Goal: Task Accomplishment & Management: Complete application form

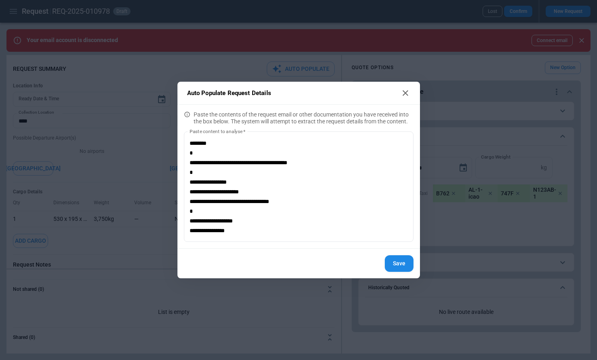
click at [411, 93] on h2 "Auto Populate Request Details" at bounding box center [299, 93] width 243 height 23
click at [396, 267] on button "Save" at bounding box center [399, 263] width 29 height 17
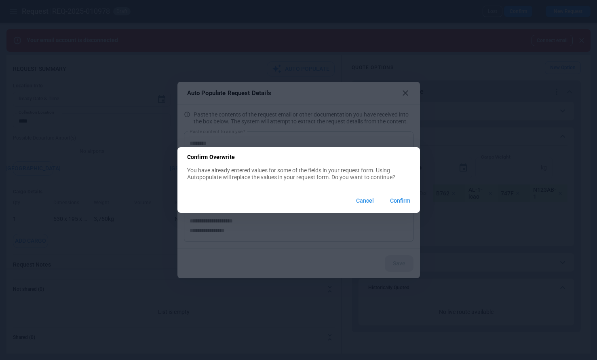
click at [369, 200] on button "Cancel" at bounding box center [365, 200] width 31 height 17
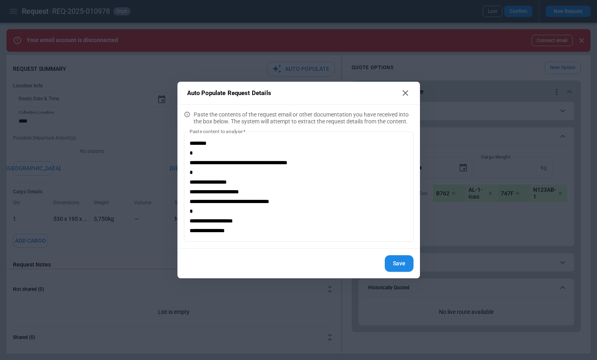
click at [398, 265] on button "Save" at bounding box center [399, 263] width 29 height 17
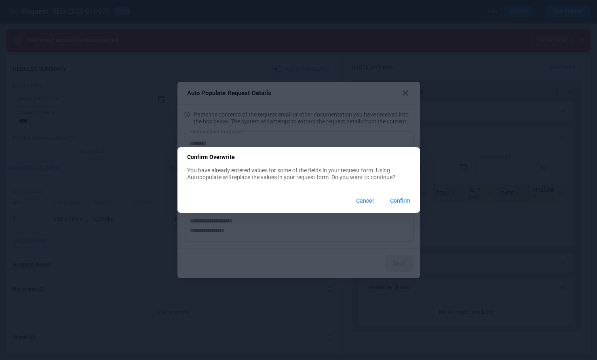
click at [396, 198] on button "Confirm" at bounding box center [400, 200] width 33 height 17
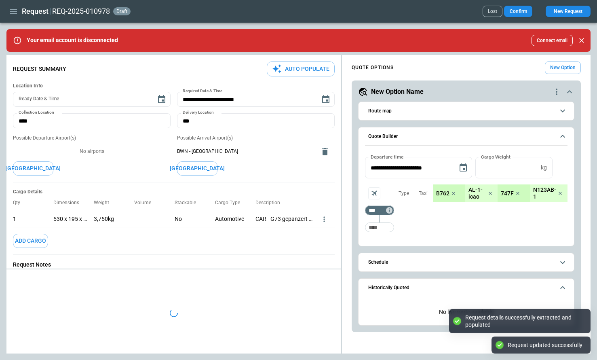
type input "**********"
type input "********"
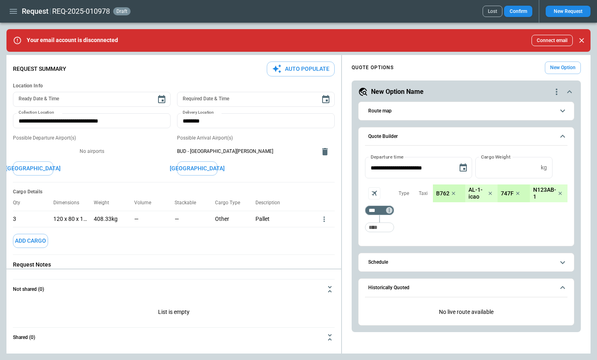
click at [305, 71] on button "Auto Populate" at bounding box center [301, 68] width 68 height 15
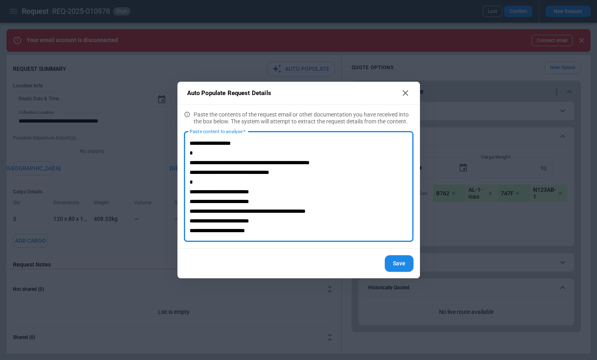
scroll to position [57, 0]
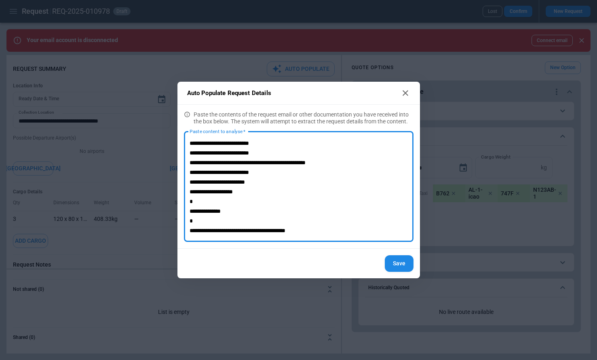
type textarea "**********"
click at [397, 263] on button "Save" at bounding box center [399, 263] width 29 height 17
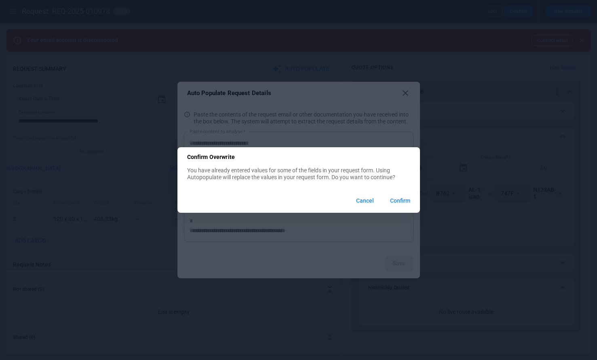
click at [399, 198] on button "Confirm" at bounding box center [400, 200] width 33 height 17
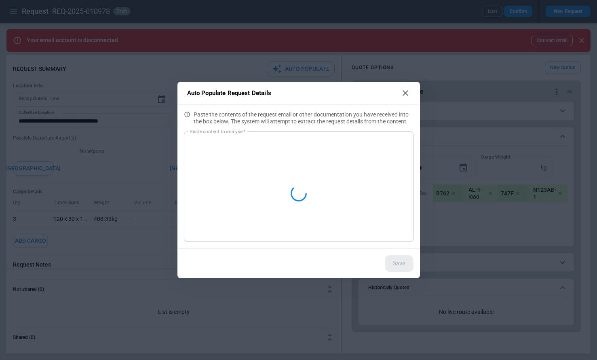
scroll to position [0, 0]
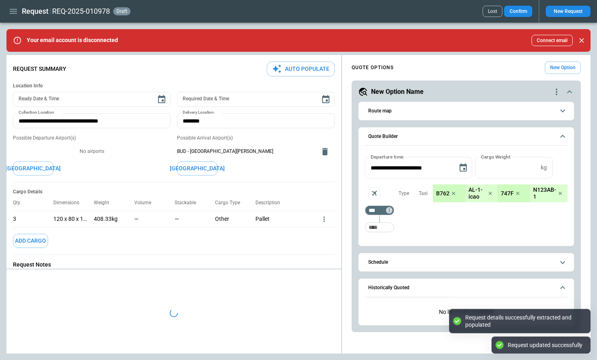
type input "***"
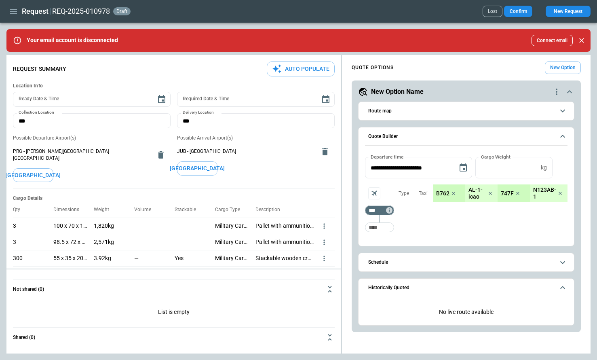
click at [13, 10] on icon "button" at bounding box center [13, 11] width 10 height 10
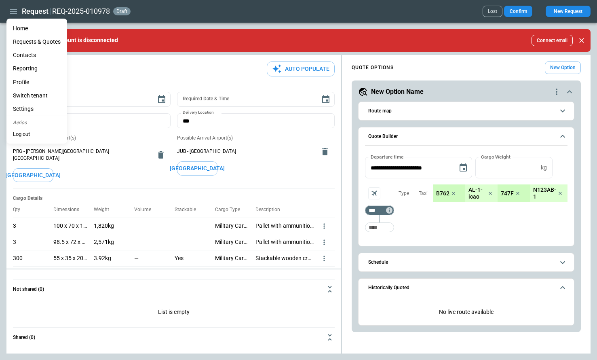
click at [20, 28] on li "Home" at bounding box center [36, 28] width 61 height 13
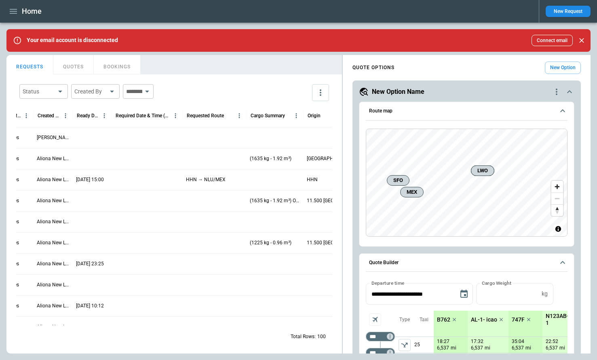
scroll to position [67, 313]
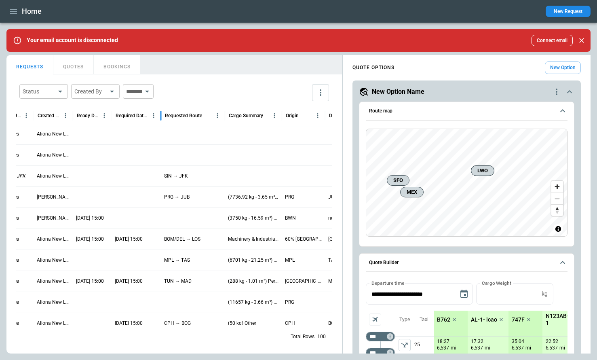
drag, startPoint x: 182, startPoint y: 117, endPoint x: 161, endPoint y: 116, distance: 21.8
click at [161, 117] on div at bounding box center [161, 115] width 4 height 23
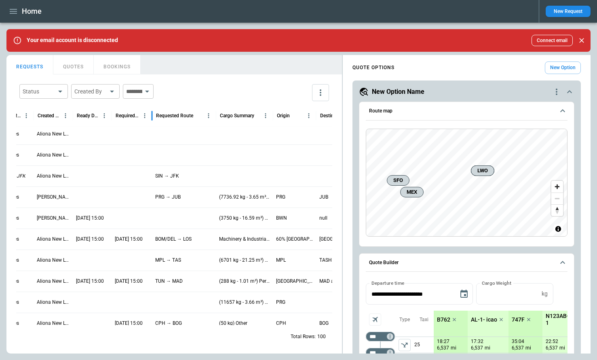
drag, startPoint x: 162, startPoint y: 115, endPoint x: 150, endPoint y: 115, distance: 11.7
click at [150, 115] on div at bounding box center [152, 115] width 4 height 23
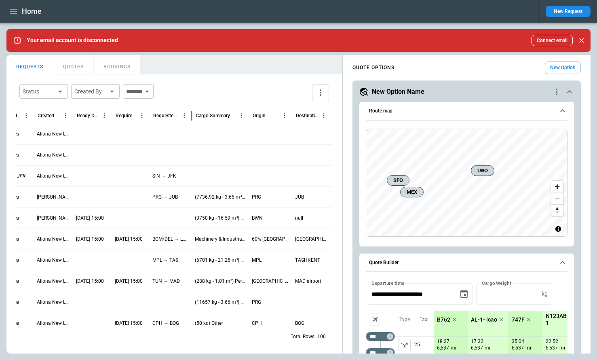
drag, startPoint x: 212, startPoint y: 115, endPoint x: 191, endPoint y: 115, distance: 21.4
click at [191, 115] on div at bounding box center [192, 115] width 4 height 23
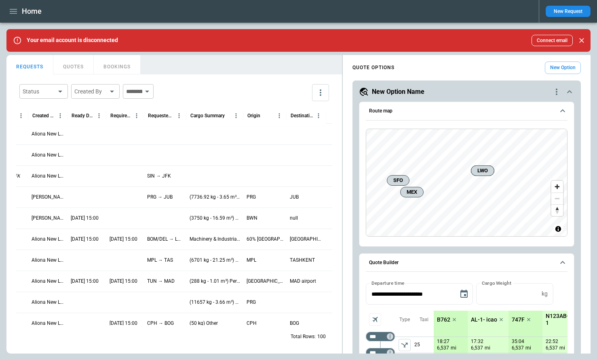
scroll to position [0, 0]
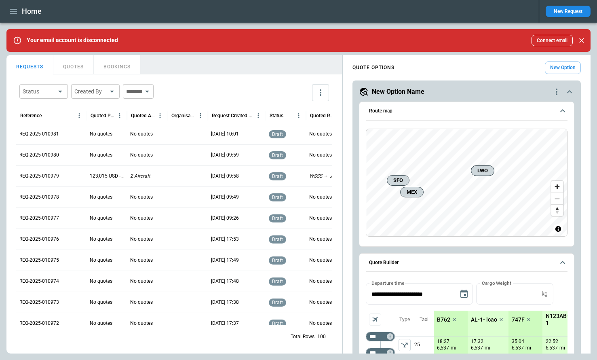
click at [566, 8] on button "New Request" at bounding box center [568, 11] width 45 height 11
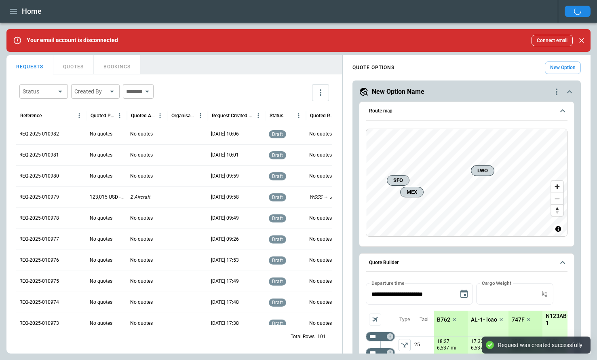
scroll to position [382, 0]
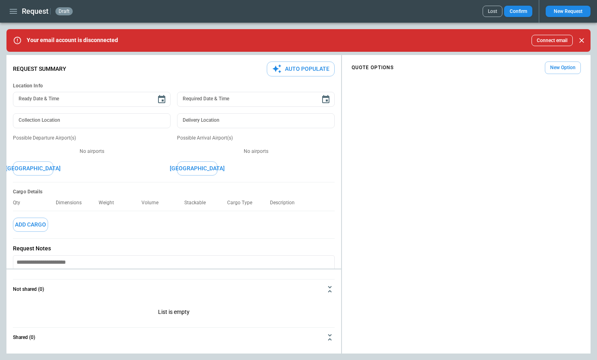
type textarea "*"
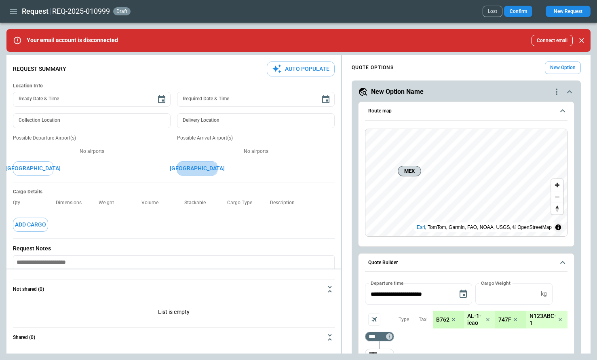
click at [200, 169] on button "[GEOGRAPHIC_DATA]" at bounding box center [197, 168] width 40 height 14
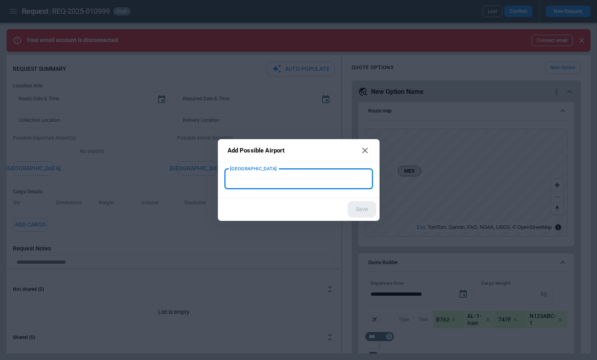
click at [249, 184] on input "[GEOGRAPHIC_DATA]" at bounding box center [299, 179] width 142 height 14
type input "***"
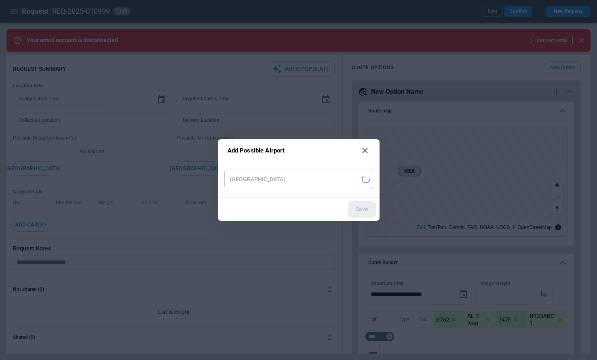
type input "**********"
click at [361, 208] on button "Save" at bounding box center [362, 209] width 29 height 17
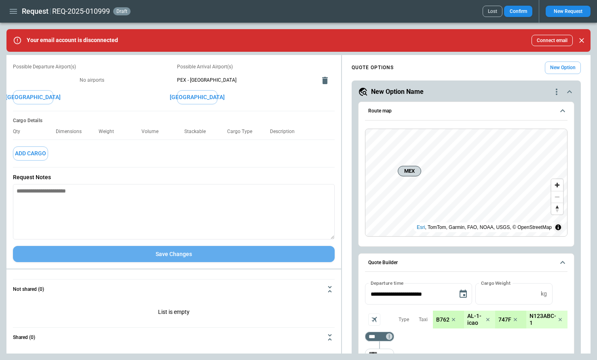
click at [205, 257] on button "Save Changes" at bounding box center [174, 254] width 322 height 17
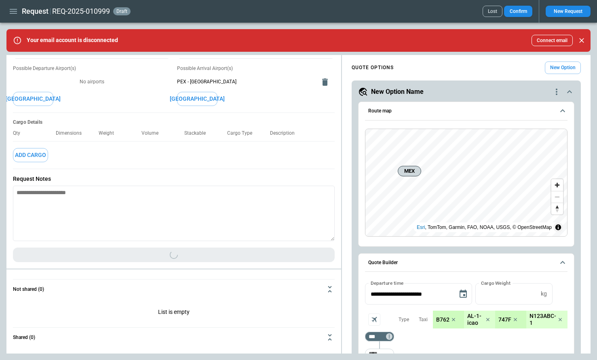
scroll to position [71, 0]
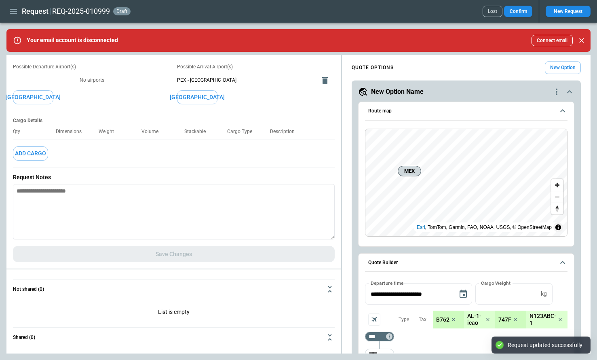
type textarea "*"
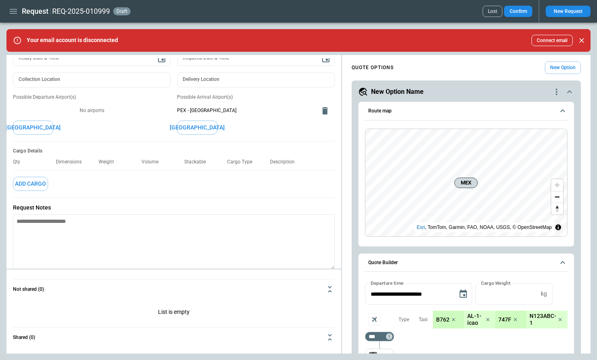
scroll to position [0, 0]
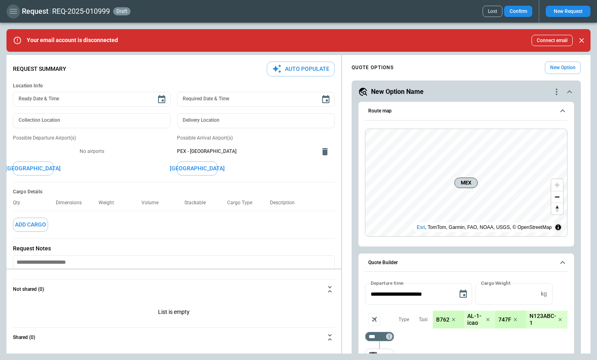
click at [11, 16] on icon "button" at bounding box center [13, 11] width 10 height 10
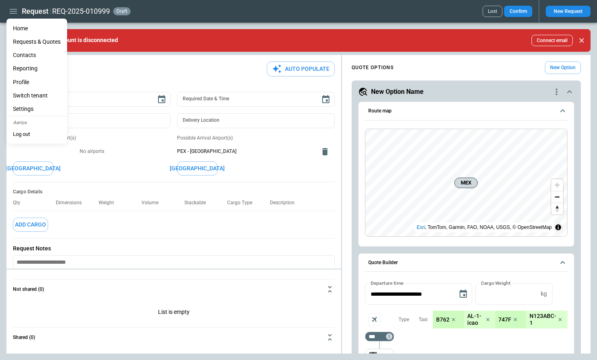
click at [23, 34] on li "Home" at bounding box center [36, 28] width 61 height 13
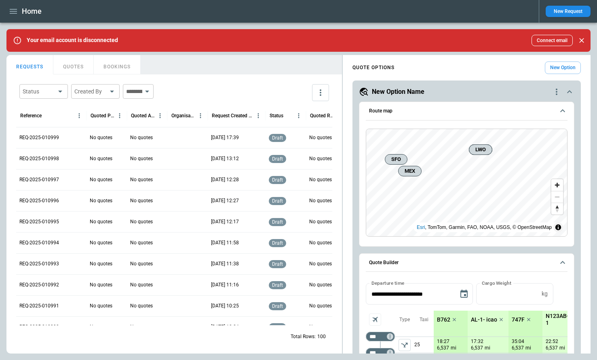
click at [55, 136] on p "REQ-2025-010999" at bounding box center [39, 137] width 40 height 7
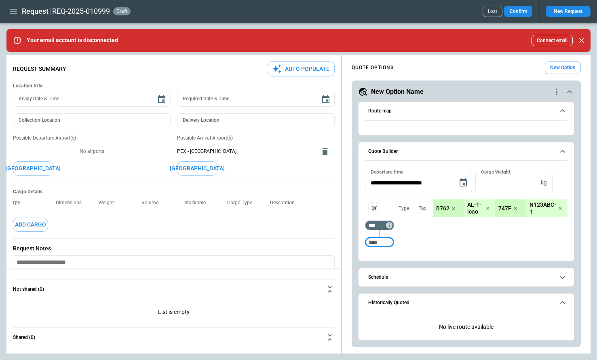
type textarea "*"
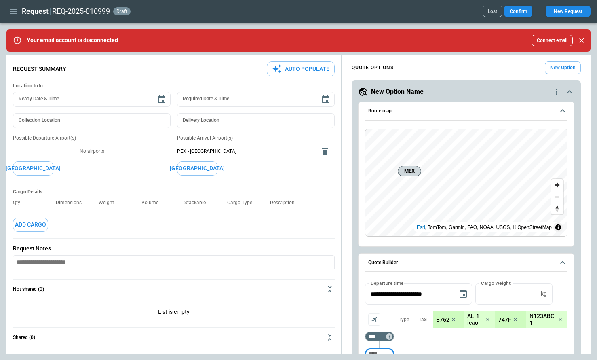
click at [45, 165] on button "[GEOGRAPHIC_DATA]" at bounding box center [33, 168] width 40 height 14
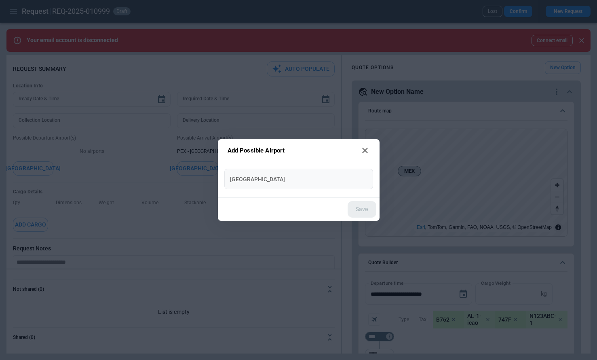
click at [244, 178] on input "[GEOGRAPHIC_DATA]" at bounding box center [299, 179] width 142 height 14
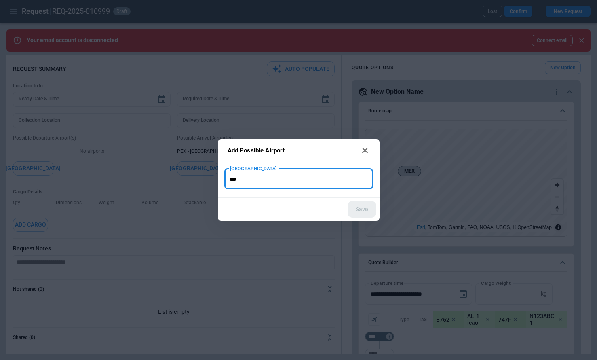
type input "***"
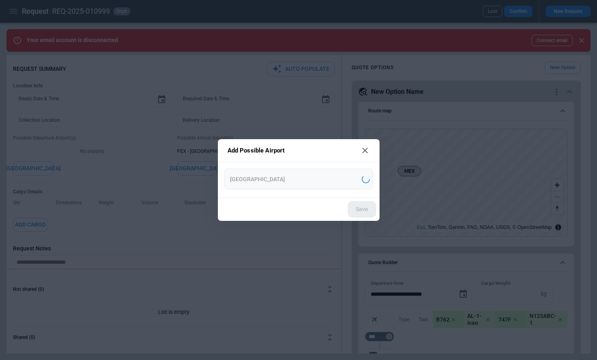
type input "**********"
click at [364, 214] on button "Save" at bounding box center [362, 209] width 29 height 17
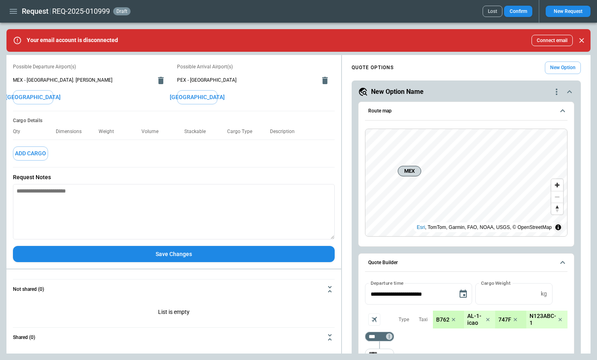
click at [210, 252] on button "Save Changes" at bounding box center [174, 254] width 322 height 17
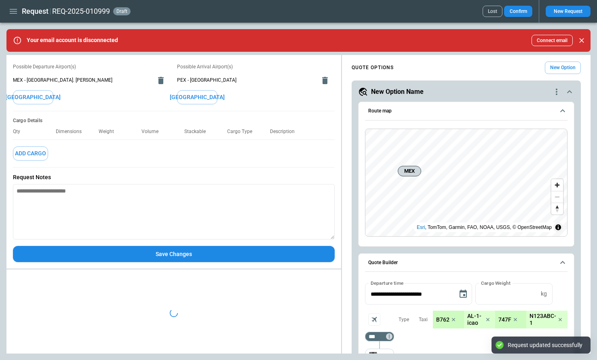
type textarea "*"
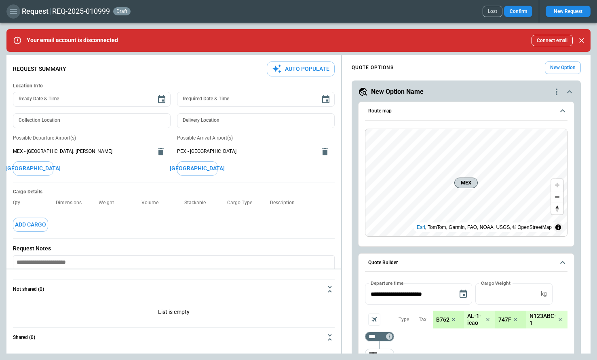
click at [15, 9] on icon "button" at bounding box center [13, 11] width 7 height 5
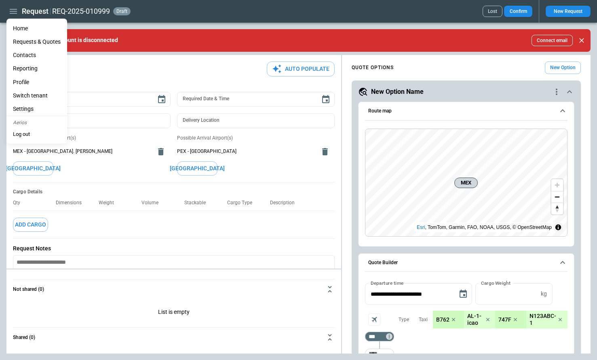
click at [23, 28] on li "Home" at bounding box center [36, 28] width 61 height 13
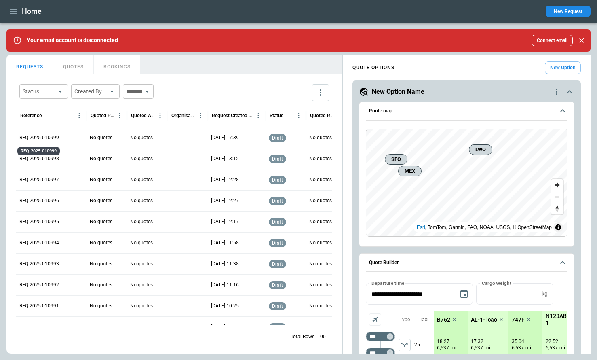
click at [40, 137] on p "REQ-2025-010999" at bounding box center [39, 137] width 40 height 7
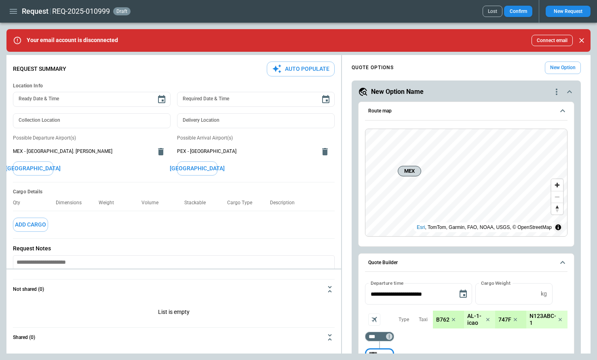
click at [326, 153] on icon "delete" at bounding box center [325, 151] width 6 height 7
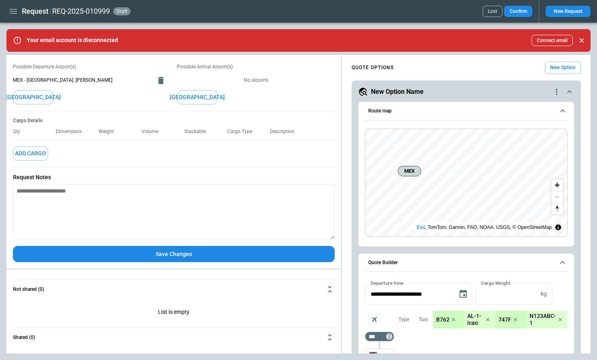
click at [214, 256] on button "Save Changes" at bounding box center [174, 254] width 322 height 17
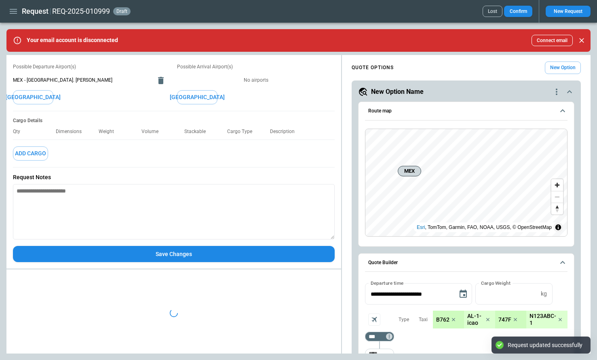
type textarea "*"
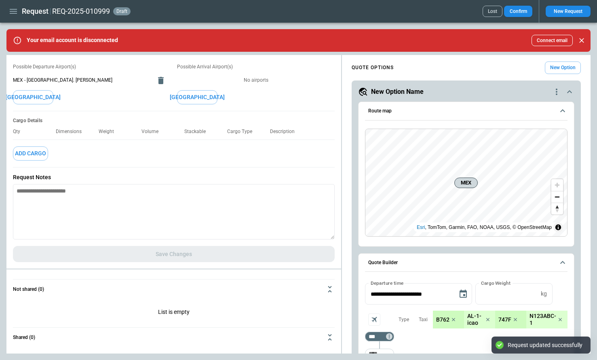
click at [15, 12] on icon "button" at bounding box center [13, 11] width 10 height 10
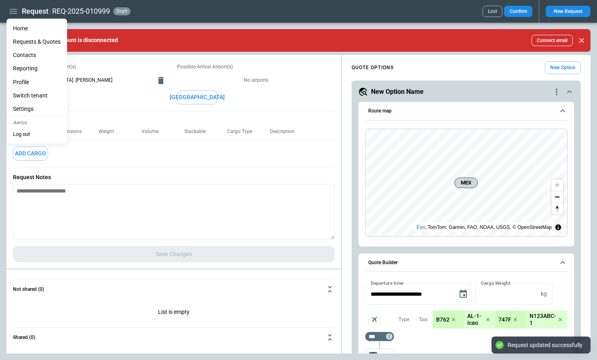
click at [20, 29] on li "Home" at bounding box center [36, 28] width 61 height 13
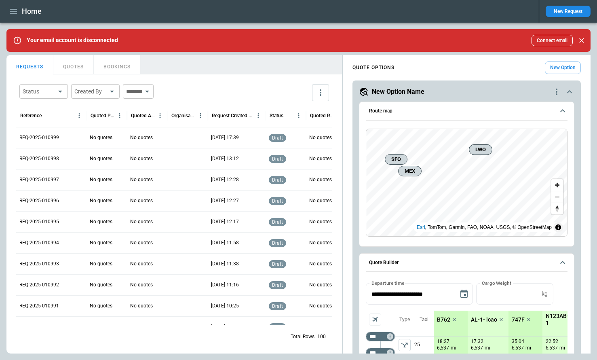
click at [555, 92] on icon "quote-option-actions" at bounding box center [557, 92] width 10 height 10
click at [421, 102] on div at bounding box center [298, 180] width 597 height 360
click at [559, 11] on button "New Request" at bounding box center [568, 11] width 45 height 11
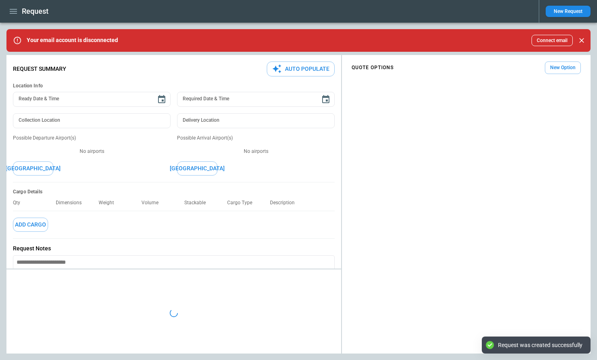
type textarea "*"
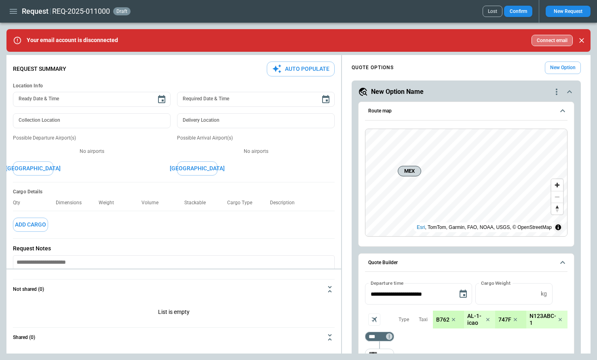
click at [560, 42] on button "Connect email" at bounding box center [552, 40] width 41 height 11
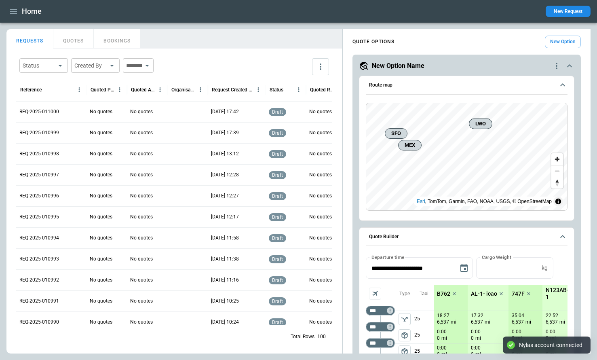
click at [560, 11] on button "New Request" at bounding box center [568, 11] width 45 height 11
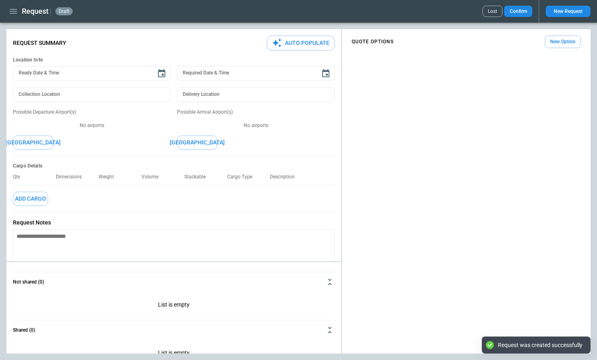
type textarea "*"
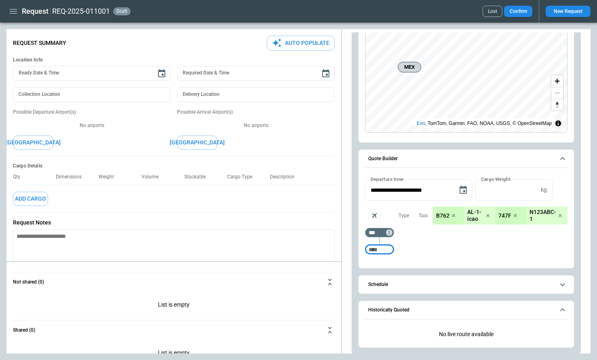
scroll to position [82, 0]
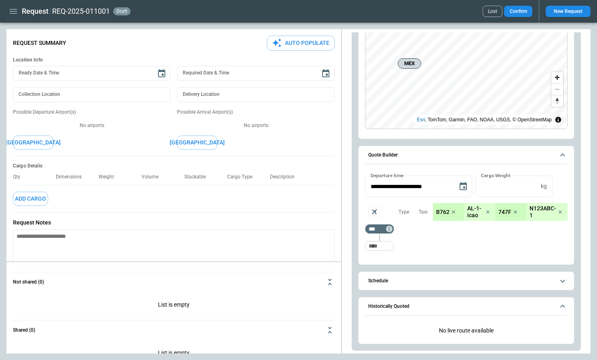
click at [419, 281] on span "Schedule" at bounding box center [462, 280] width 186 height 5
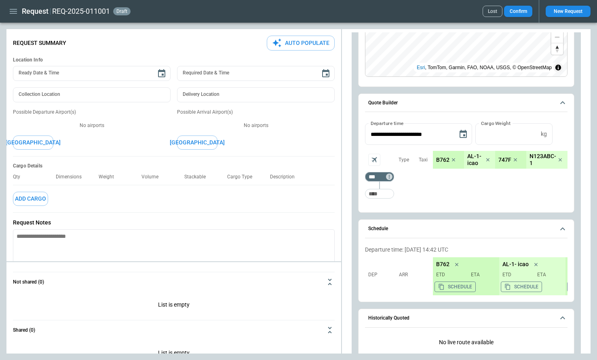
scroll to position [135, 0]
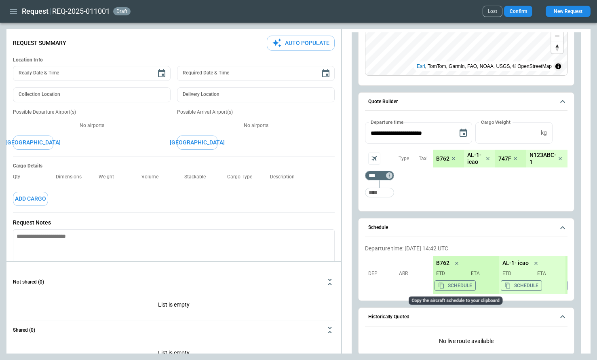
click at [447, 286] on button "Schedule" at bounding box center [455, 285] width 41 height 11
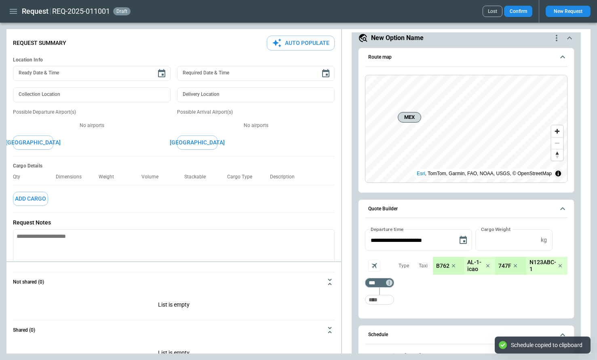
scroll to position [0, 0]
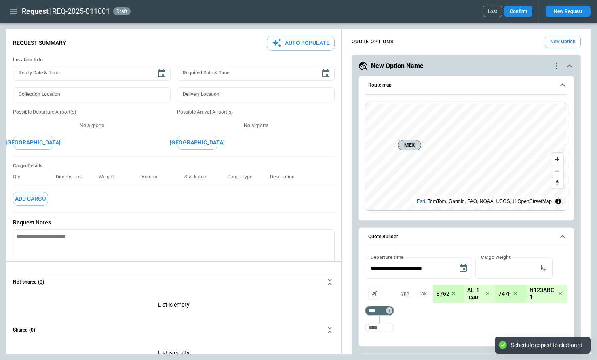
click at [555, 66] on icon "quote-option-actions" at bounding box center [557, 66] width 10 height 10
click at [538, 80] on button "Duplicate Quote Option" at bounding box center [526, 80] width 71 height 12
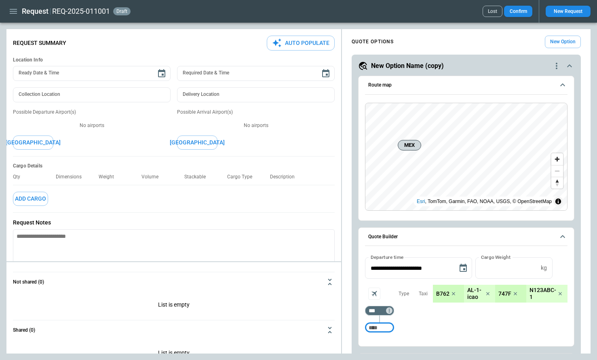
click at [14, 11] on icon "button" at bounding box center [13, 11] width 7 height 5
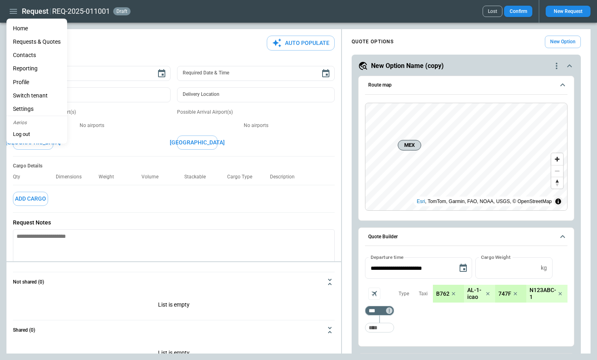
click at [20, 29] on li "Home" at bounding box center [36, 28] width 61 height 13
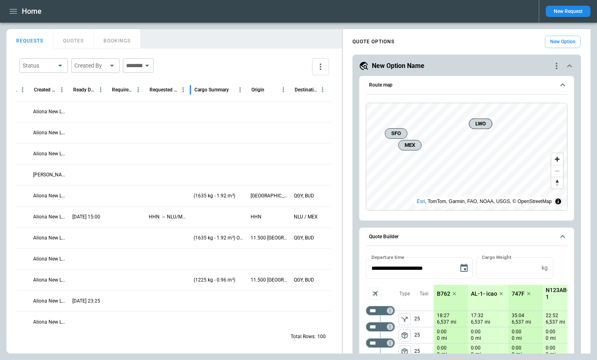
scroll to position [0, 312]
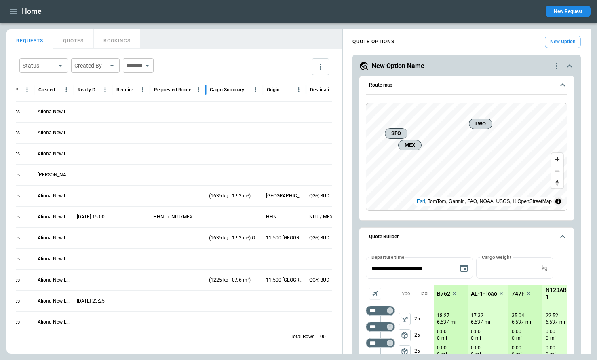
drag, startPoint x: 187, startPoint y: 89, endPoint x: 205, endPoint y: 105, distance: 24.1
click at [205, 105] on div "Request Created At (UTC+3:00) Status Quoted Route Created by Ready Date & Time …" at bounding box center [174, 201] width 316 height 247
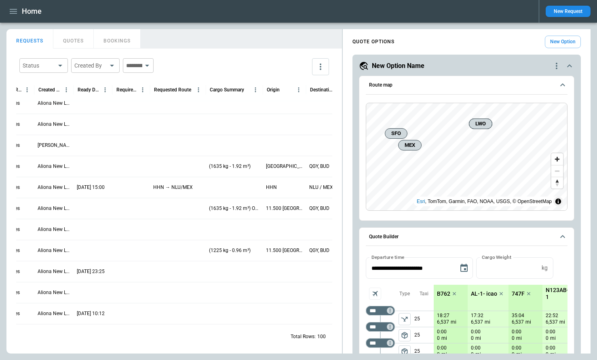
scroll to position [176, 0]
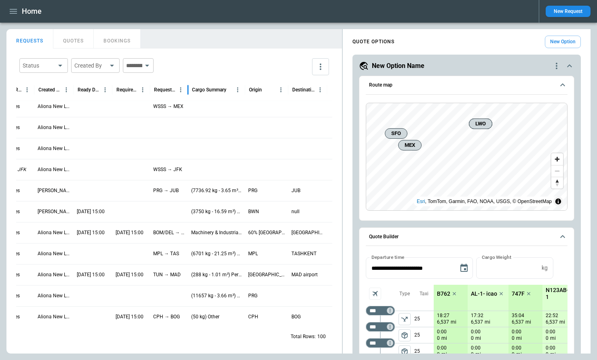
drag, startPoint x: 203, startPoint y: 91, endPoint x: 185, endPoint y: 91, distance: 18.6
click at [186, 91] on div at bounding box center [188, 89] width 4 height 23
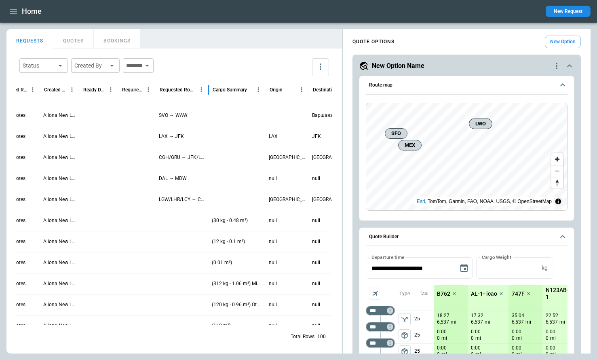
drag, startPoint x: 193, startPoint y: 91, endPoint x: 208, endPoint y: 97, distance: 16.8
click at [208, 98] on div at bounding box center [209, 89] width 4 height 23
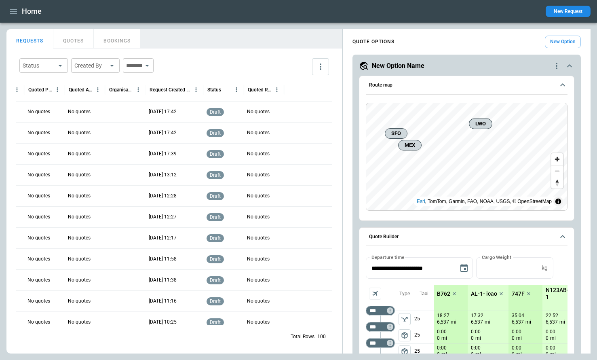
scroll to position [0, 0]
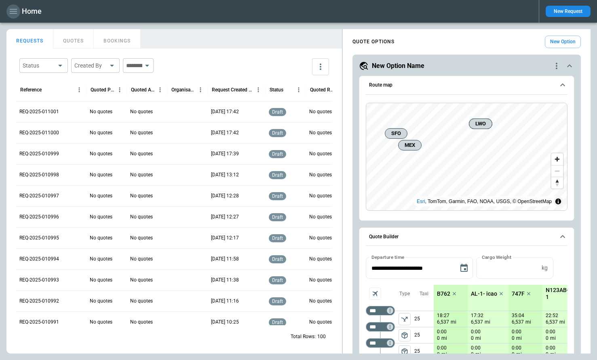
click at [14, 12] on icon "button" at bounding box center [13, 11] width 10 height 10
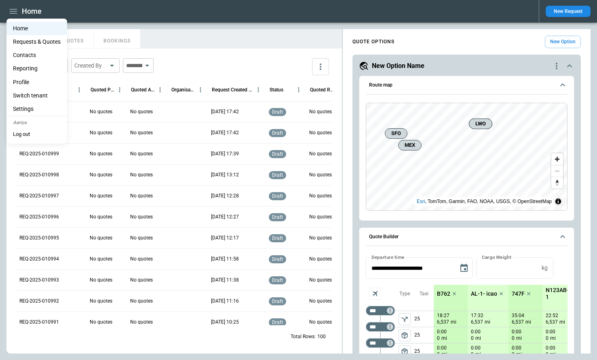
click at [38, 108] on li "Settings" at bounding box center [36, 108] width 61 height 13
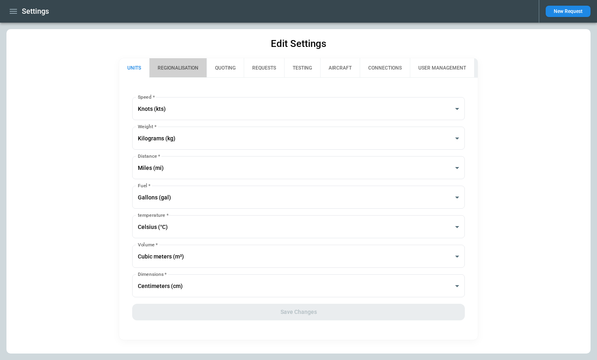
click at [185, 64] on button "REGIONALISATION" at bounding box center [177, 67] width 57 height 19
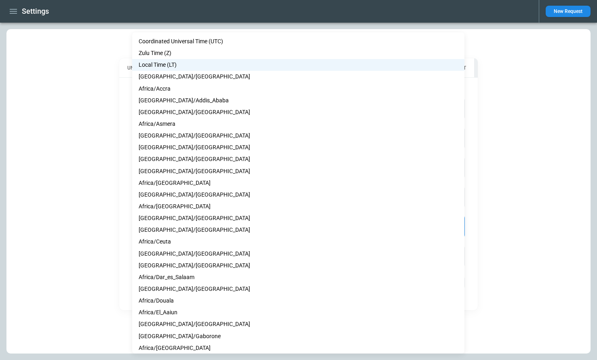
click at [172, 225] on body "**********" at bounding box center [298, 180] width 597 height 360
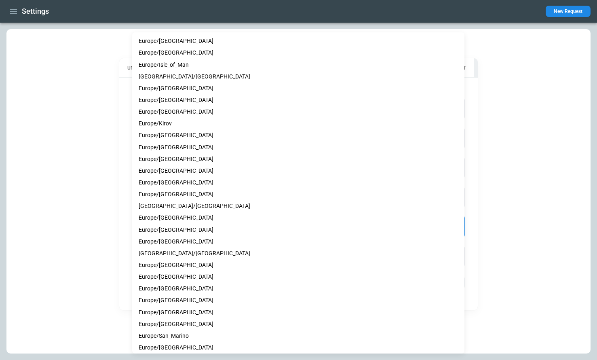
scroll to position [3862, 0]
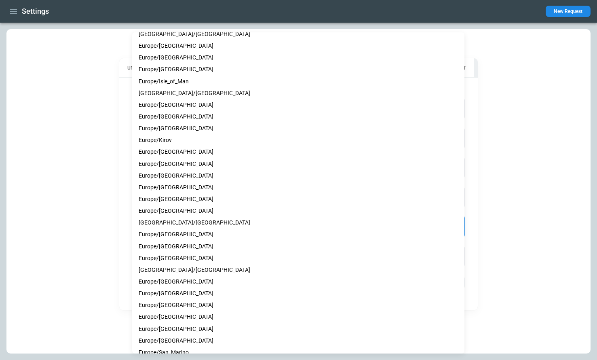
click at [173, 130] on li "Europe/[GEOGRAPHIC_DATA]" at bounding box center [298, 129] width 333 height 12
type input "**********"
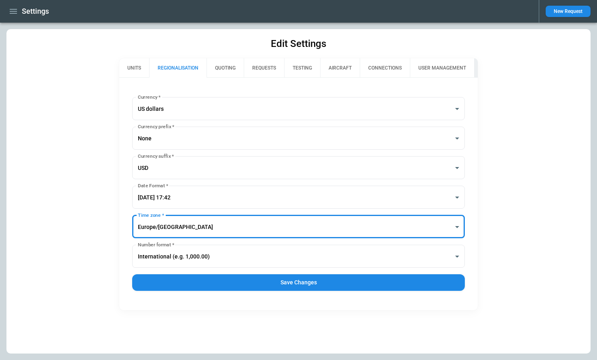
click at [258, 281] on button "Save Changes" at bounding box center [298, 282] width 333 height 17
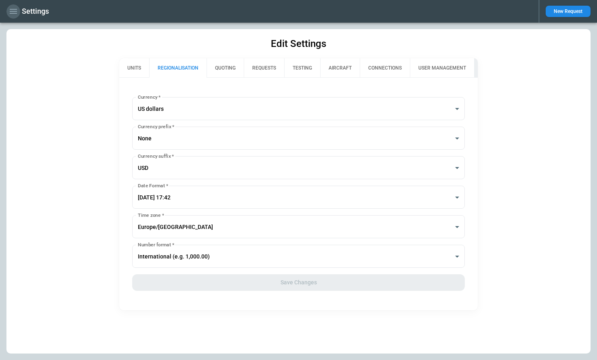
click at [11, 8] on icon "button" at bounding box center [13, 11] width 10 height 10
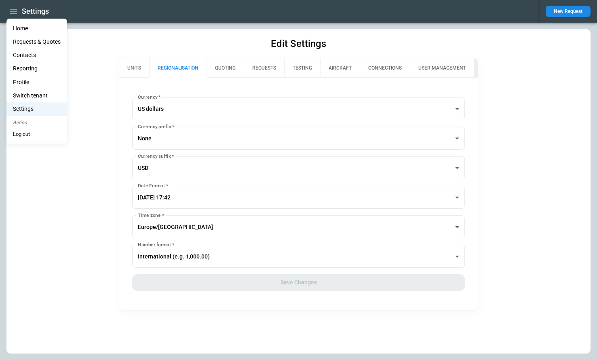
click at [20, 25] on li "Home" at bounding box center [36, 28] width 61 height 13
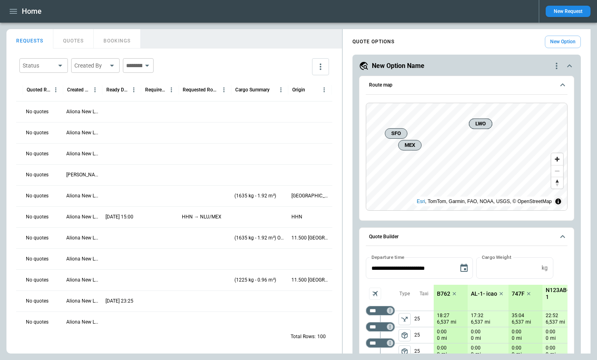
scroll to position [0, 322]
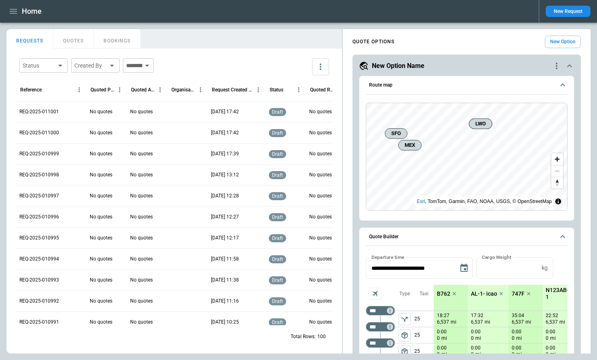
click at [558, 7] on button "New Request" at bounding box center [568, 11] width 45 height 11
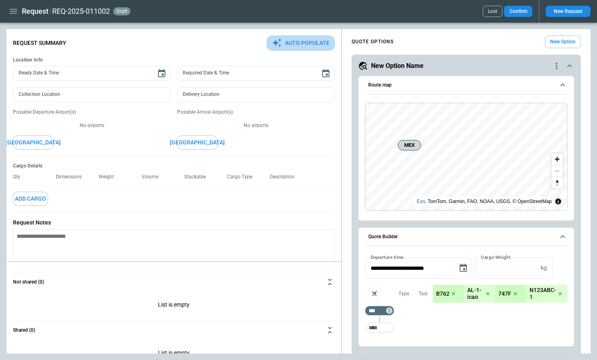
click at [299, 47] on button "Auto Populate" at bounding box center [301, 43] width 68 height 15
type textarea "*"
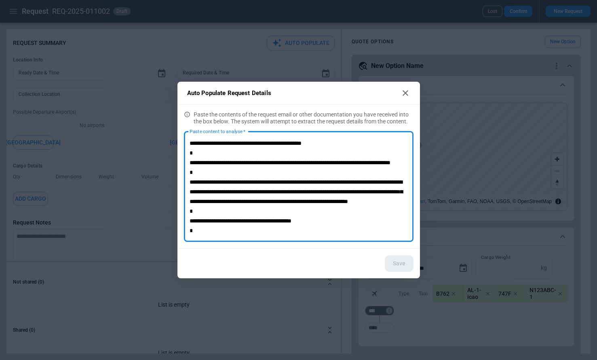
scroll to position [47, 0]
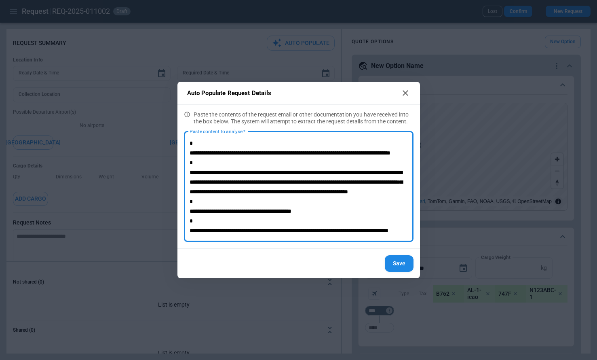
type textarea "**********"
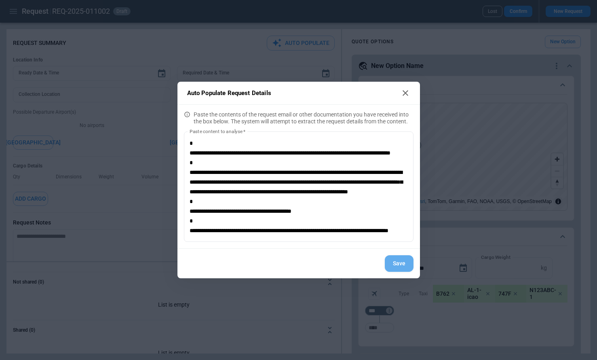
click at [396, 263] on button "Save" at bounding box center [399, 263] width 29 height 17
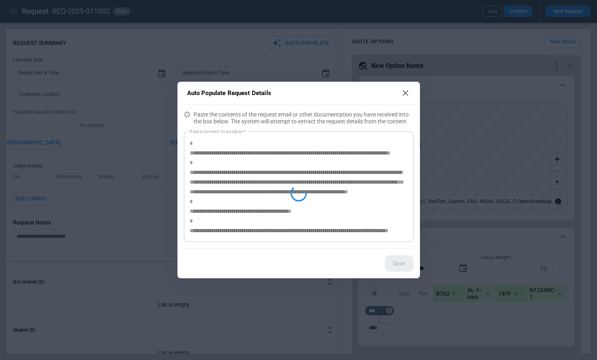
type textarea "*"
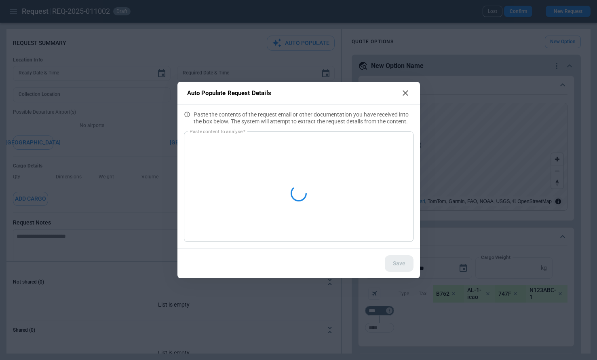
scroll to position [0, 0]
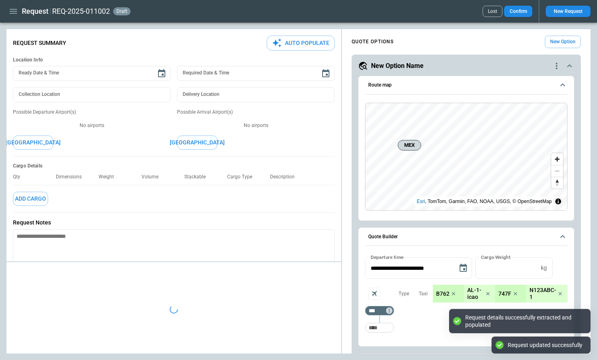
type textarea "*"
type input "**********"
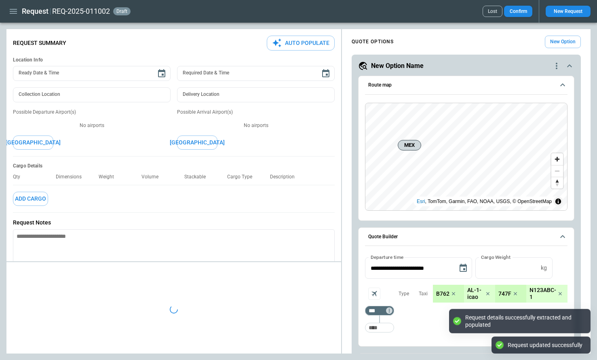
type textarea "*"
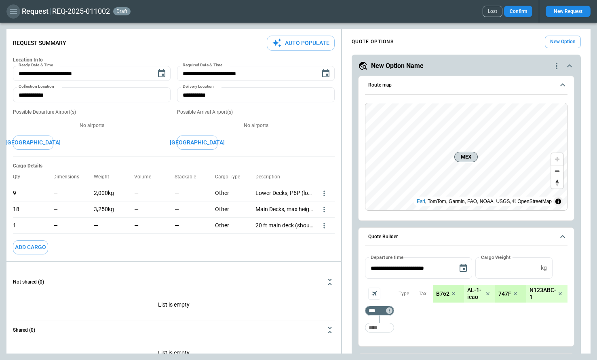
click at [10, 11] on icon "button" at bounding box center [13, 11] width 7 height 5
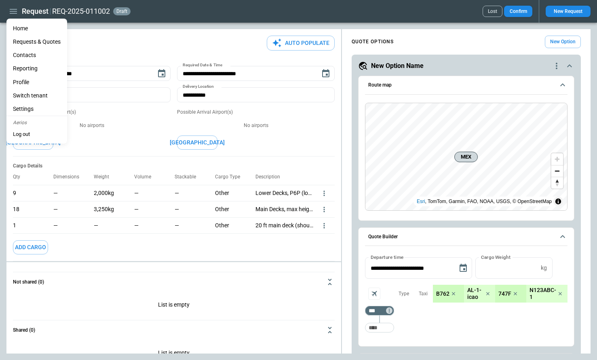
click at [20, 29] on li "Home" at bounding box center [36, 28] width 61 height 13
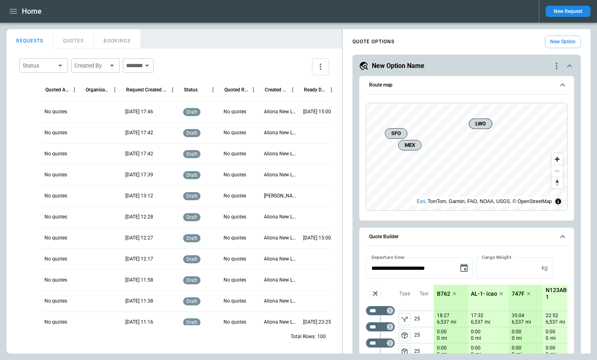
scroll to position [0, 216]
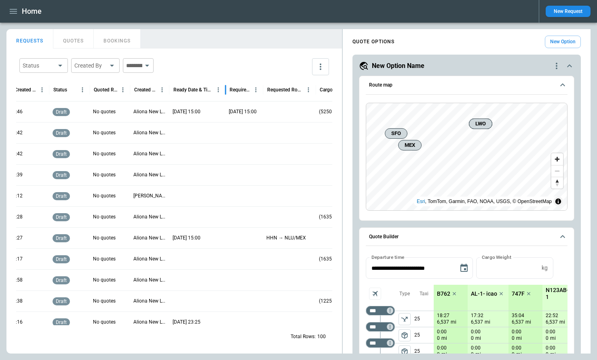
drag, startPoint x: 208, startPoint y: 94, endPoint x: 229, endPoint y: 102, distance: 22.0
click at [229, 102] on div "Quoted Aircraft Organisation Request Created At (UTC+03:00) Status Quoted Route…" at bounding box center [174, 201] width 316 height 247
click at [199, 113] on p "[DATE] 15:00" at bounding box center [187, 111] width 28 height 7
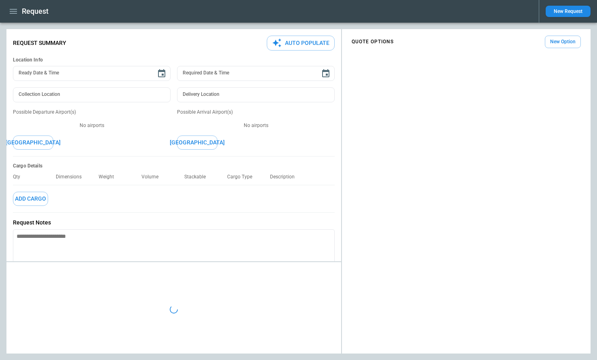
type textarea "*"
type input "**********"
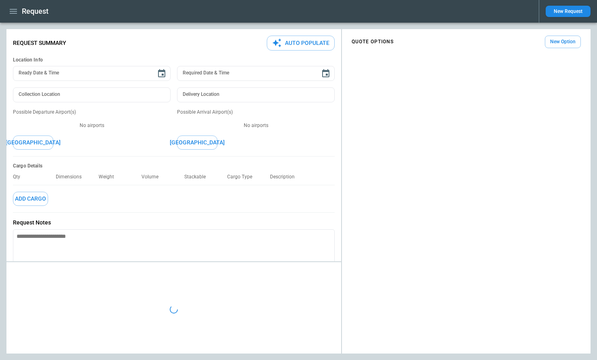
type textarea "*"
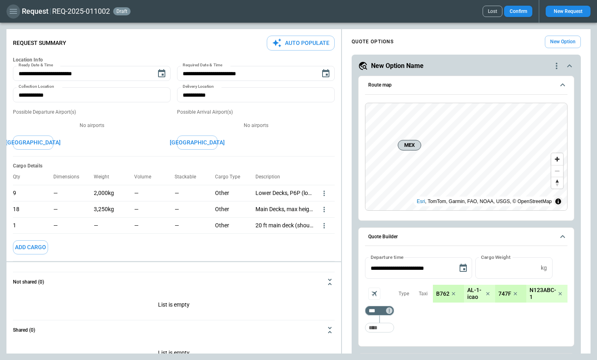
click at [14, 12] on icon "button" at bounding box center [13, 11] width 10 height 10
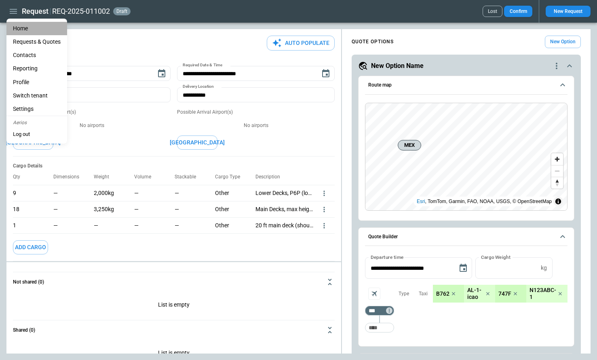
click at [20, 28] on li "Home" at bounding box center [36, 28] width 61 height 13
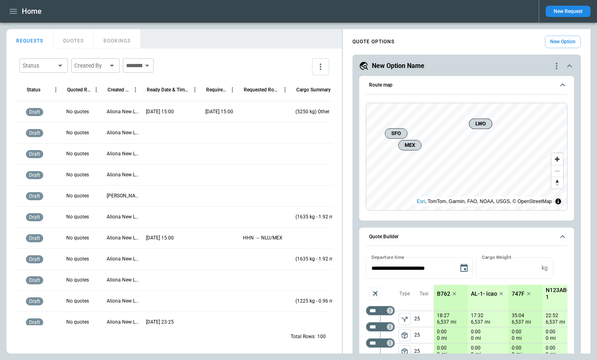
scroll to position [0, 258]
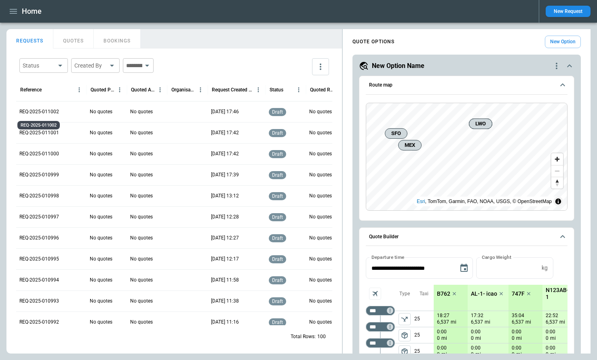
click at [54, 111] on p "REQ-2025-011002" at bounding box center [39, 111] width 40 height 7
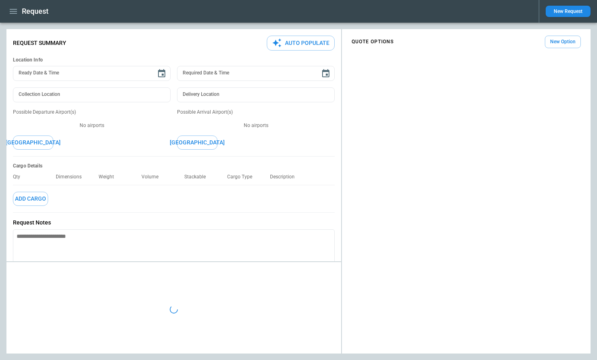
type textarea "*"
type input "**********"
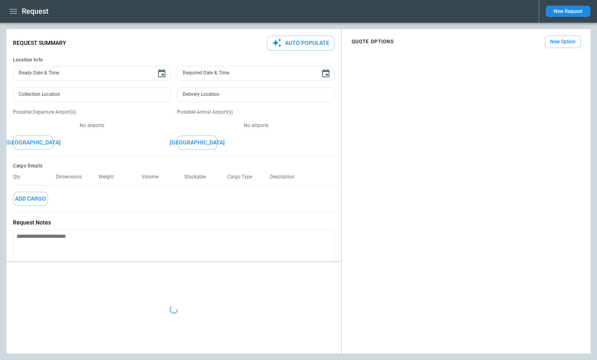
type textarea "*"
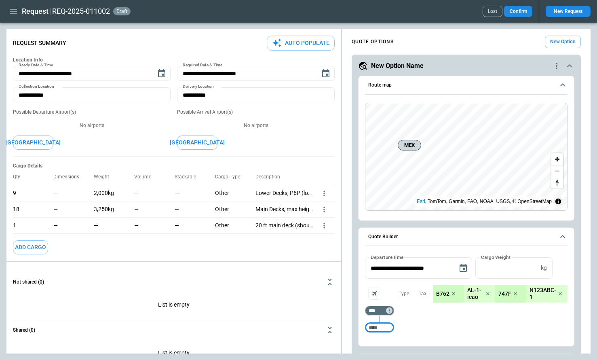
click at [14, 10] on icon "button" at bounding box center [13, 11] width 10 height 10
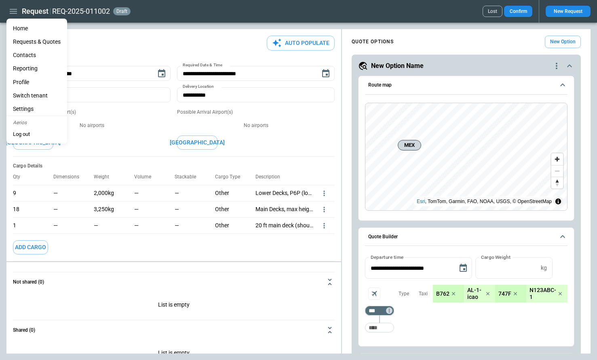
click at [23, 28] on li "Home" at bounding box center [36, 28] width 61 height 13
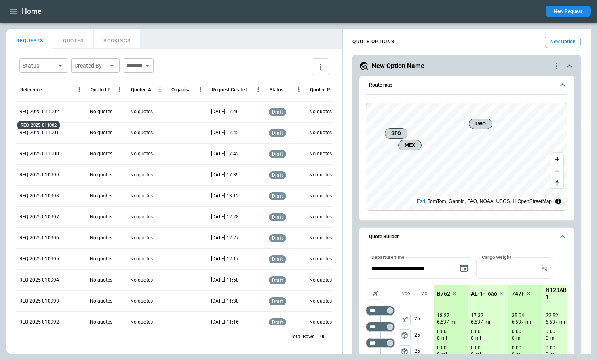
click at [53, 112] on p "REQ-2025-011002" at bounding box center [39, 111] width 40 height 7
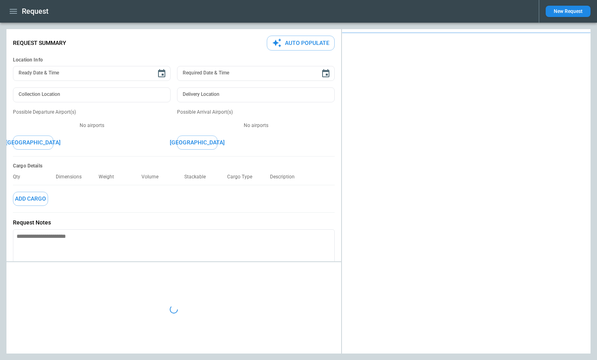
type textarea "*"
type input "**********"
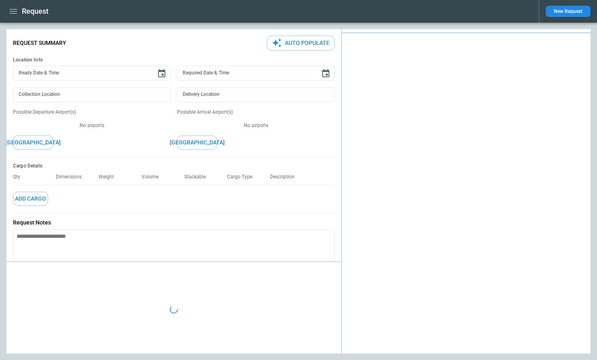
type textarea "*"
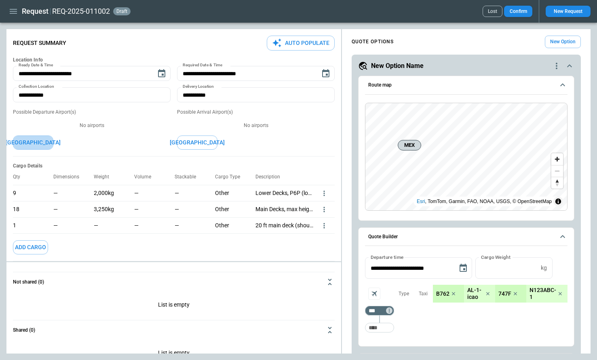
click at [41, 142] on button "[GEOGRAPHIC_DATA]" at bounding box center [33, 143] width 40 height 14
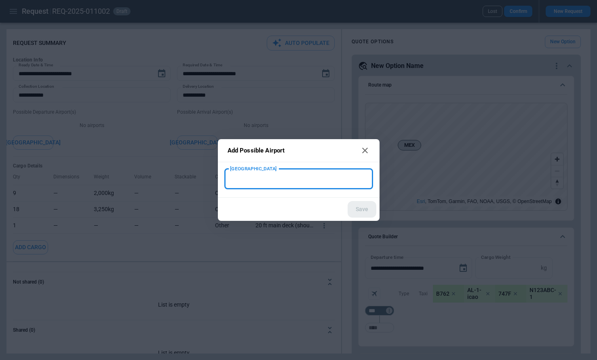
click at [263, 178] on input "[GEOGRAPHIC_DATA]" at bounding box center [299, 179] width 142 height 14
type input "***"
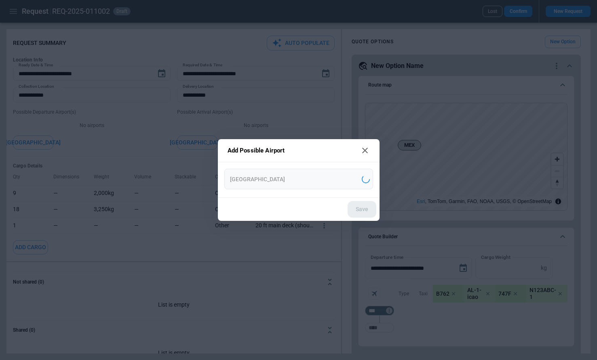
type input "**********"
click at [374, 207] on button "Save" at bounding box center [362, 209] width 29 height 17
type textarea "*"
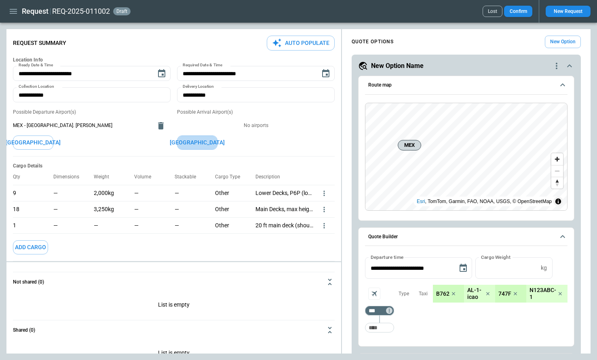
click at [205, 139] on button "[GEOGRAPHIC_DATA]" at bounding box center [197, 143] width 40 height 14
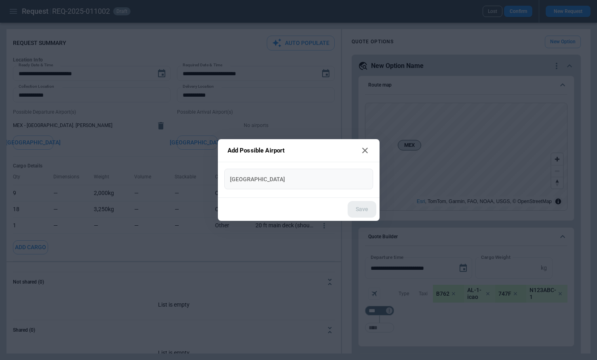
click at [261, 180] on input "[GEOGRAPHIC_DATA]" at bounding box center [299, 179] width 142 height 14
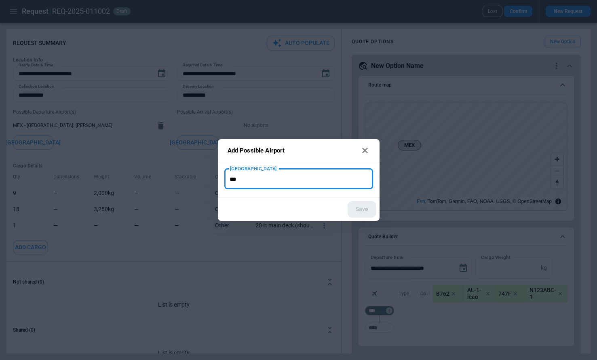
type input "***"
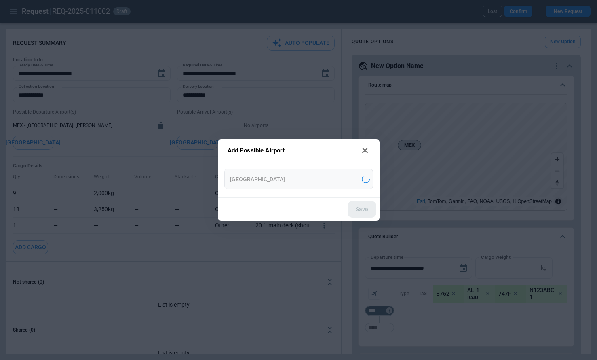
type input "**********"
click at [370, 210] on button "Save" at bounding box center [362, 209] width 29 height 17
type textarea "*"
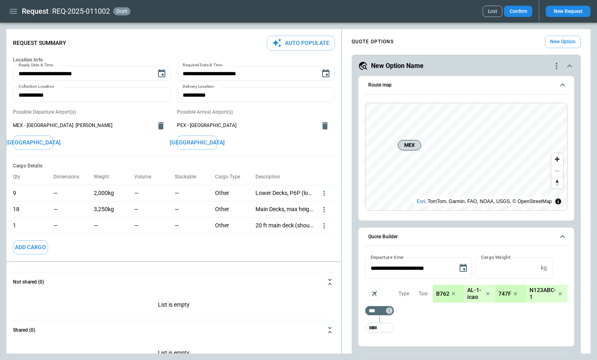
click at [323, 197] on icon "more" at bounding box center [324, 193] width 8 height 8
click at [320, 237] on li "Edit" at bounding box center [314, 239] width 28 height 12
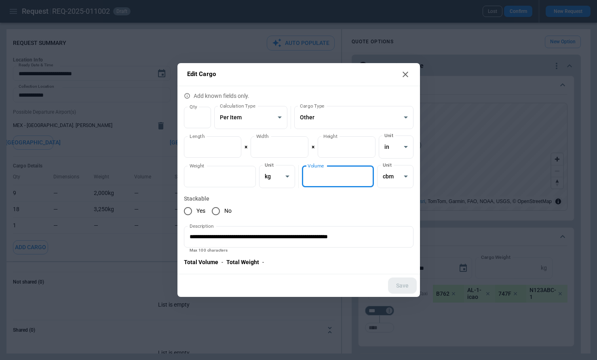
drag, startPoint x: 319, startPoint y: 180, endPoint x: 305, endPoint y: 180, distance: 13.8
click at [305, 180] on input "*" at bounding box center [338, 176] width 72 height 21
type input "**"
click at [328, 208] on div "Yes No" at bounding box center [299, 211] width 230 height 17
click at [402, 286] on button "Save" at bounding box center [402, 285] width 29 height 17
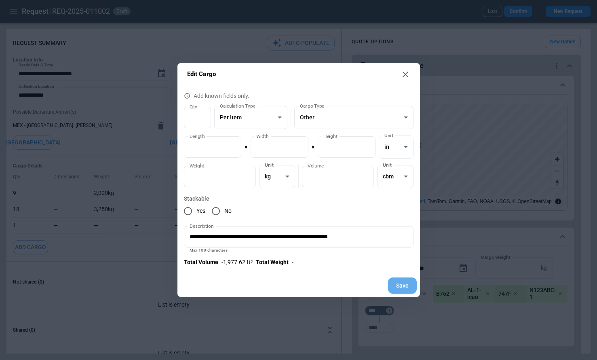
type textarea "*"
type input "**"
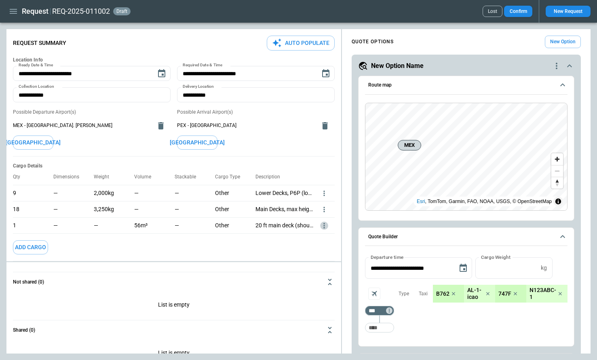
click at [322, 197] on icon "more" at bounding box center [324, 193] width 8 height 8
click at [320, 238] on li "Edit" at bounding box center [314, 239] width 28 height 12
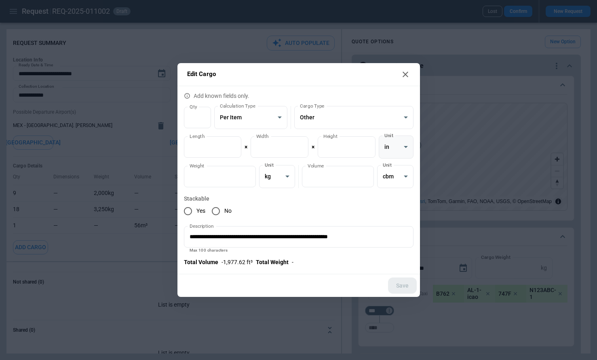
click at [392, 150] on body "**********" at bounding box center [298, 180] width 597 height 360
click at [393, 166] on li "mm" at bounding box center [396, 168] width 34 height 12
type input "******"
type input "**********"
drag, startPoint x: 346, startPoint y: 148, endPoint x: 321, endPoint y: 147, distance: 25.5
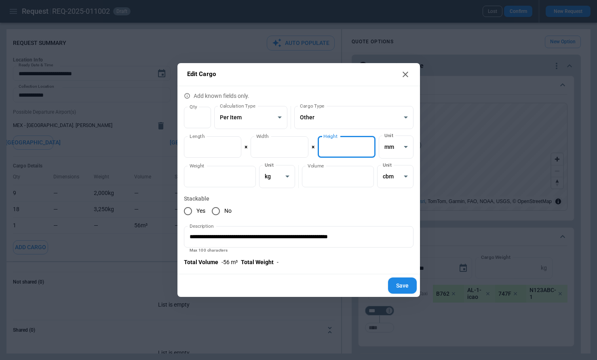
click at [321, 147] on input "******" at bounding box center [347, 146] width 58 height 21
type input "*"
click at [363, 207] on div "Yes No" at bounding box center [299, 211] width 230 height 17
click at [402, 282] on button "Save" at bounding box center [402, 285] width 29 height 17
type textarea "*"
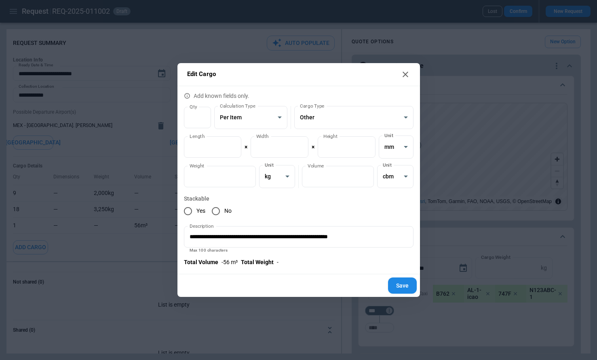
type input "*"
type input "**********"
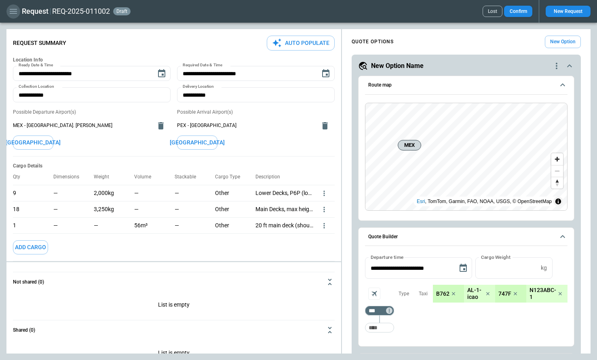
click at [14, 10] on icon "button" at bounding box center [13, 11] width 10 height 10
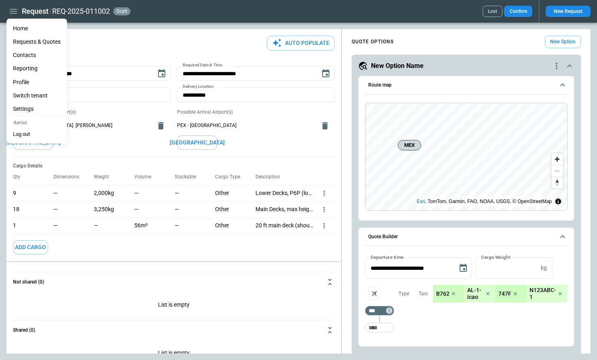
click at [19, 28] on li "Home" at bounding box center [36, 28] width 61 height 13
click at [190, 248] on div at bounding box center [298, 180] width 597 height 360
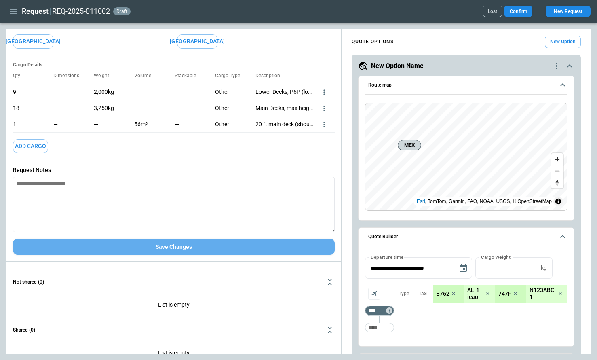
click at [190, 247] on button "Save Changes" at bounding box center [174, 247] width 322 height 17
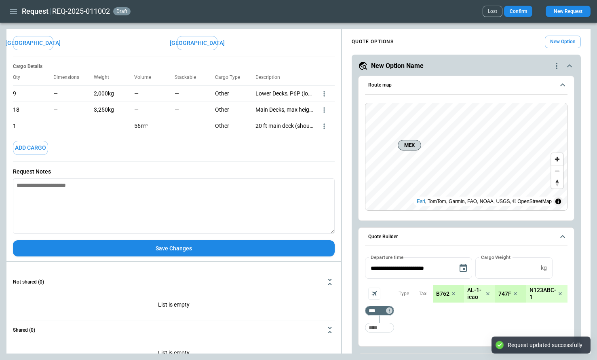
scroll to position [101, 0]
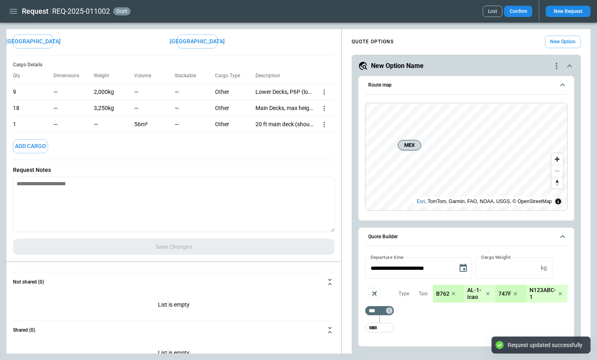
type textarea "*"
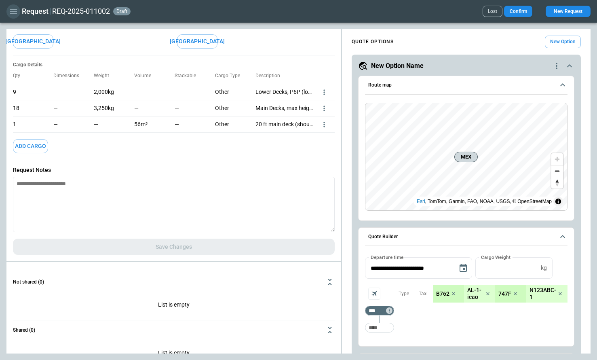
click at [14, 14] on icon "button" at bounding box center [13, 11] width 10 height 10
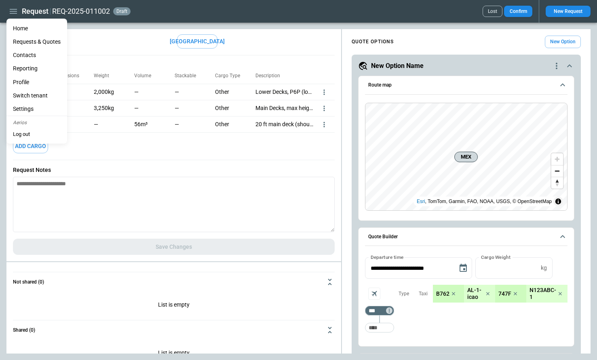
click at [15, 30] on li "Home" at bounding box center [36, 28] width 61 height 13
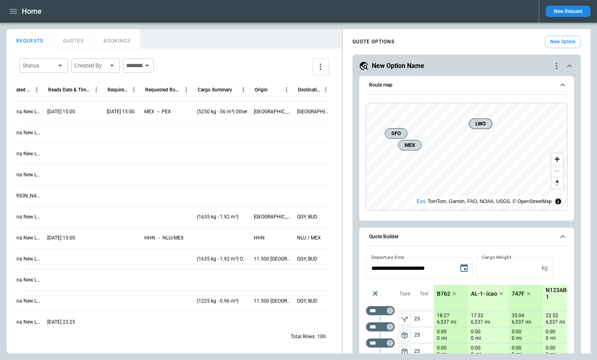
scroll to position [0, 343]
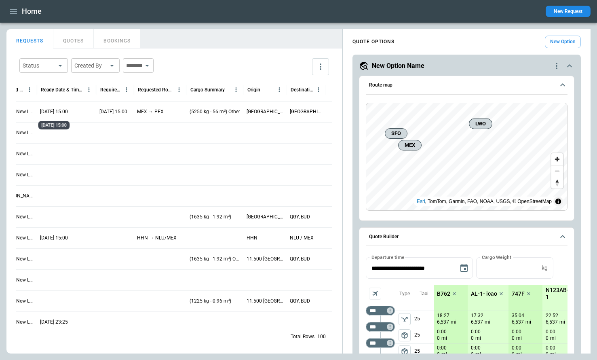
click at [68, 110] on p "[DATE] 15:00" at bounding box center [54, 111] width 28 height 7
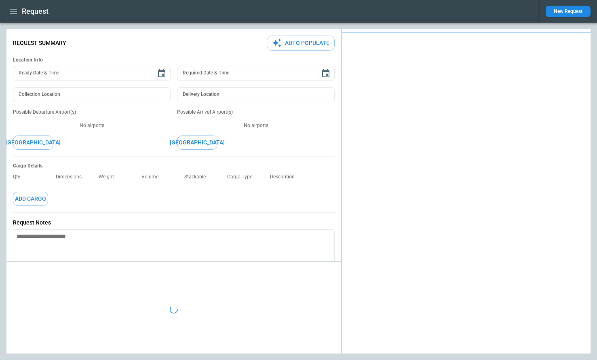
type textarea "*"
type input "**********"
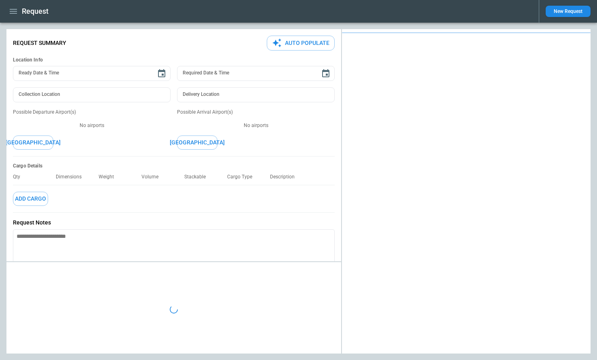
type textarea "*"
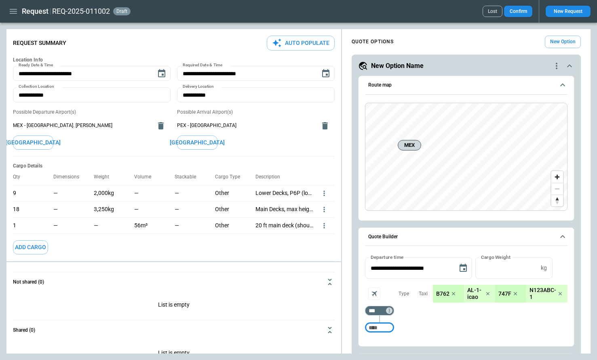
click at [42, 144] on button "[GEOGRAPHIC_DATA]" at bounding box center [33, 143] width 40 height 14
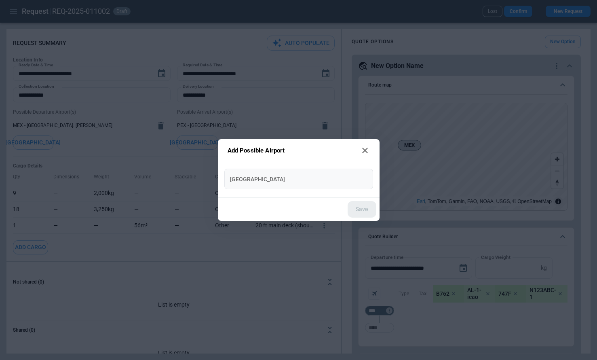
click at [245, 187] on div "[GEOGRAPHIC_DATA]" at bounding box center [299, 179] width 149 height 21
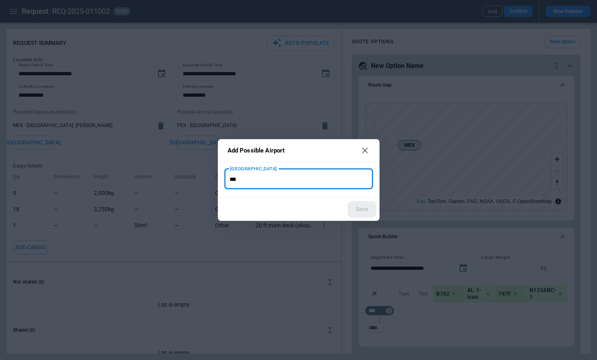
type input "***"
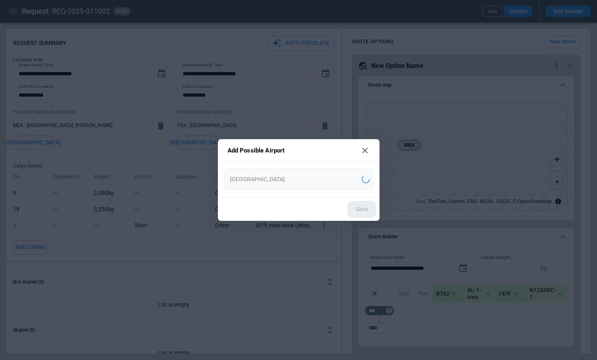
type input "**********"
click at [374, 211] on button "Save" at bounding box center [362, 209] width 29 height 17
type textarea "*"
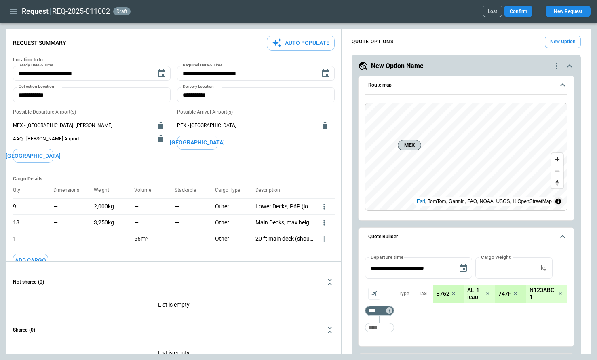
click at [44, 150] on button "[GEOGRAPHIC_DATA]" at bounding box center [33, 156] width 40 height 14
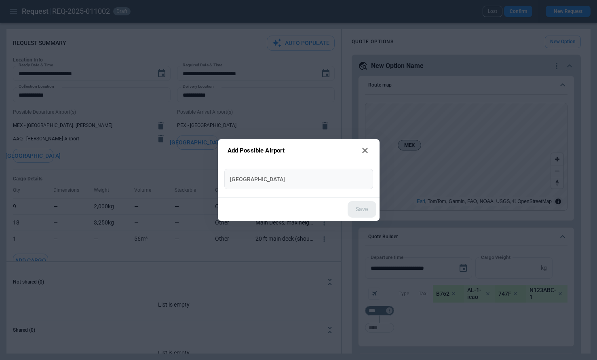
click at [313, 186] on div "[GEOGRAPHIC_DATA]" at bounding box center [299, 179] width 149 height 21
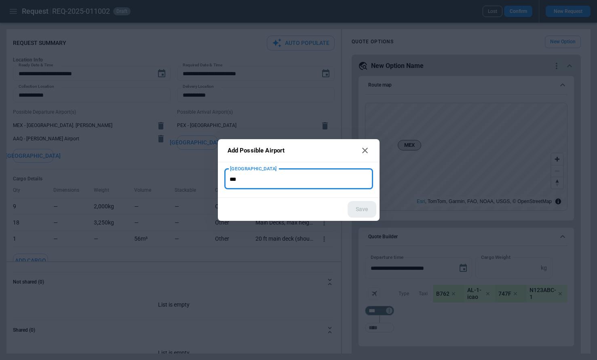
type input "***"
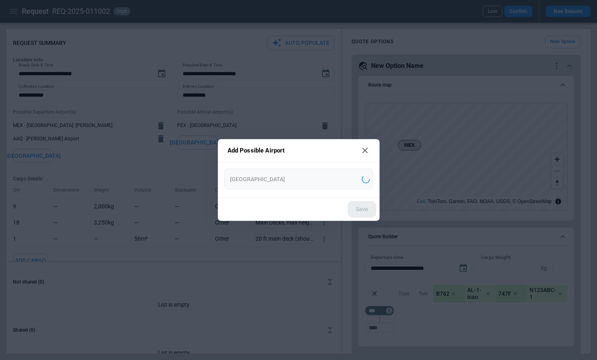
type input "**********"
click at [366, 208] on button "Save" at bounding box center [362, 209] width 29 height 17
type textarea "*"
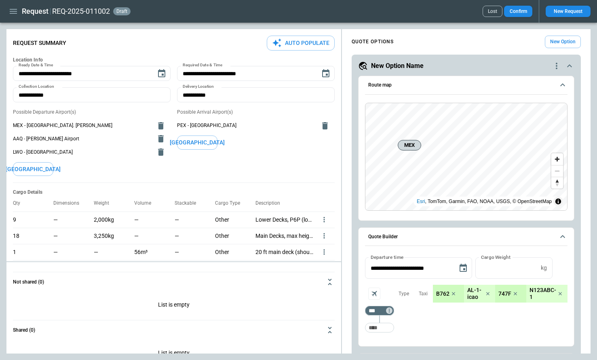
click at [210, 144] on button "[GEOGRAPHIC_DATA]" at bounding box center [197, 143] width 40 height 14
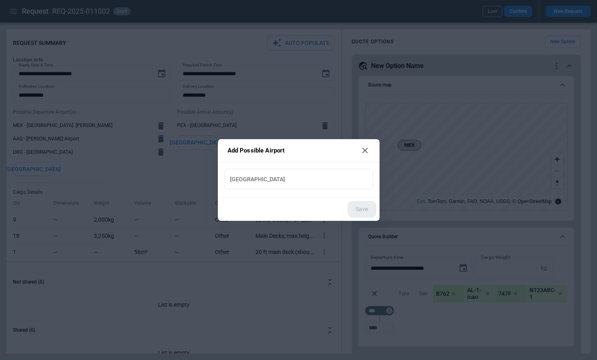
click at [269, 190] on div "[GEOGRAPHIC_DATA]" at bounding box center [299, 180] width 162 height 36
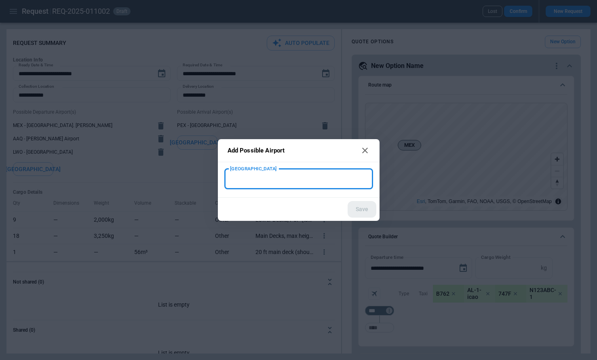
click at [269, 174] on input "[GEOGRAPHIC_DATA]" at bounding box center [299, 179] width 142 height 14
type input "***"
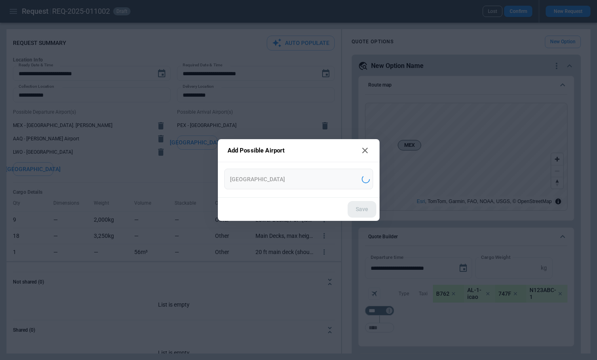
type input "**********"
click at [363, 209] on button "Save" at bounding box center [362, 209] width 29 height 17
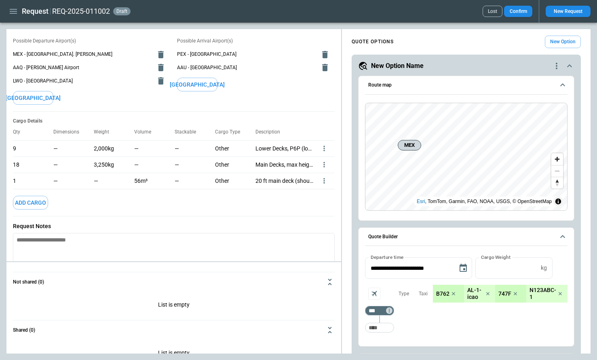
scroll to position [128, 0]
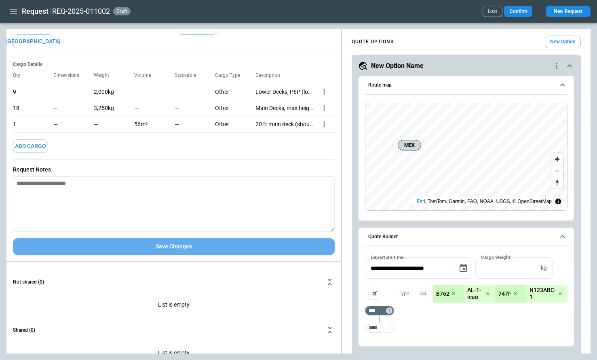
click at [104, 252] on button "Save Changes" at bounding box center [174, 246] width 322 height 17
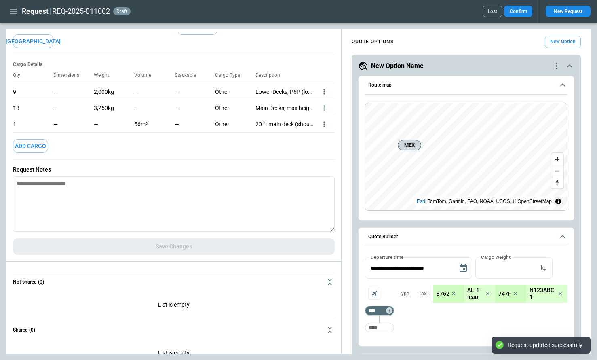
type textarea "*"
click at [15, 15] on icon "button" at bounding box center [13, 11] width 10 height 10
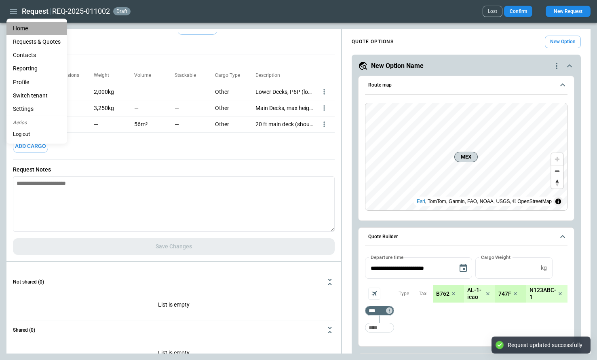
click at [25, 31] on li "Home" at bounding box center [36, 28] width 61 height 13
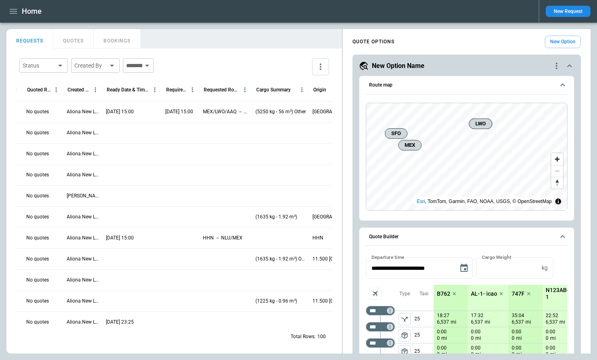
scroll to position [0, 273]
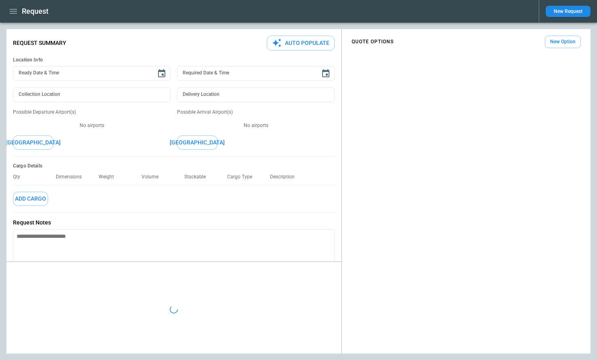
type textarea "*"
type input "**********"
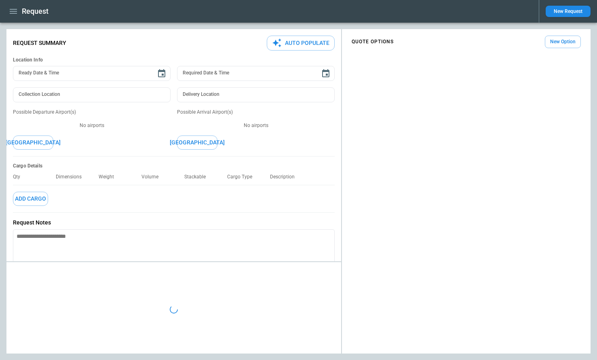
type textarea "*"
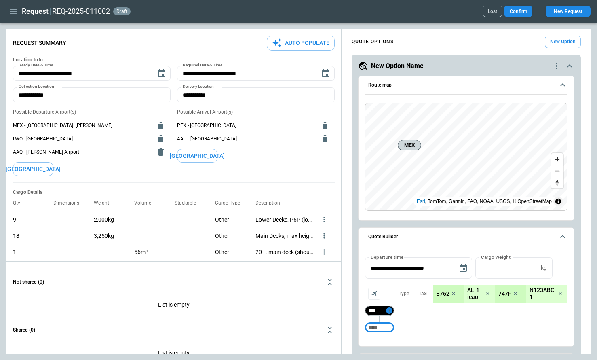
click at [390, 312] on icon "Too short" at bounding box center [390, 311] width 6 height 6
click at [407, 344] on p "Airport info" at bounding box center [402, 345] width 25 height 7
click at [406, 304] on div at bounding box center [298, 180] width 597 height 360
type input "***"
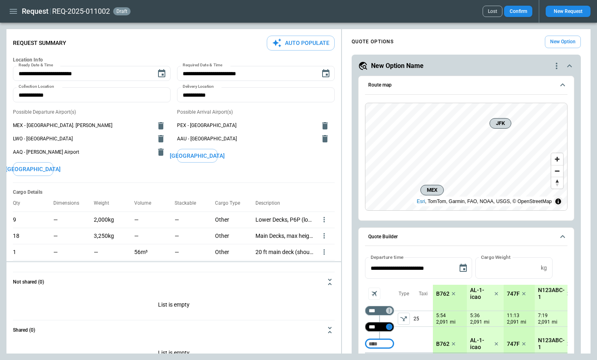
click at [389, 327] on icon "Too short" at bounding box center [389, 327] width 1 height 4
click at [410, 346] on p "Airport info" at bounding box center [402, 347] width 25 height 7
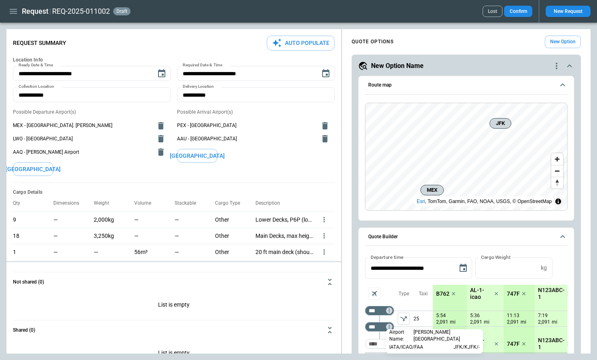
click at [426, 319] on div at bounding box center [298, 180] width 597 height 360
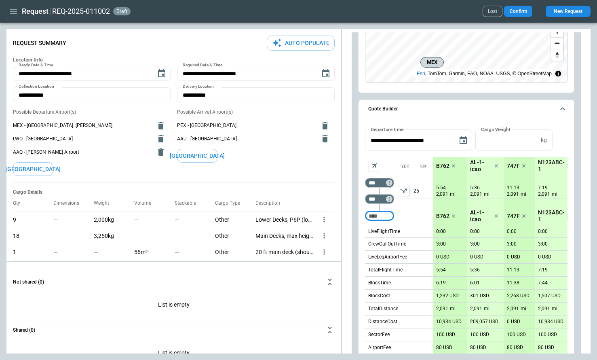
scroll to position [142, 0]
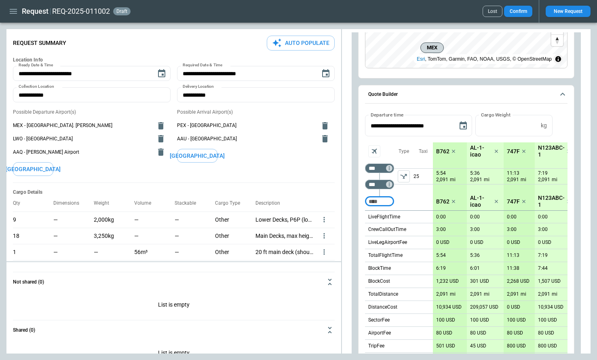
click at [205, 155] on button "[GEOGRAPHIC_DATA]" at bounding box center [197, 156] width 40 height 14
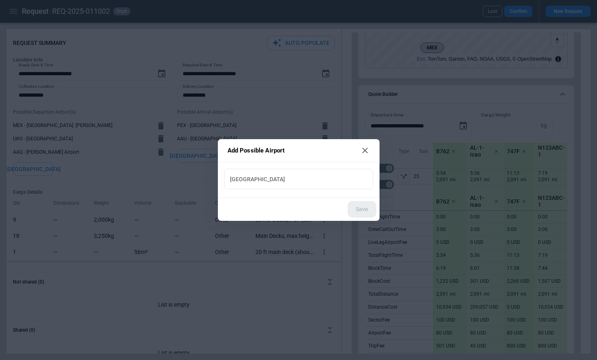
click at [251, 190] on div "[GEOGRAPHIC_DATA]" at bounding box center [299, 180] width 162 height 36
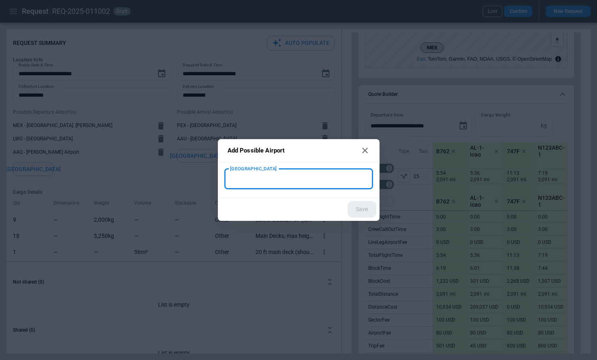
click at [250, 182] on input "[GEOGRAPHIC_DATA]" at bounding box center [299, 179] width 142 height 14
paste input "***"
type input "***"
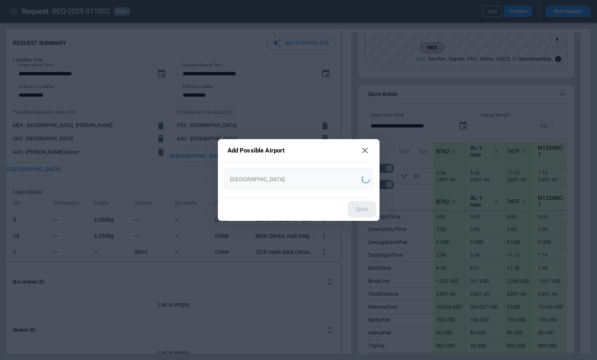
type input "**********"
click at [356, 204] on button "Save" at bounding box center [362, 209] width 29 height 17
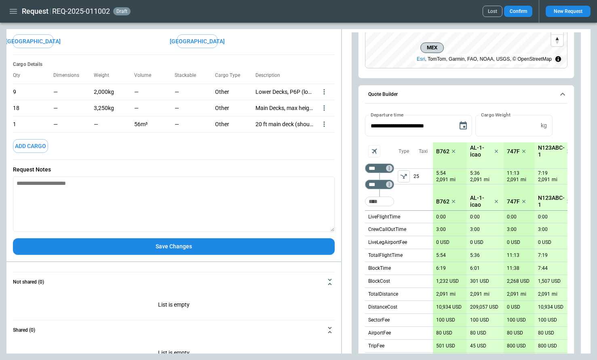
click at [163, 248] on button "Save Changes" at bounding box center [174, 246] width 322 height 17
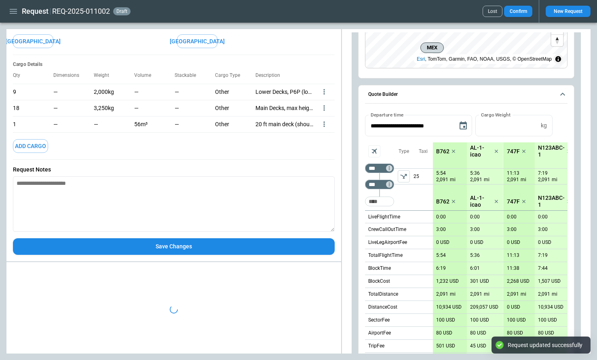
scroll to position [122, 0]
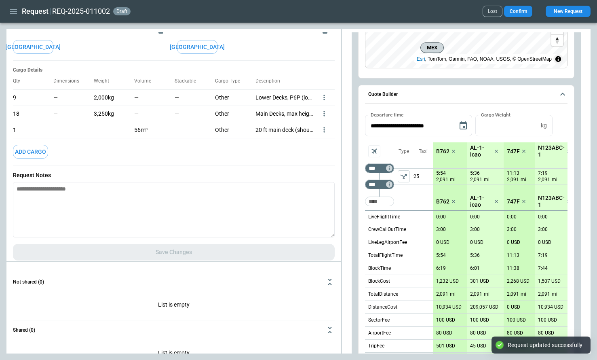
type textarea "*"
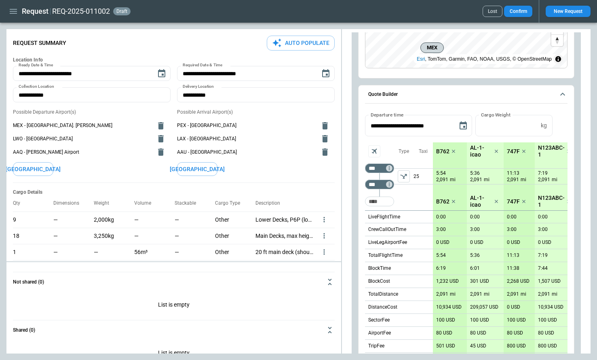
click at [14, 15] on icon "button" at bounding box center [13, 11] width 10 height 10
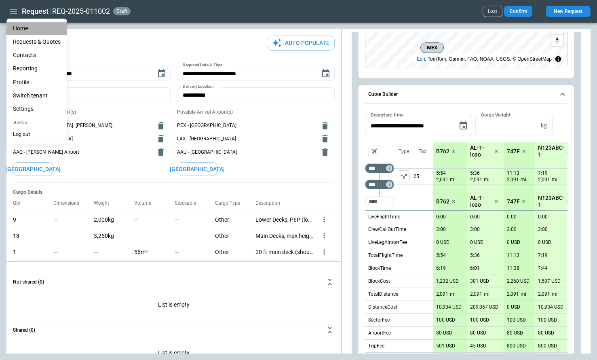
click at [23, 29] on li "Home" at bounding box center [36, 28] width 61 height 13
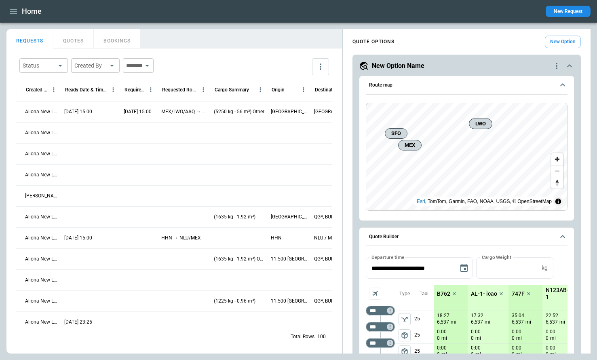
scroll to position [0, 343]
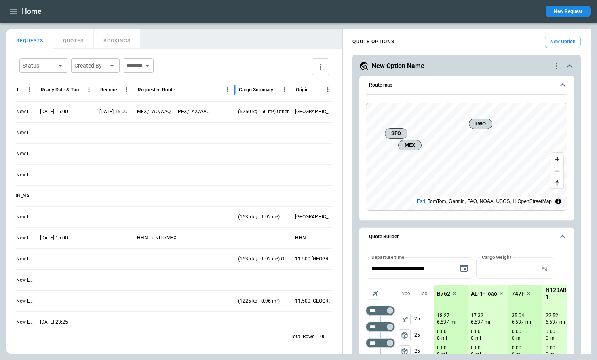
drag, startPoint x: 185, startPoint y: 88, endPoint x: 234, endPoint y: 88, distance: 48.5
click at [234, 88] on div at bounding box center [235, 89] width 4 height 23
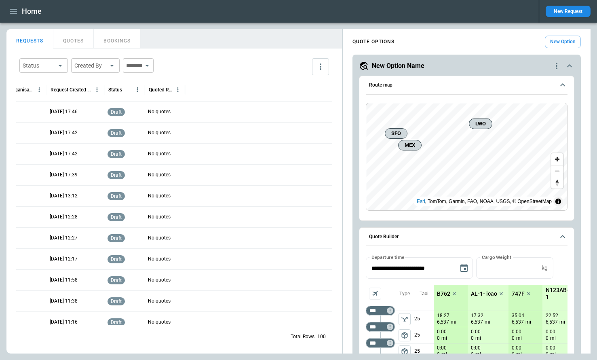
scroll to position [0, 0]
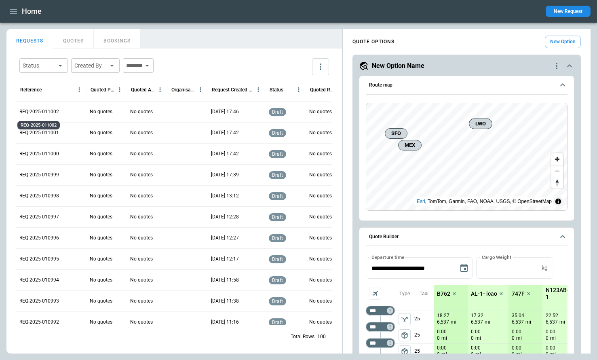
click at [40, 112] on p "REQ-2025-011002" at bounding box center [39, 111] width 40 height 7
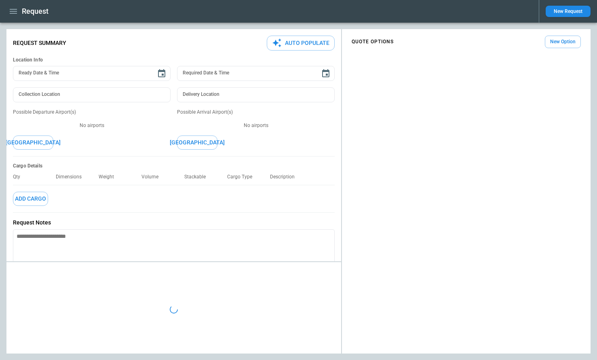
type textarea "*"
type input "**********"
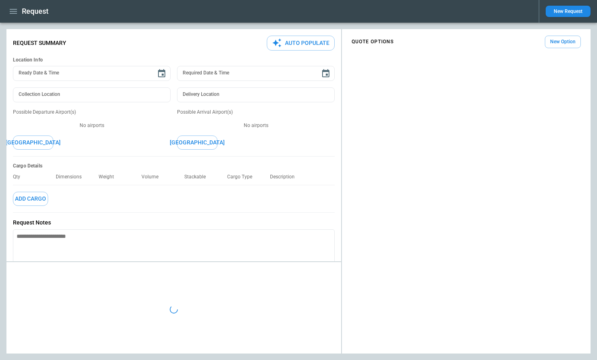
type textarea "*"
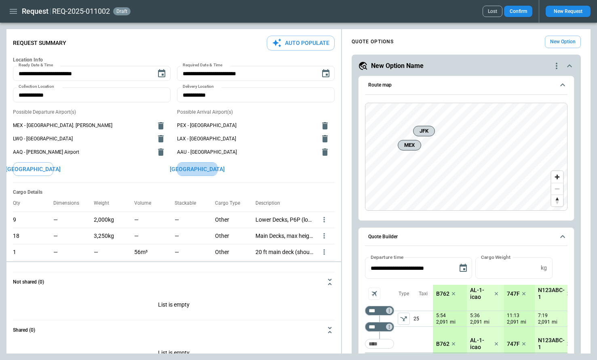
click at [200, 168] on button "[GEOGRAPHIC_DATA]" at bounding box center [197, 169] width 40 height 14
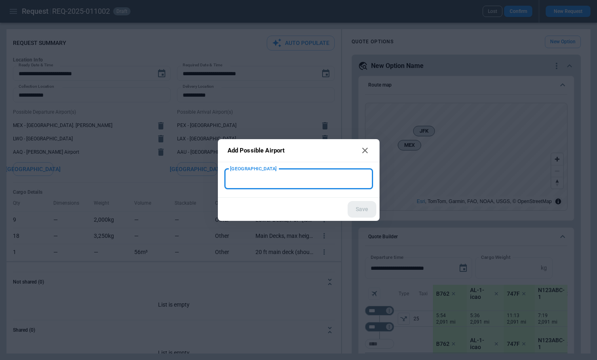
click at [260, 186] on input "[GEOGRAPHIC_DATA]" at bounding box center [299, 179] width 142 height 14
paste input "***"
type input "***"
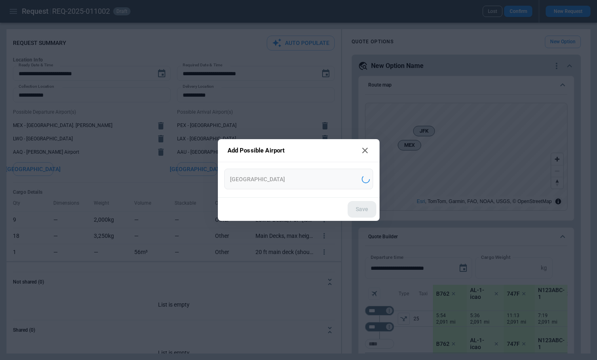
type input "**********"
click at [359, 212] on button "Save" at bounding box center [362, 209] width 29 height 17
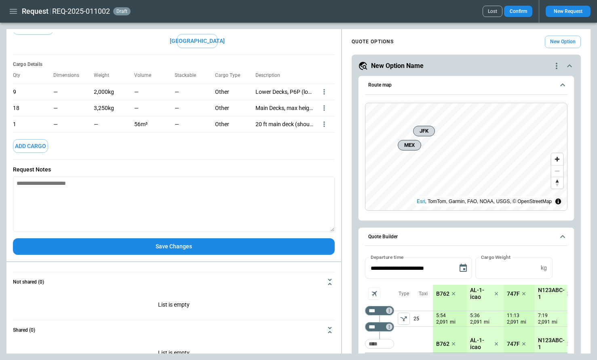
click at [187, 247] on button "Save Changes" at bounding box center [174, 246] width 322 height 17
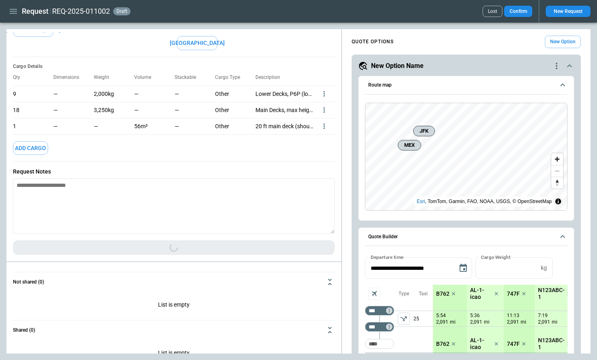
scroll to position [141, 0]
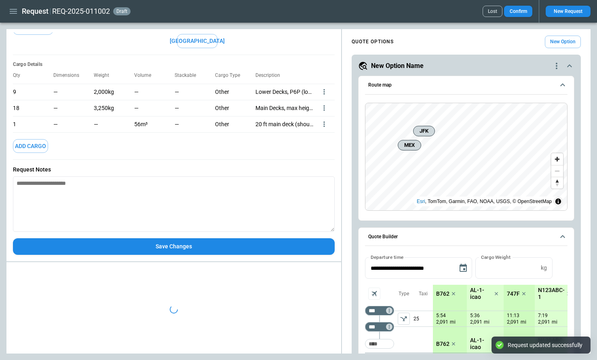
type textarea "*"
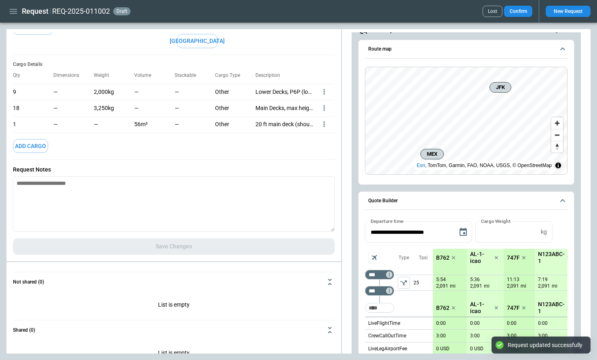
scroll to position [68, 0]
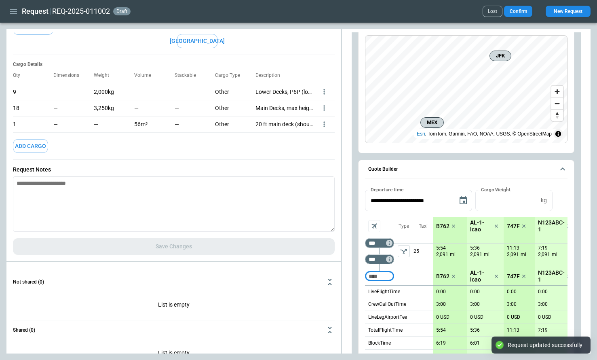
click at [386, 275] on input "Too short" at bounding box center [380, 276] width 26 height 15
paste input "***"
type input "***"
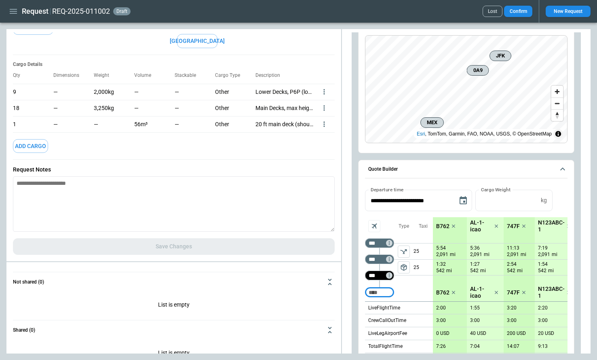
click at [389, 279] on input "***" at bounding box center [378, 275] width 23 height 8
click at [389, 275] on icon "Not found" at bounding box center [390, 276] width 6 height 6
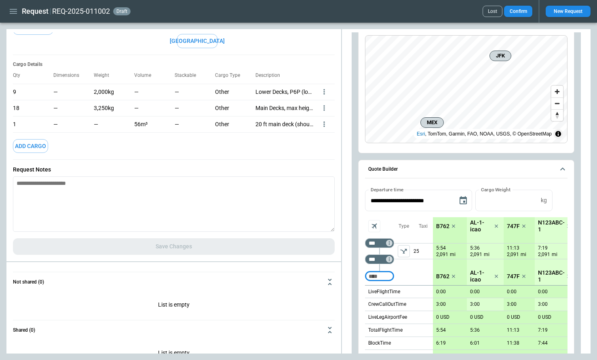
click at [383, 275] on input "Too short" at bounding box center [380, 276] width 26 height 15
paste input "***"
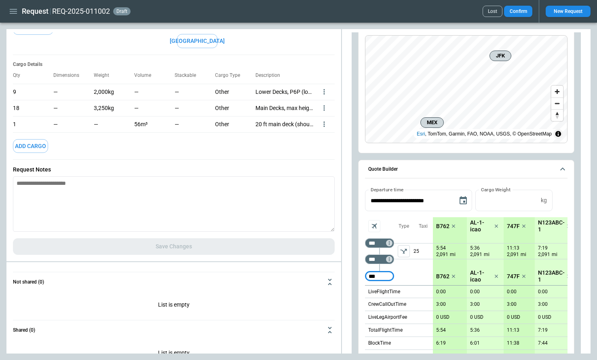
type input "***"
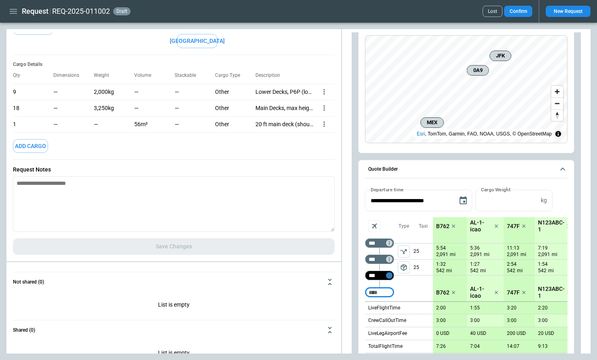
click at [390, 274] on icon "Too short" at bounding box center [389, 276] width 1 height 4
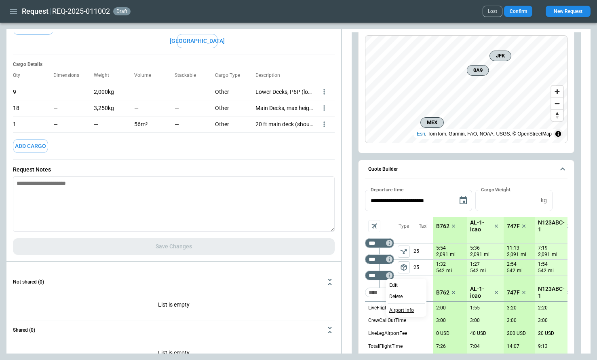
click at [404, 312] on p "Airport info" at bounding box center [402, 310] width 25 height 7
click at [355, 299] on div at bounding box center [298, 180] width 597 height 360
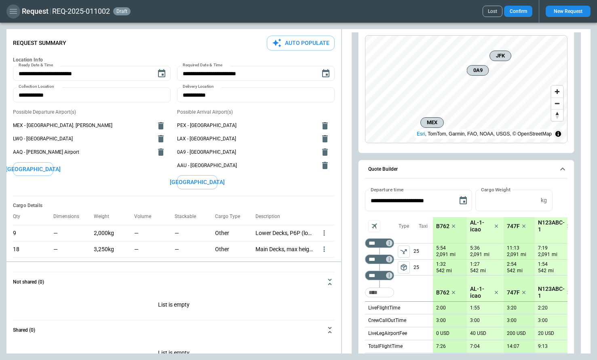
click at [13, 15] on icon "button" at bounding box center [13, 11] width 10 height 10
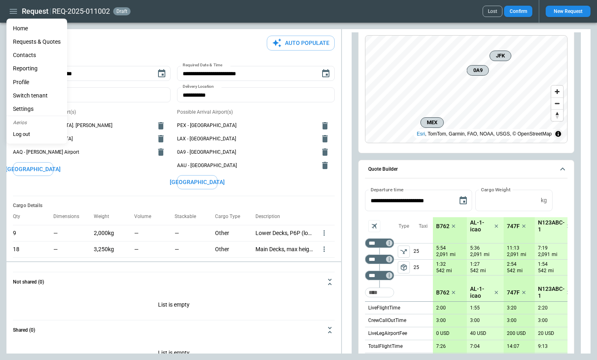
click at [19, 28] on li "Home" at bounding box center [36, 28] width 61 height 13
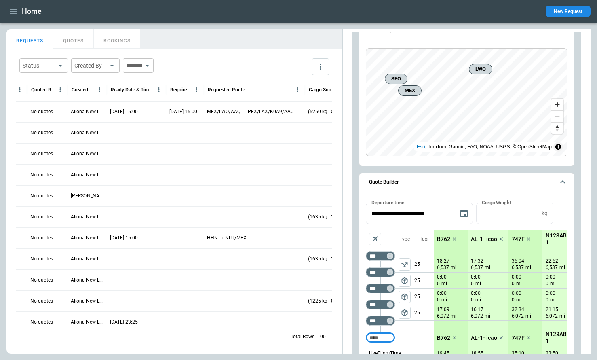
scroll to position [106, 0]
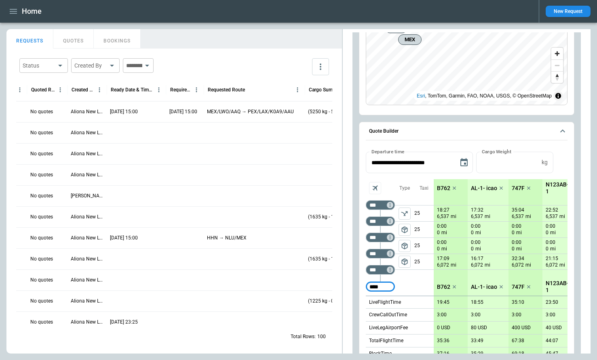
type input "****"
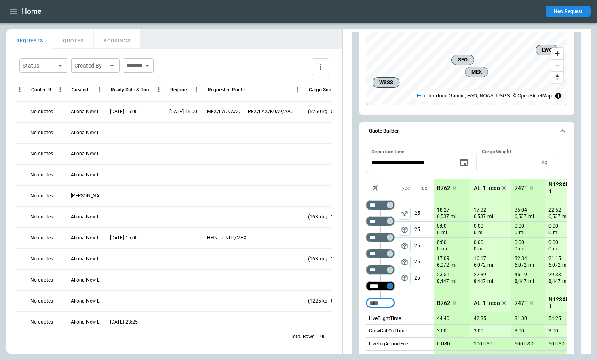
click at [390, 288] on icon "Too short" at bounding box center [391, 286] width 6 height 6
click at [407, 319] on p "Airport info" at bounding box center [402, 321] width 25 height 7
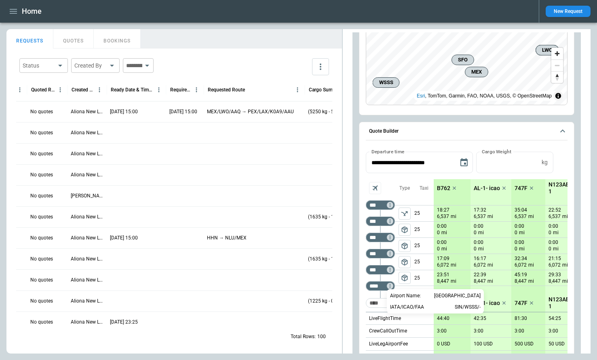
click at [303, 89] on div at bounding box center [298, 180] width 597 height 360
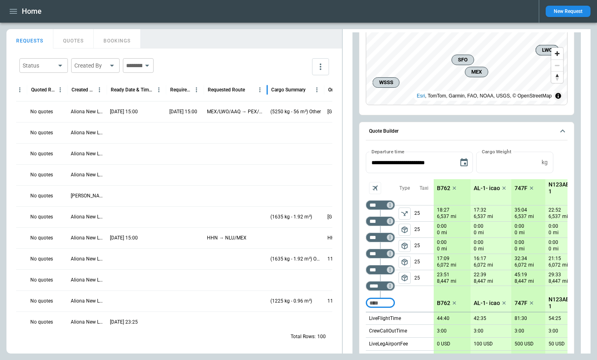
drag, startPoint x: 304, startPoint y: 89, endPoint x: 262, endPoint y: 88, distance: 42.1
click at [265, 88] on div at bounding box center [267, 89] width 4 height 23
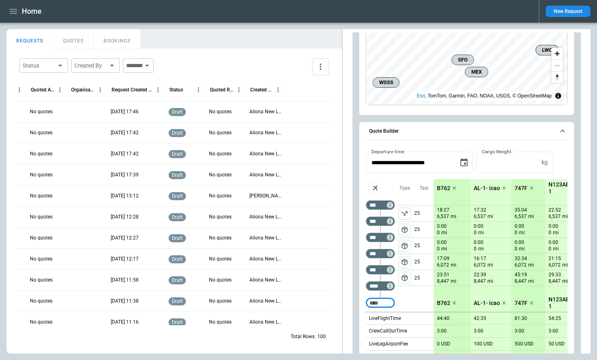
scroll to position [0, 32]
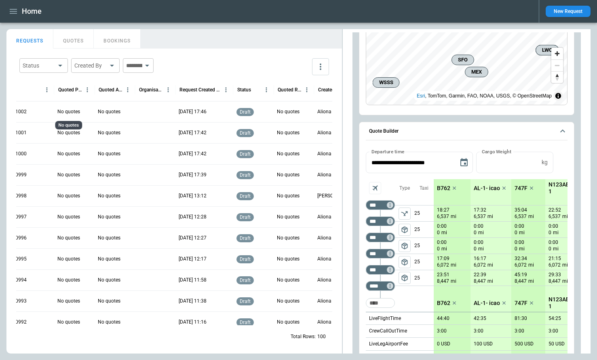
click at [67, 111] on p "No quotes" at bounding box center [68, 111] width 23 height 7
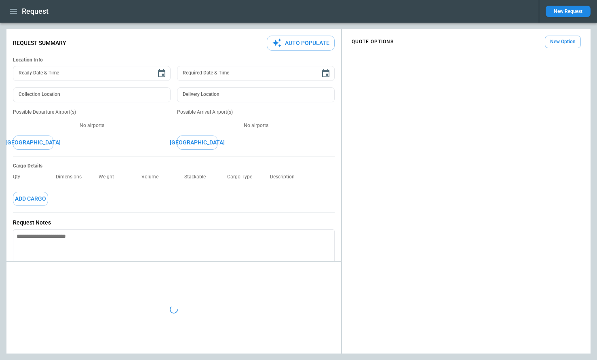
type textarea "*"
type input "**********"
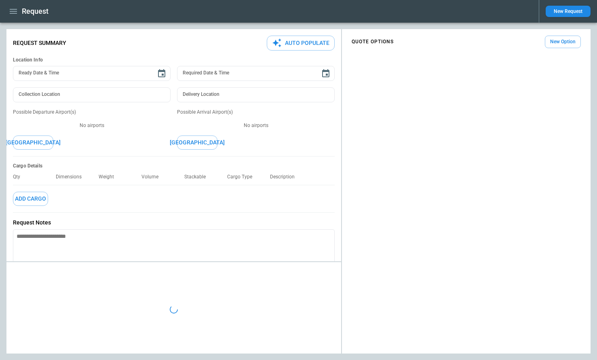
type textarea "*"
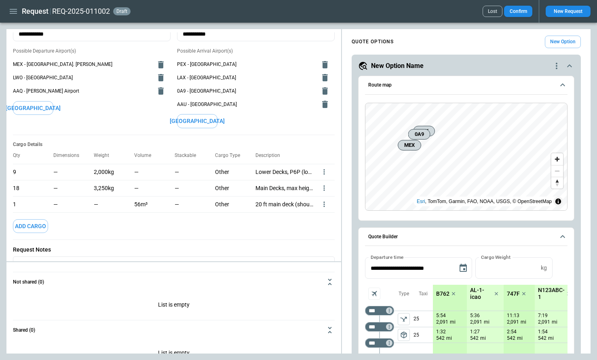
scroll to position [70, 0]
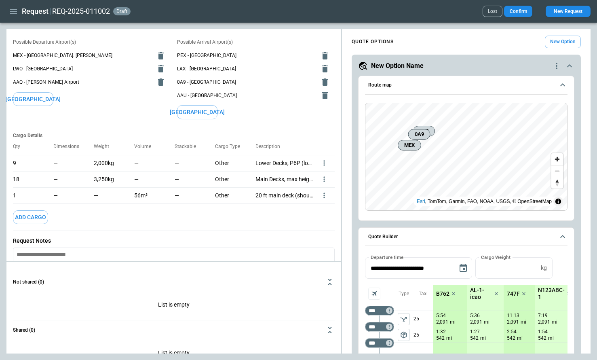
click at [325, 167] on icon "more" at bounding box center [324, 163] width 8 height 8
click at [319, 191] on li "Edit" at bounding box center [314, 192] width 28 height 12
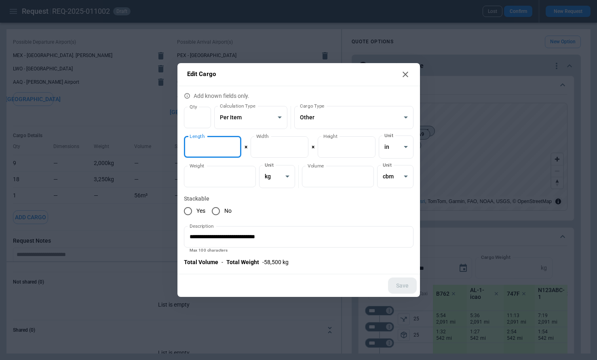
drag, startPoint x: 217, startPoint y: 151, endPoint x: 189, endPoint y: 151, distance: 28.3
click at [189, 151] on input "*" at bounding box center [213, 146] width 58 height 21
type input "*"
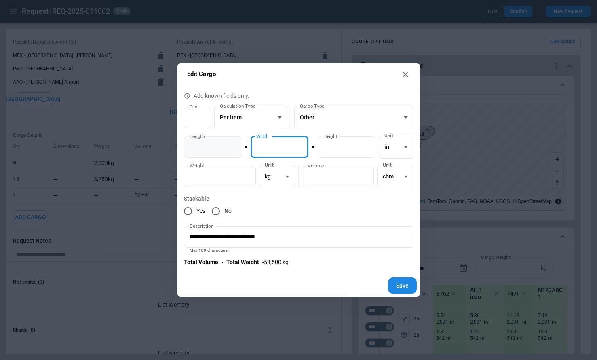
drag, startPoint x: 267, startPoint y: 150, endPoint x: 239, endPoint y: 150, distance: 28.7
click at [239, 150] on div "Length * Length × Width * Width × Height *** Height Unit in ****** Unit" at bounding box center [299, 147] width 230 height 23
type input "*"
click at [406, 286] on button "Save" at bounding box center [402, 285] width 29 height 17
type textarea "*"
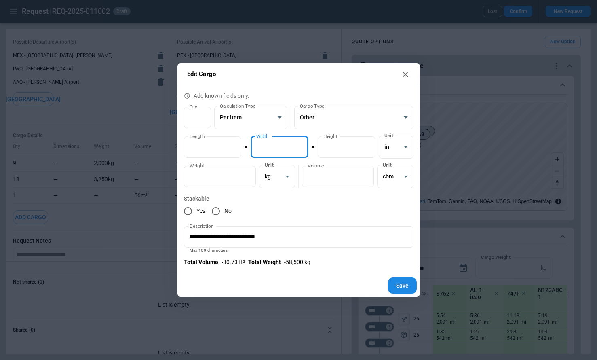
type input "*"
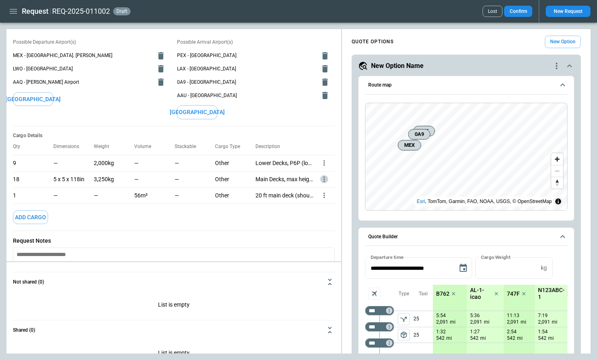
click at [322, 167] on icon "more" at bounding box center [324, 163] width 8 height 8
click at [320, 190] on li "Edit" at bounding box center [314, 192] width 28 height 12
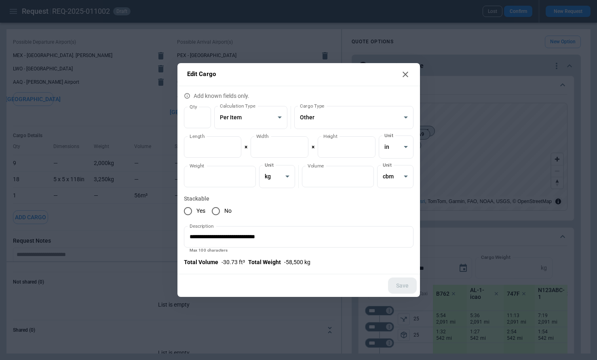
click at [244, 264] on p "- 30.73 ft³" at bounding box center [233, 262] width 23 height 7
click at [407, 74] on icon at bounding box center [406, 75] width 10 height 10
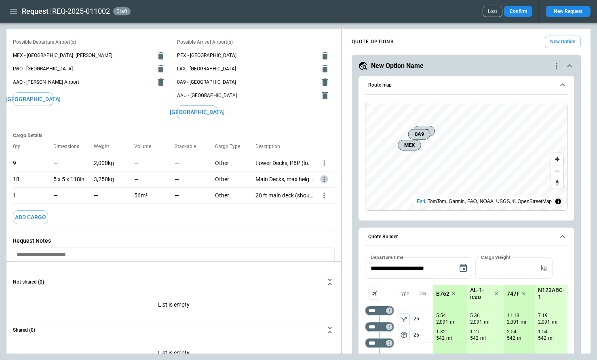
click at [323, 167] on icon "more" at bounding box center [324, 163] width 8 height 8
click at [317, 190] on li "Edit" at bounding box center [314, 192] width 28 height 12
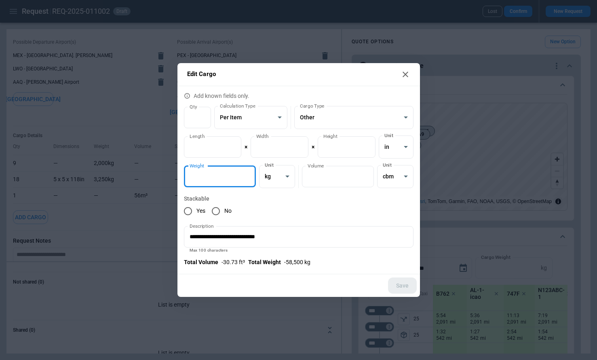
click at [228, 178] on input "****" at bounding box center [220, 176] width 72 height 21
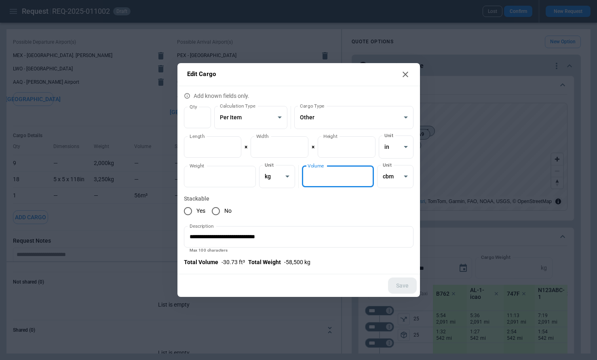
click at [331, 176] on input "*" at bounding box center [338, 176] width 72 height 21
click at [220, 276] on div "Save" at bounding box center [299, 285] width 243 height 23
click at [295, 263] on p "- 58,500 kg" at bounding box center [297, 262] width 26 height 7
click at [406, 75] on icon at bounding box center [406, 75] width 10 height 10
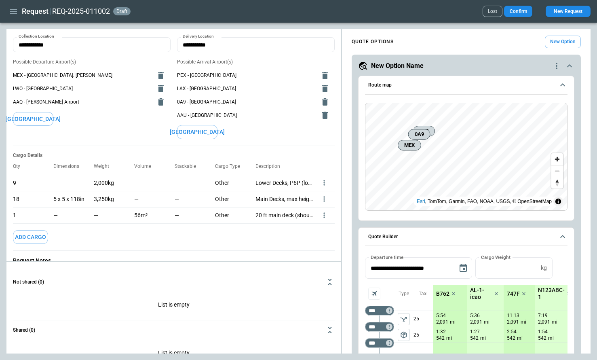
scroll to position [78, 0]
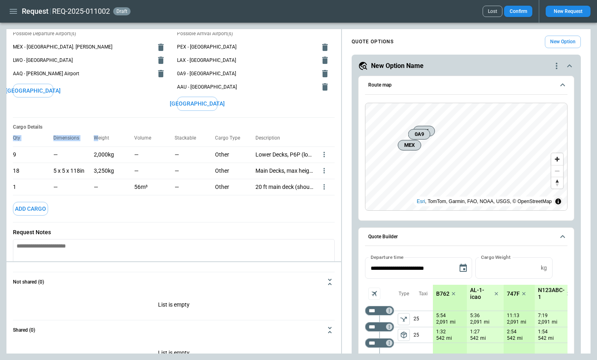
drag, startPoint x: 87, startPoint y: 128, endPoint x: 116, endPoint y: 154, distance: 39.2
click at [104, 141] on div "Cargo Details Qty Dimensions Weight Volume Stackable Cargo Type Description 9 —…" at bounding box center [174, 170] width 322 height 105
click at [133, 174] on div "3,250kg" at bounding box center [114, 171] width 40 height 16
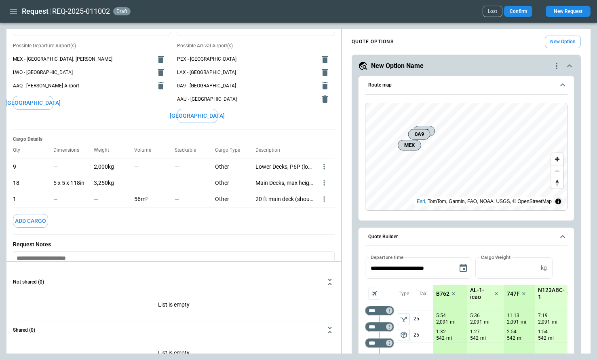
scroll to position [69, 0]
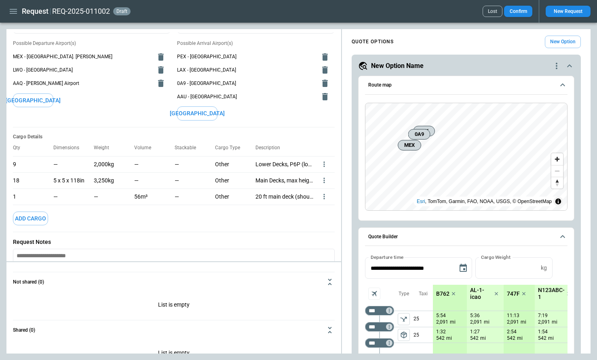
click at [326, 168] on icon "more" at bounding box center [324, 164] width 8 height 8
click at [320, 192] on li "Edit" at bounding box center [314, 194] width 28 height 12
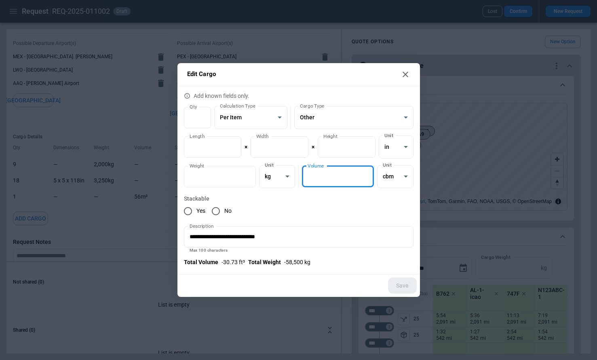
drag, startPoint x: 343, startPoint y: 174, endPoint x: 300, endPoint y: 174, distance: 43.3
click at [300, 174] on div "**********" at bounding box center [299, 176] width 230 height 23
type input "***"
click at [360, 218] on div "Yes No" at bounding box center [299, 211] width 230 height 17
click at [406, 286] on button "Save" at bounding box center [402, 285] width 29 height 17
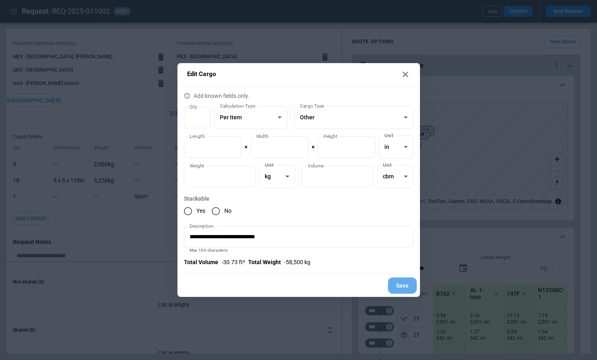
type textarea "*"
type input "***"
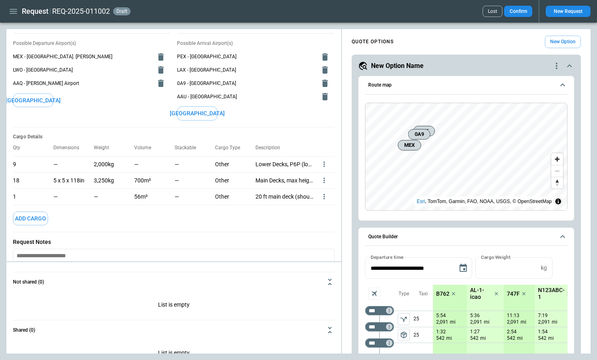
click at [322, 168] on icon "more" at bounding box center [324, 164] width 8 height 8
click at [321, 194] on li "Edit" at bounding box center [314, 194] width 28 height 12
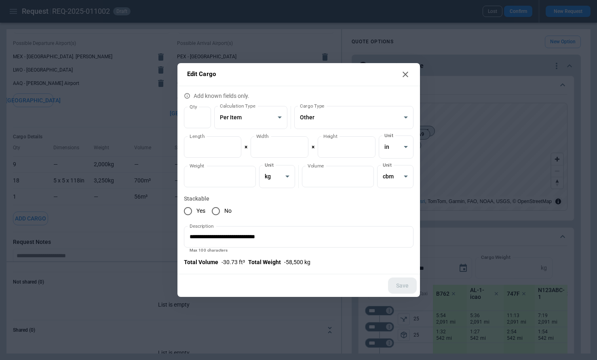
click at [405, 75] on icon at bounding box center [406, 75] width 6 height 6
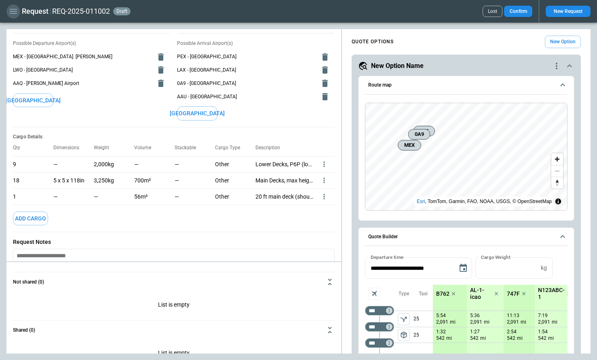
click at [10, 13] on icon "button" at bounding box center [13, 11] width 7 height 5
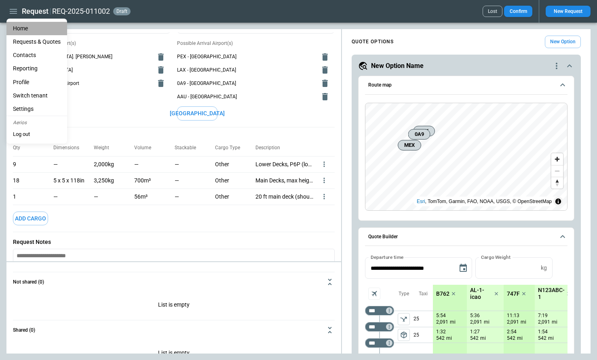
click at [20, 28] on li "Home" at bounding box center [36, 28] width 61 height 13
click at [182, 218] on div at bounding box center [298, 180] width 597 height 360
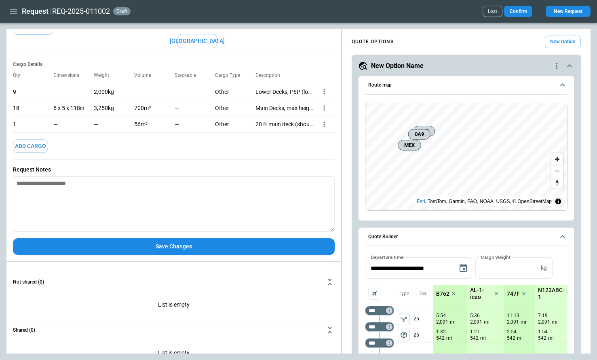
click at [182, 243] on button "Save Changes" at bounding box center [174, 246] width 322 height 17
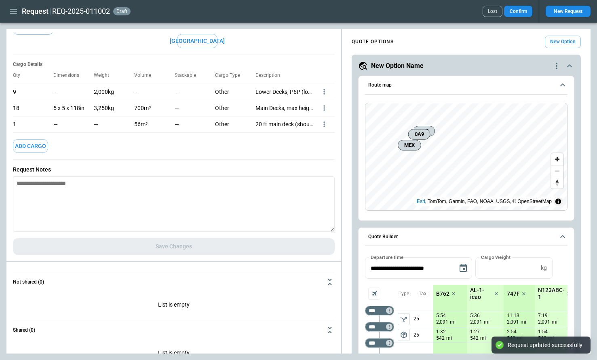
type textarea "*"
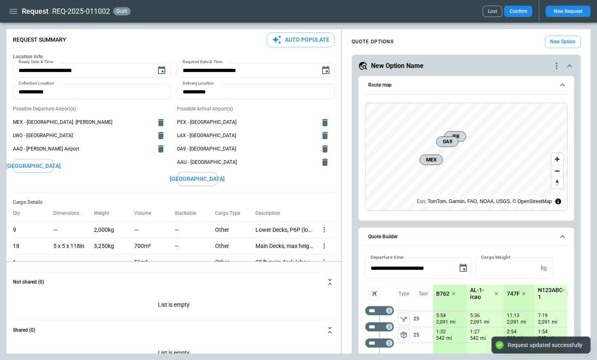
scroll to position [0, 0]
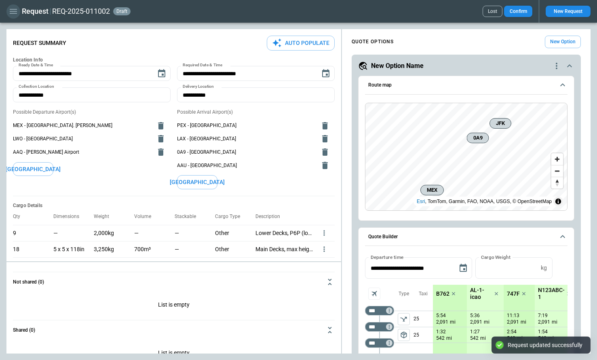
click at [12, 13] on icon "button" at bounding box center [13, 11] width 7 height 5
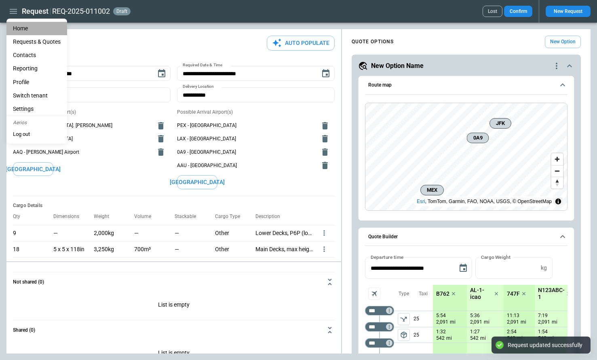
click at [19, 28] on li "Home" at bounding box center [36, 28] width 61 height 13
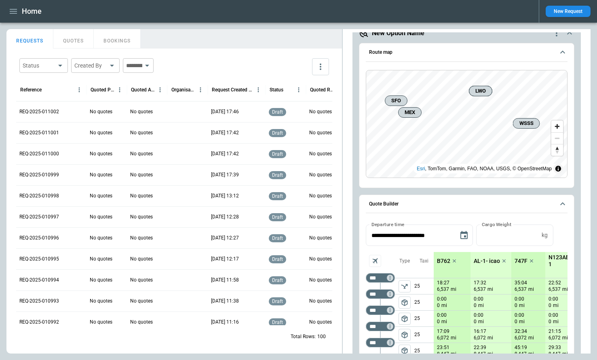
scroll to position [39, 0]
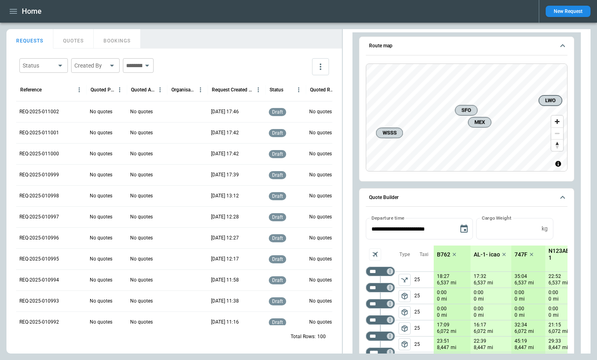
click at [356, 145] on div "**********" at bounding box center [467, 363] width 229 height 697
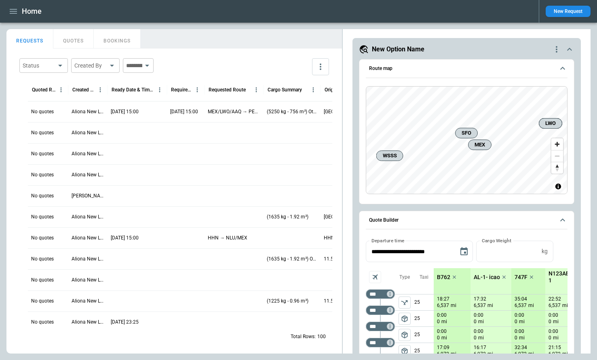
scroll to position [0, 310]
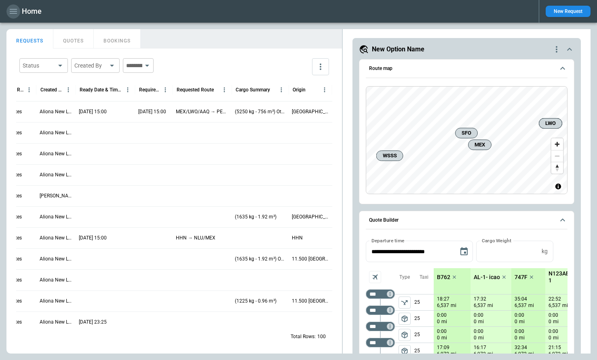
click at [12, 11] on icon "button" at bounding box center [13, 11] width 7 height 5
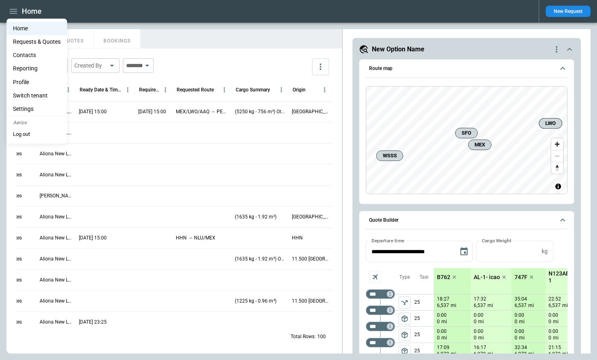
click at [329, 104] on div at bounding box center [298, 180] width 597 height 360
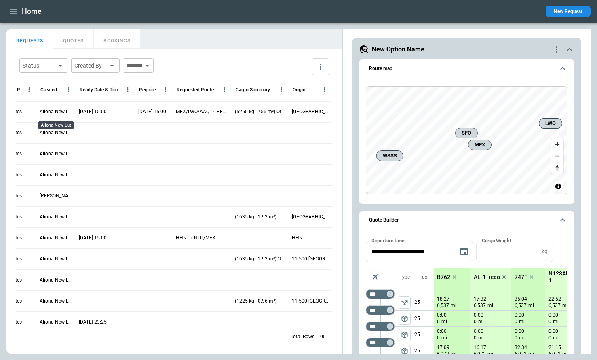
click at [44, 112] on p "Aliona New Lut" at bounding box center [56, 111] width 33 height 7
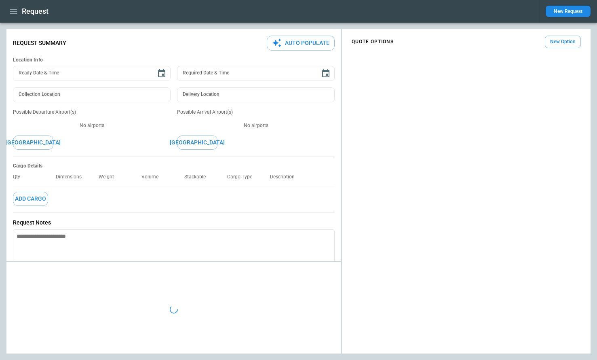
type textarea "*"
type input "**********"
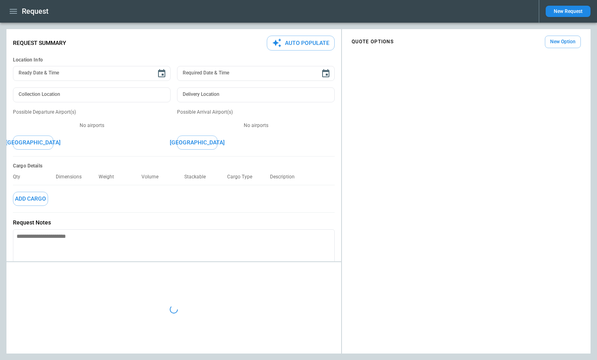
type textarea "*"
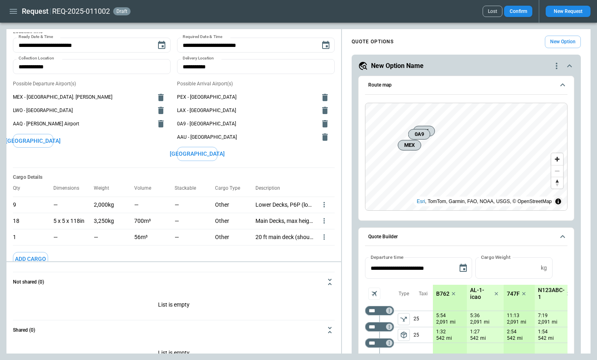
scroll to position [29, 0]
click at [325, 205] on icon "more" at bounding box center [324, 204] width 8 height 8
click at [318, 216] on li "Edit" at bounding box center [314, 218] width 28 height 12
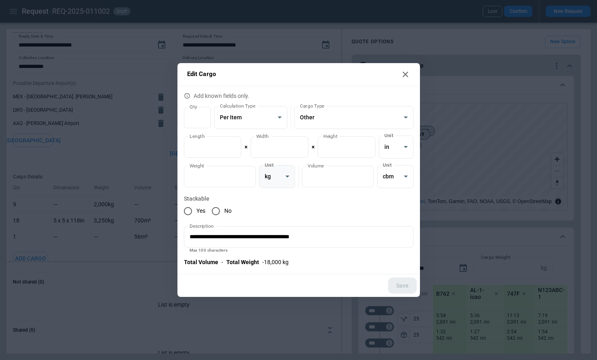
click at [281, 179] on body "**********" at bounding box center [298, 180] width 597 height 360
click at [279, 207] on li "lb" at bounding box center [277, 209] width 36 height 12
type input "*******"
type input "******"
click at [403, 284] on button "Save" at bounding box center [402, 285] width 29 height 17
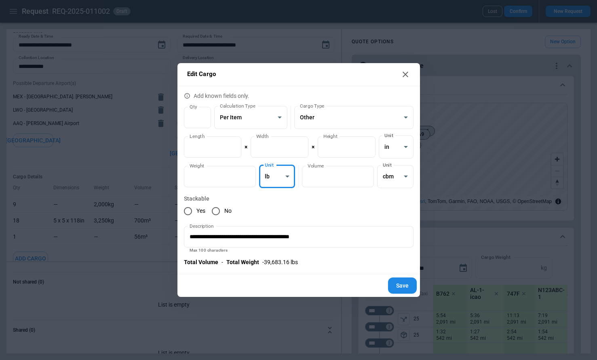
type textarea "*"
type input "*******"
type input "******"
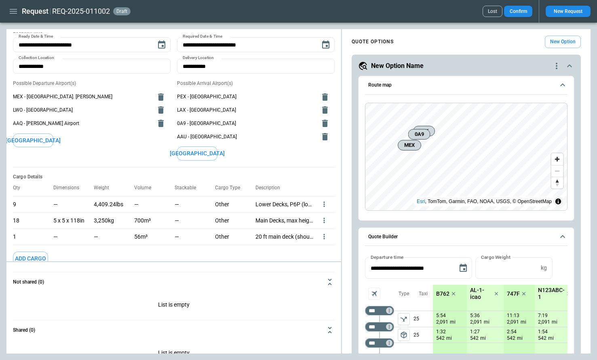
click at [324, 207] on icon "more" at bounding box center [324, 203] width 1 height 5
click at [320, 232] on li "Edit" at bounding box center [314, 234] width 28 height 12
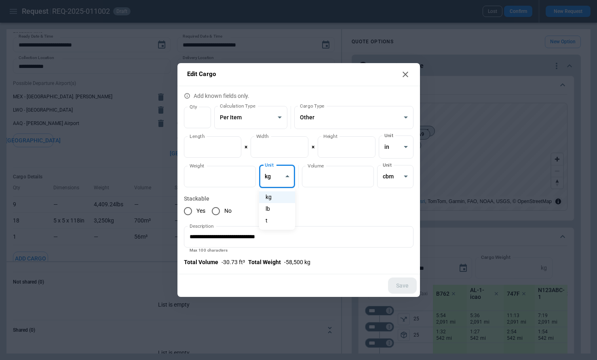
click at [281, 179] on body "**********" at bounding box center [298, 180] width 597 height 360
click at [281, 210] on li "lb" at bounding box center [277, 209] width 36 height 12
type input "*******"
type input "******"
click at [398, 281] on button "Save" at bounding box center [402, 285] width 29 height 17
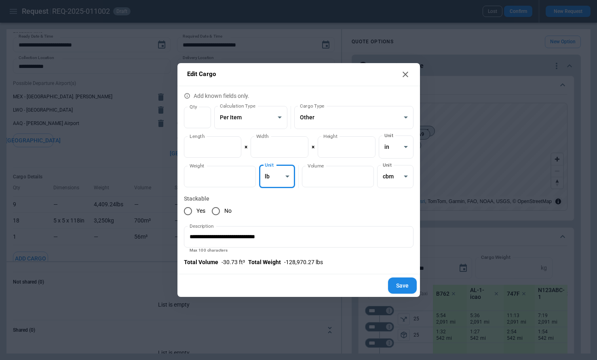
type textarea "*"
type input "*******"
type input "******"
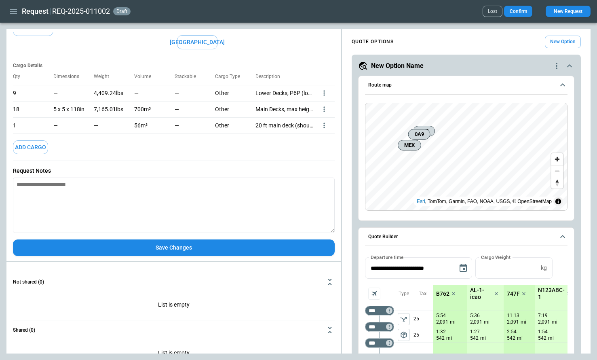
scroll to position [141, 0]
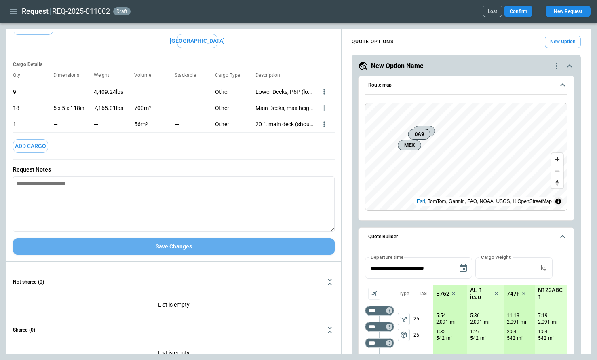
click at [178, 242] on button "Save Changes" at bounding box center [174, 246] width 322 height 17
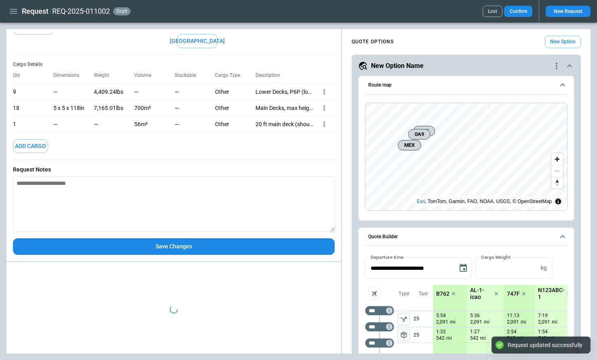
type textarea "*"
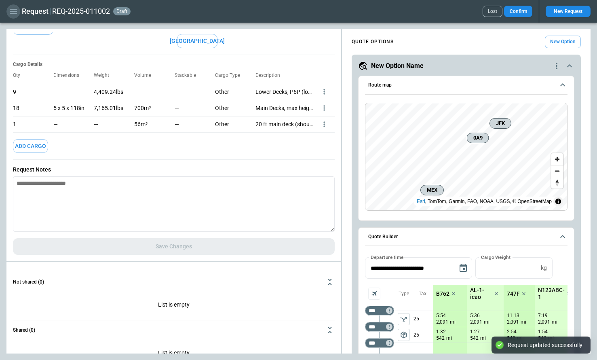
click at [12, 11] on icon "button" at bounding box center [13, 11] width 7 height 5
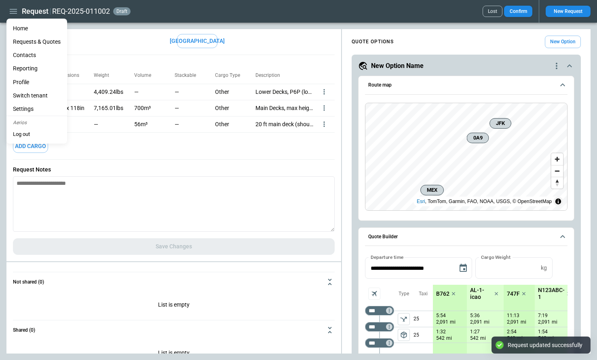
click at [20, 28] on li "Home" at bounding box center [36, 28] width 61 height 13
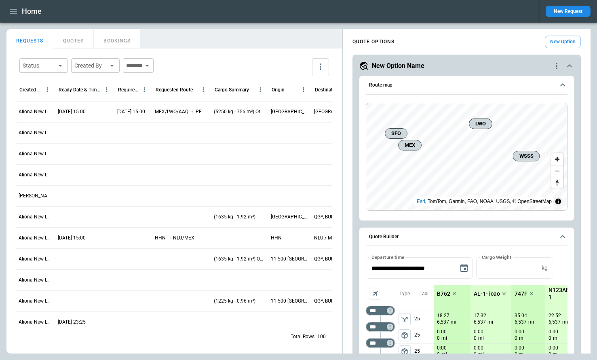
scroll to position [0, 349]
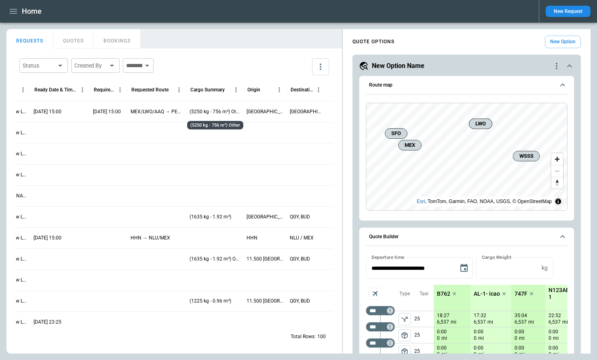
click at [220, 112] on p "(5250 kg - 756 m³) Other" at bounding box center [215, 111] width 51 height 7
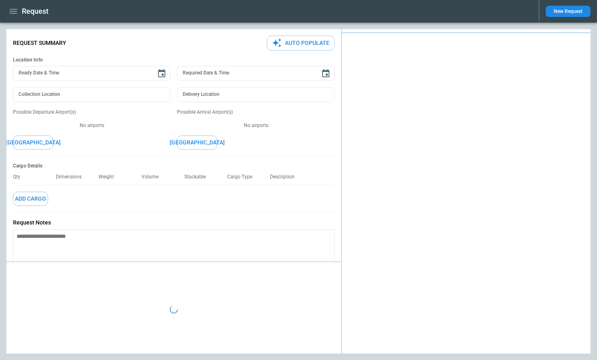
type textarea "*"
type input "**********"
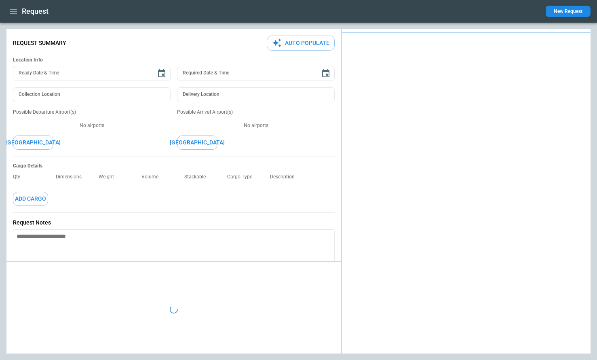
type textarea "*"
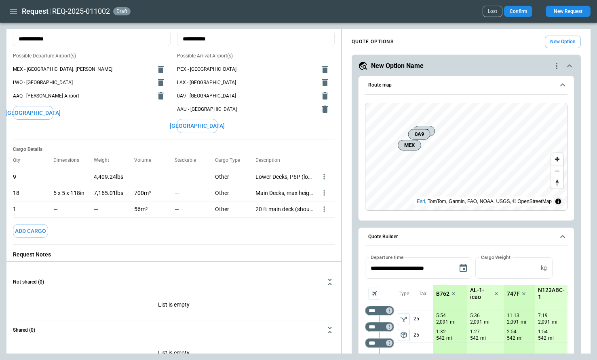
scroll to position [57, 0]
click at [324, 180] on icon "more" at bounding box center [324, 176] width 8 height 8
click at [311, 205] on li "Edit" at bounding box center [314, 205] width 28 height 12
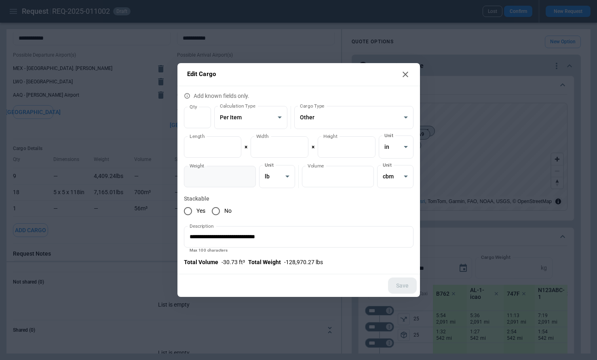
click at [247, 173] on input "****" at bounding box center [220, 176] width 72 height 21
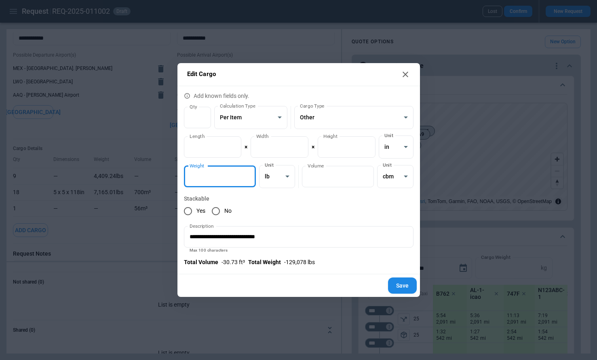
click at [247, 173] on input "****" at bounding box center [220, 176] width 72 height 21
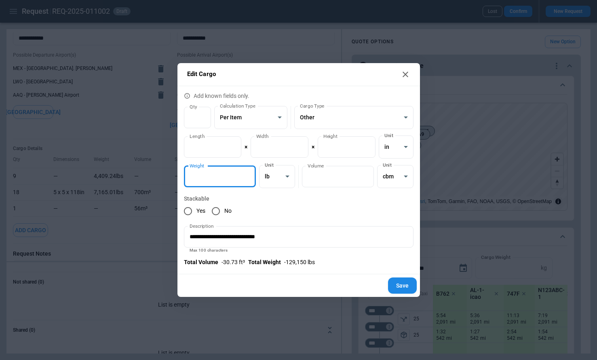
click at [247, 173] on input "****" at bounding box center [220, 176] width 72 height 21
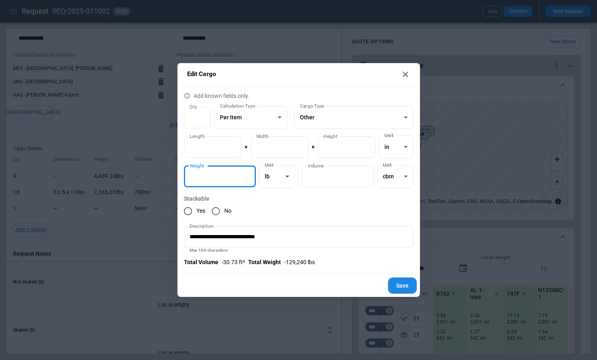
click at [247, 173] on input "****" at bounding box center [220, 176] width 72 height 21
type input "****"
click at [247, 173] on input "****" at bounding box center [220, 176] width 72 height 21
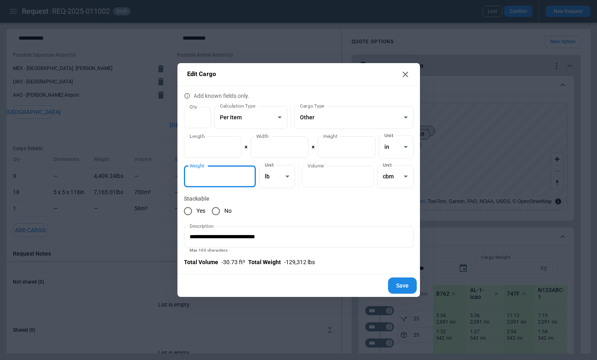
click at [404, 286] on button "Save" at bounding box center [402, 285] width 29 height 17
type textarea "*"
type input "****"
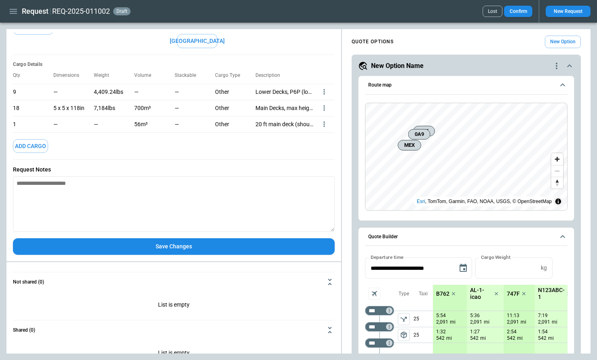
click at [212, 248] on button "Save Changes" at bounding box center [174, 246] width 322 height 17
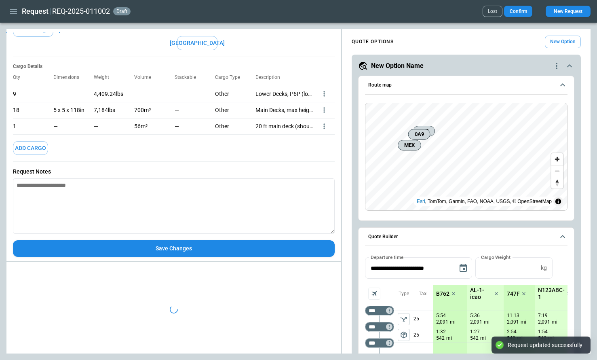
scroll to position [141, 0]
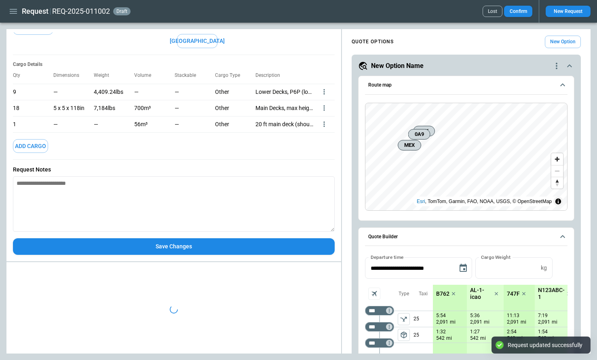
type textarea "*"
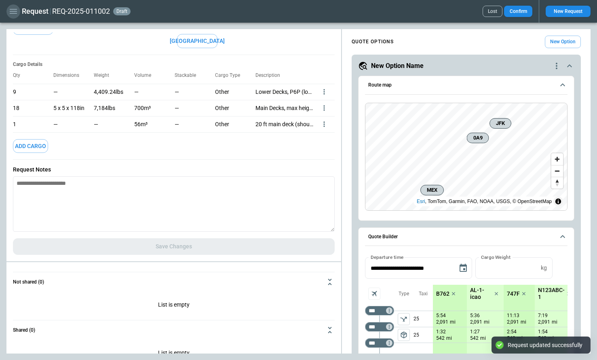
click at [12, 13] on icon "button" at bounding box center [13, 11] width 10 height 10
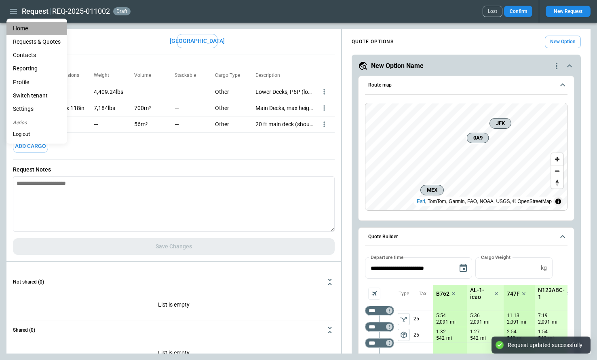
click at [23, 30] on li "Home" at bounding box center [36, 28] width 61 height 13
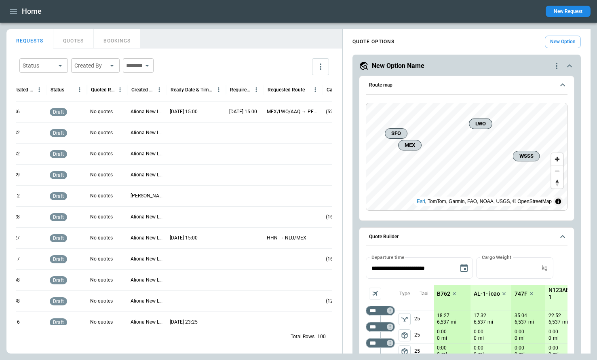
scroll to position [0, 349]
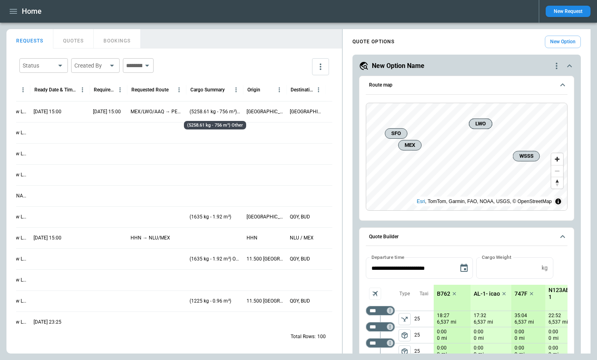
click at [208, 111] on p "(5258.61 kg - 756 m³) Other" at bounding box center [215, 111] width 51 height 7
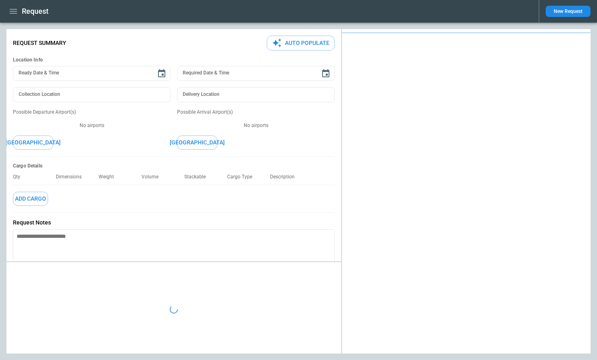
type textarea "*"
type input "**********"
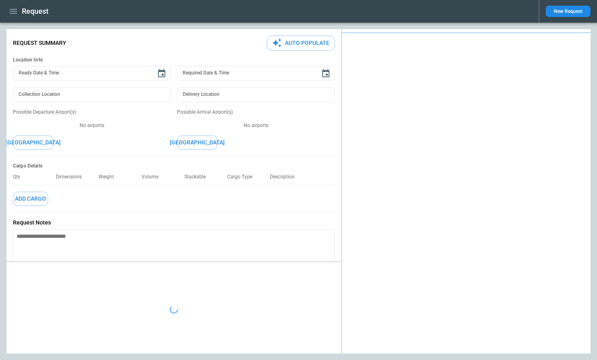
type textarea "*"
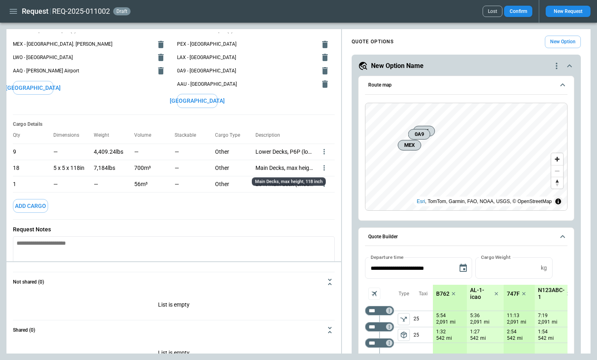
scroll to position [91, 0]
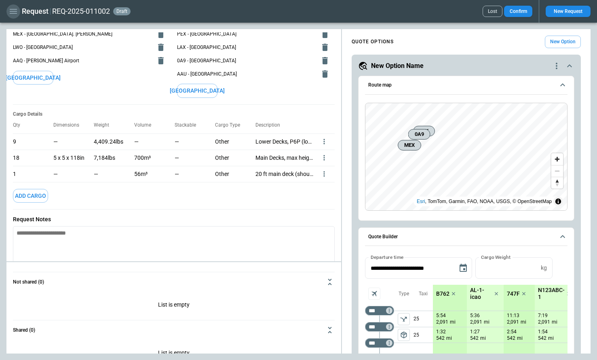
click at [11, 14] on icon "button" at bounding box center [13, 11] width 10 height 10
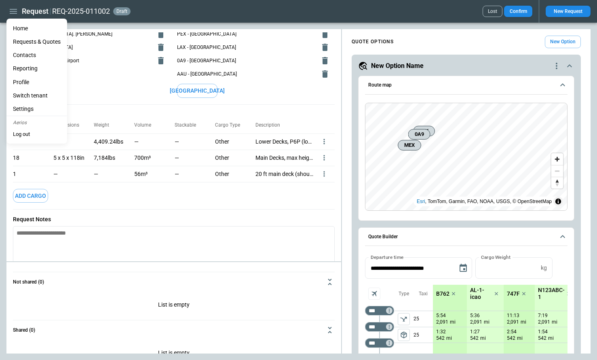
click at [17, 26] on li "Home" at bounding box center [36, 28] width 61 height 13
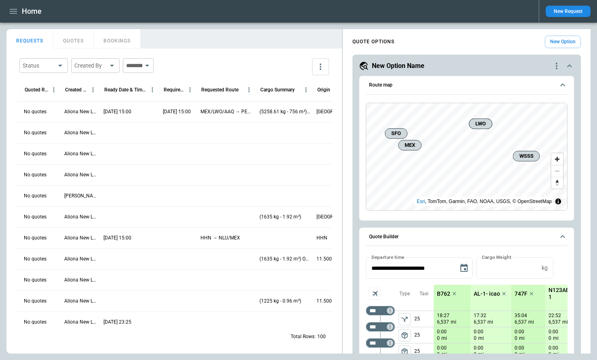
scroll to position [0, 303]
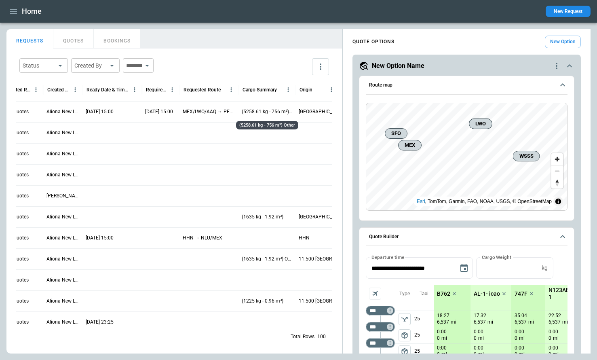
click at [269, 110] on p "(5258.61 kg - 756 m³) Other" at bounding box center [267, 111] width 51 height 7
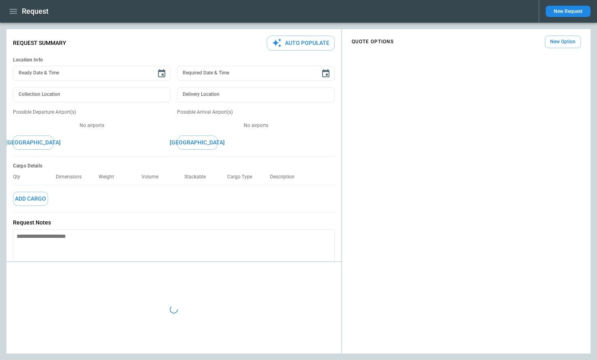
type textarea "*"
type input "**********"
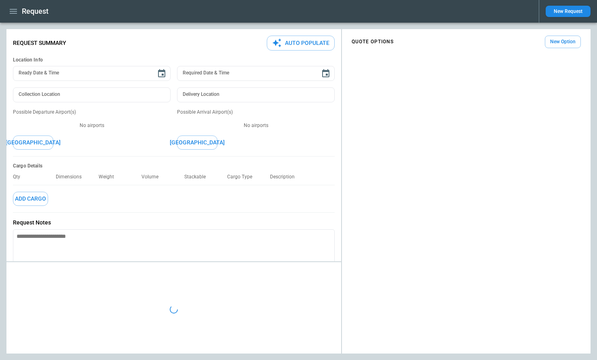
type textarea "*"
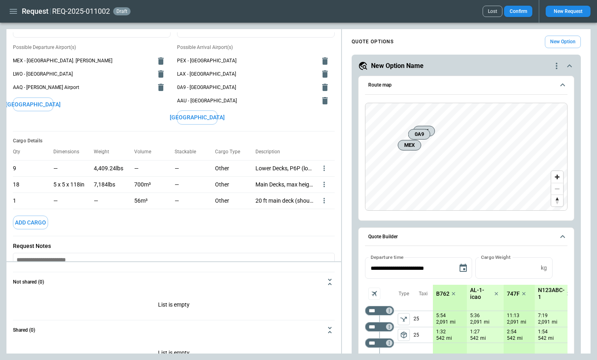
scroll to position [118, 0]
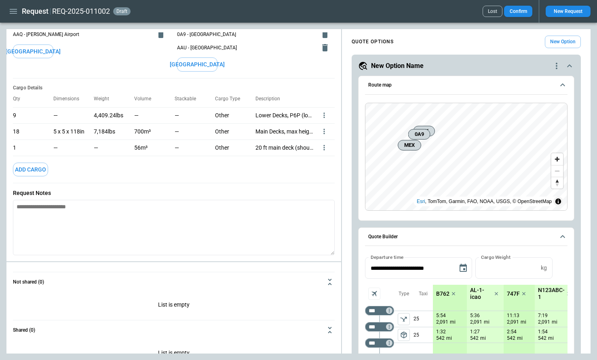
click at [324, 118] on icon "more" at bounding box center [324, 114] width 1 height 5
click at [322, 160] on li "Edit" at bounding box center [314, 161] width 28 height 12
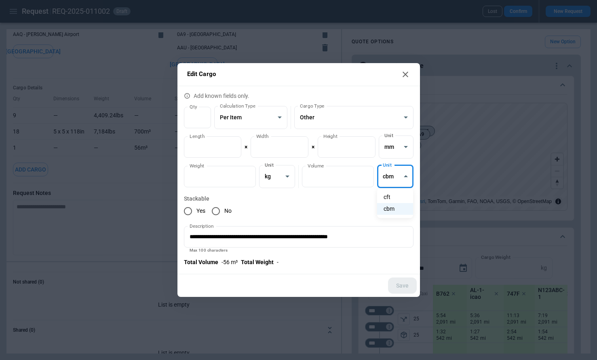
click at [392, 177] on body "**********" at bounding box center [298, 180] width 597 height 360
click at [390, 199] on li "cft" at bounding box center [395, 197] width 36 height 12
type input "*******"
type input "**********"
click at [356, 204] on div "Yes No" at bounding box center [299, 211] width 230 height 17
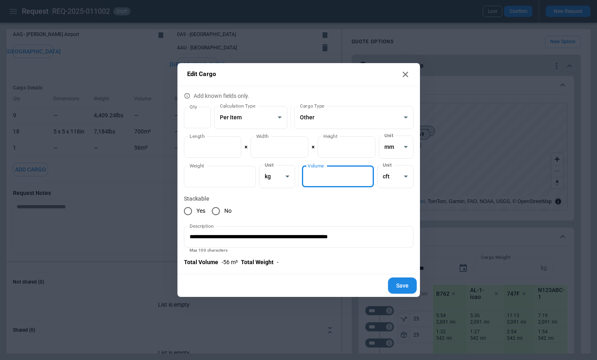
drag, startPoint x: 341, startPoint y: 177, endPoint x: 299, endPoint y: 177, distance: 42.1
click at [299, 177] on div "**********" at bounding box center [299, 176] width 230 height 23
type input "******"
click at [332, 199] on label "Stackable" at bounding box center [299, 199] width 230 height 8
click at [400, 284] on button "Save" at bounding box center [402, 285] width 29 height 17
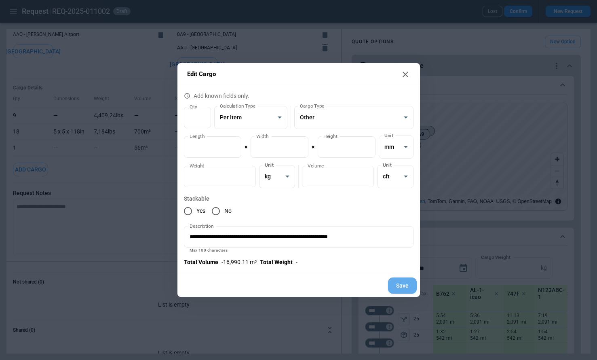
type textarea "*"
type input "******"
type input "**********"
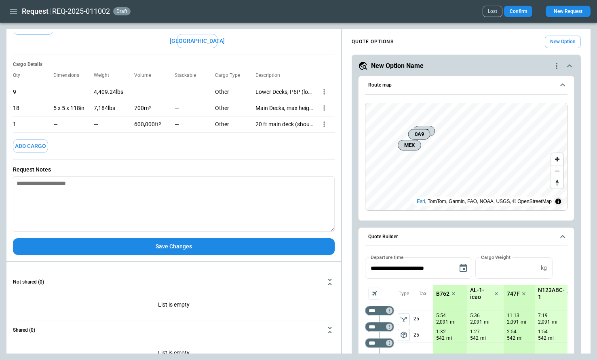
click at [180, 247] on button "Save Changes" at bounding box center [174, 246] width 322 height 17
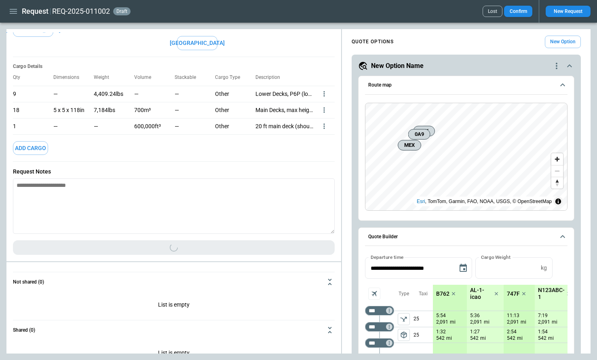
scroll to position [141, 0]
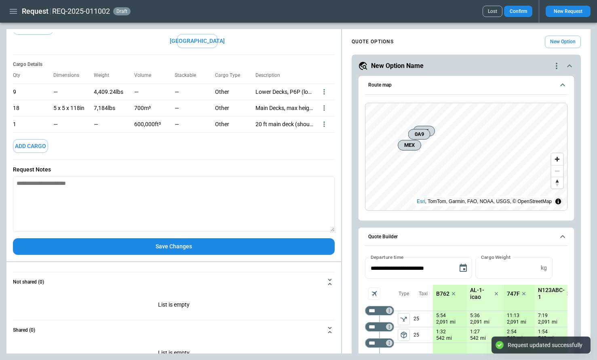
type textarea "*"
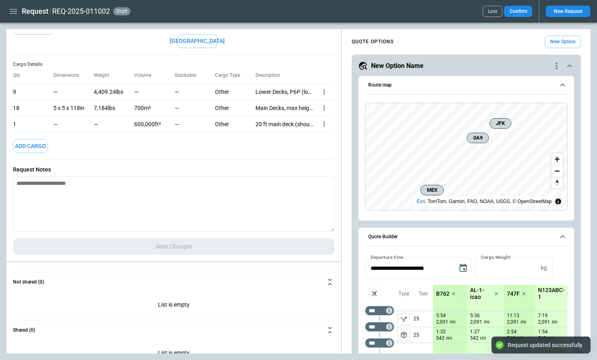
click at [13, 9] on icon "button" at bounding box center [13, 11] width 7 height 5
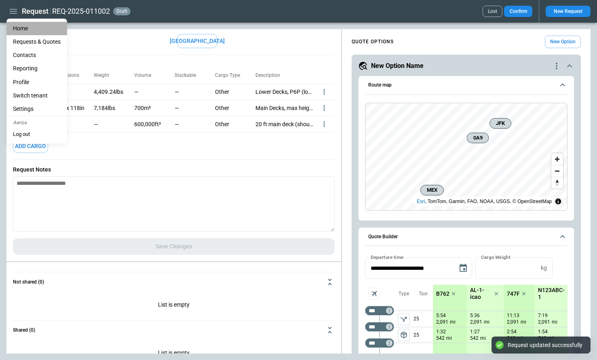
click at [24, 27] on li "Home" at bounding box center [36, 28] width 61 height 13
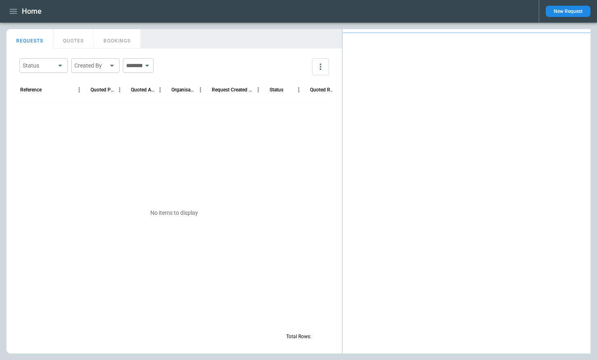
click at [30, 27] on main "FindBorderBarSize REQUESTS QUOTES BOOKINGS Status ​ Created By ​ ​ Reference Qu…" at bounding box center [298, 191] width 597 height 337
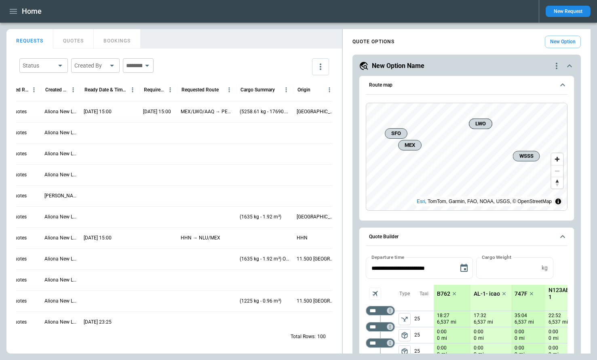
scroll to position [0, 326]
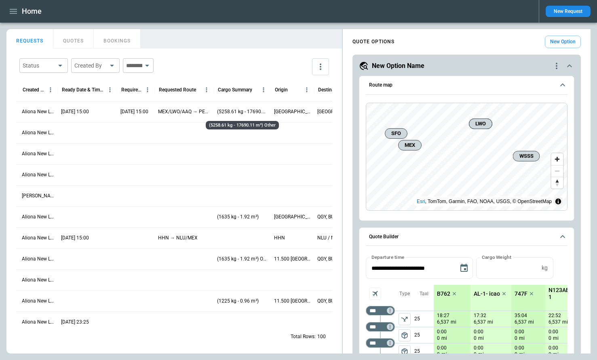
click at [252, 111] on p "(5258.61 kg - 17690.11 m³) Other" at bounding box center [242, 111] width 51 height 7
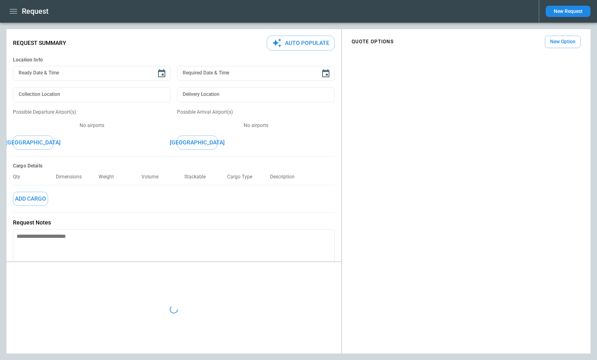
type textarea "*"
type input "**********"
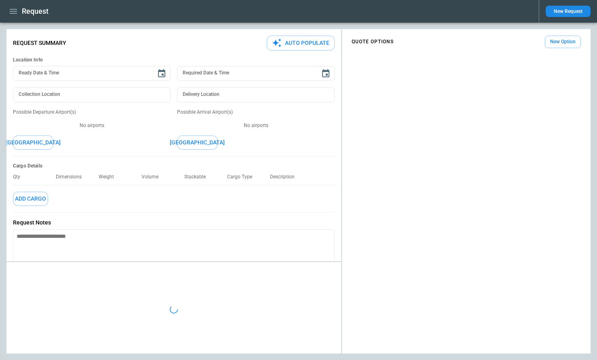
type textarea "*"
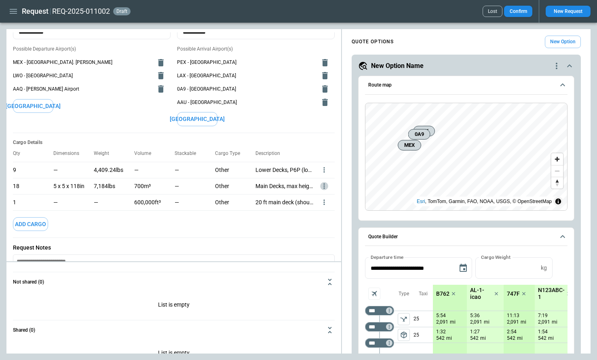
click at [322, 174] on icon "more" at bounding box center [324, 170] width 8 height 8
click at [317, 199] on li "Edit" at bounding box center [314, 199] width 28 height 12
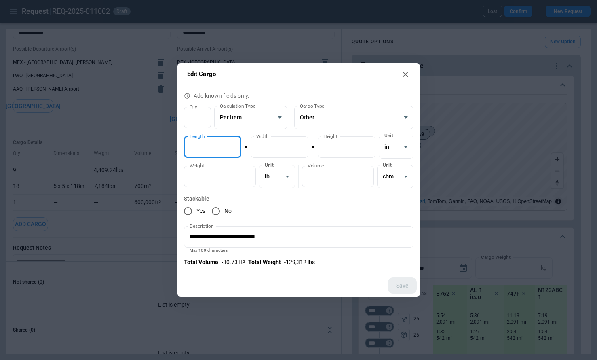
drag, startPoint x: 206, startPoint y: 145, endPoint x: 176, endPoint y: 144, distance: 30.8
click at [176, 144] on div "**********" at bounding box center [298, 180] width 597 height 360
type input "*"
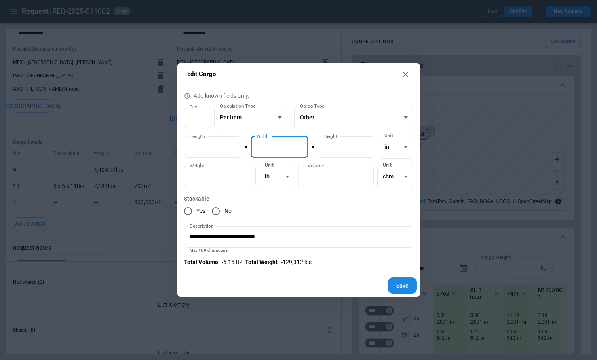
drag, startPoint x: 267, startPoint y: 144, endPoint x: 251, endPoint y: 144, distance: 15.4
click at [251, 144] on input "*" at bounding box center [280, 146] width 58 height 21
type input "*"
drag, startPoint x: 344, startPoint y: 143, endPoint x: 320, endPoint y: 143, distance: 24.3
click at [320, 143] on input "***" at bounding box center [347, 146] width 58 height 21
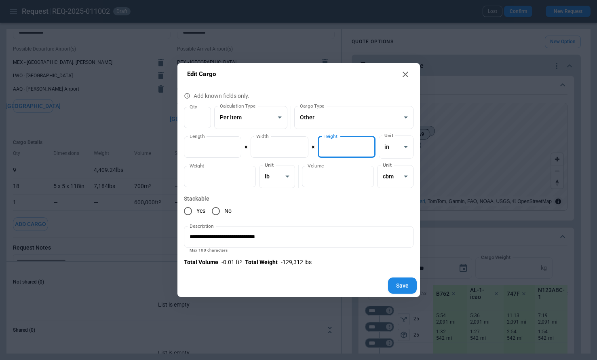
type input "*"
click at [327, 202] on label "Stackable" at bounding box center [299, 199] width 230 height 8
click at [392, 149] on body "**********" at bounding box center [298, 180] width 597 height 360
click at [392, 167] on li "mm" at bounding box center [396, 168] width 34 height 12
type input "****"
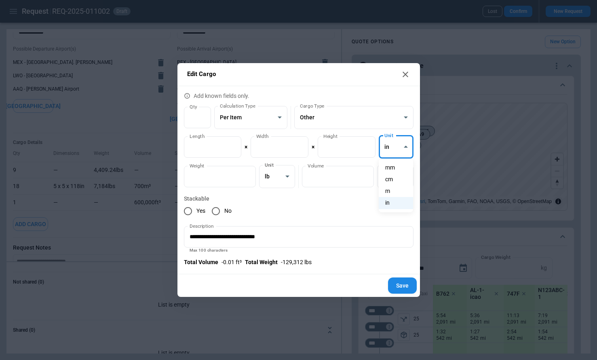
type input "****"
type input "**********"
click at [324, 204] on div "Yes No" at bounding box center [299, 211] width 230 height 17
click at [407, 284] on button "Save" at bounding box center [402, 285] width 29 height 17
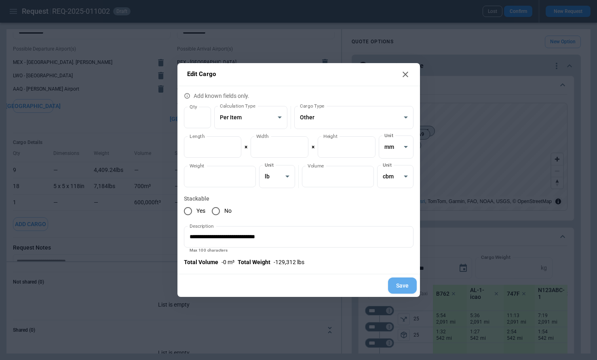
type textarea "*"
type input "****"
type input "**********"
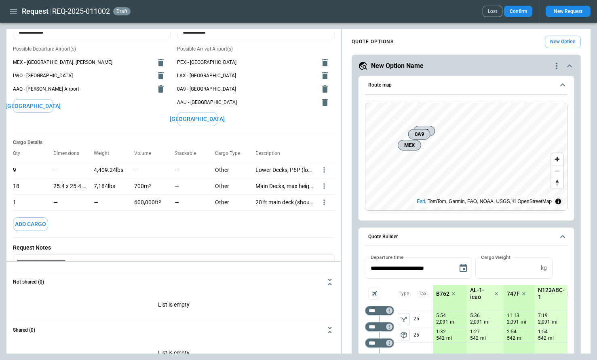
click at [189, 221] on div "Cargo Details Qty Dimensions Weight Volume Stackable Cargo Type Description 9 —…" at bounding box center [174, 185] width 322 height 105
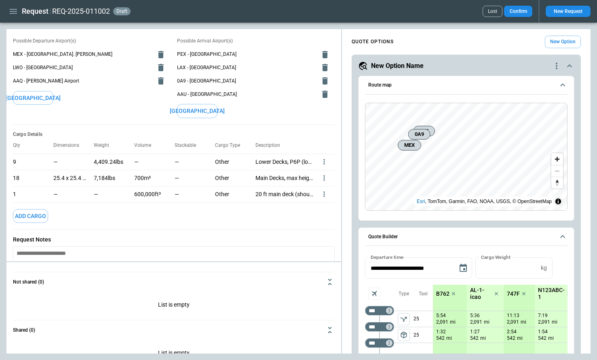
scroll to position [75, 0]
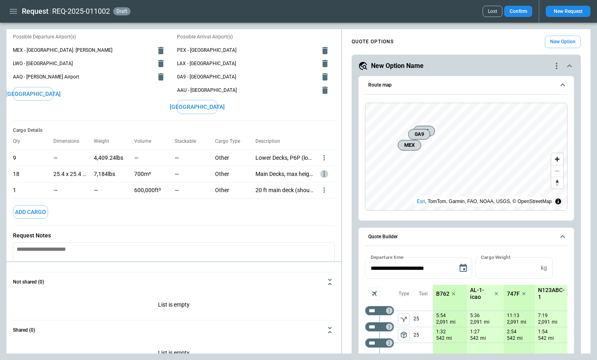
click at [324, 160] on icon "more" at bounding box center [324, 157] width 1 height 5
click at [322, 187] on li "Edit" at bounding box center [314, 187] width 28 height 12
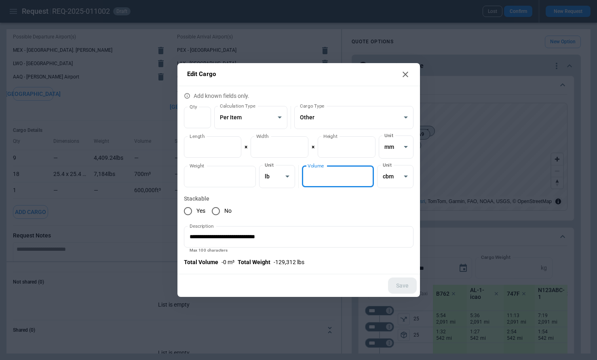
drag, startPoint x: 331, startPoint y: 182, endPoint x: 298, endPoint y: 181, distance: 33.2
click at [298, 181] on div "**********" at bounding box center [299, 176] width 230 height 23
type input "*"
click at [398, 286] on button "Save" at bounding box center [402, 285] width 29 height 17
type textarea "*"
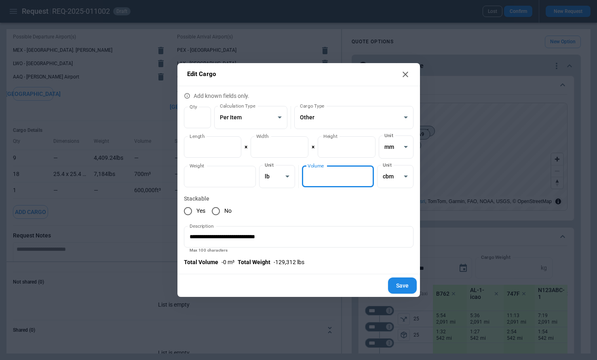
type input "*"
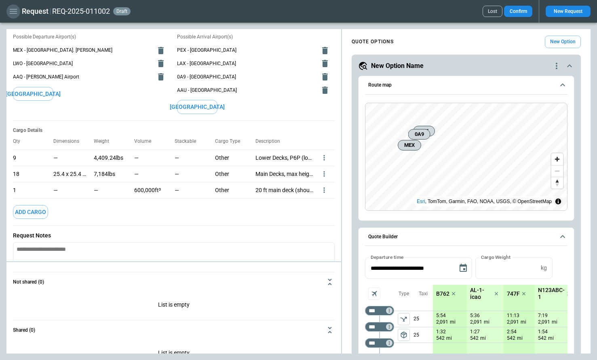
click at [13, 13] on icon "button" at bounding box center [13, 11] width 10 height 10
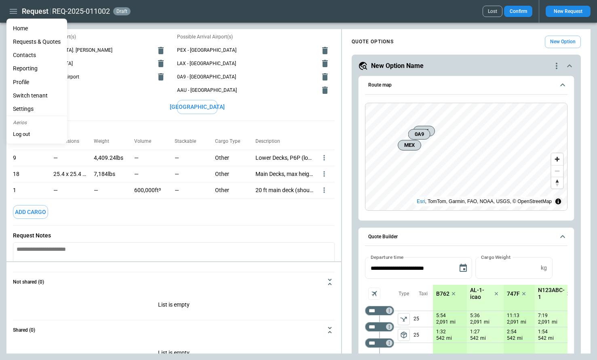
click at [19, 26] on li "Home" at bounding box center [36, 28] width 61 height 13
click at [207, 213] on div at bounding box center [298, 180] width 597 height 360
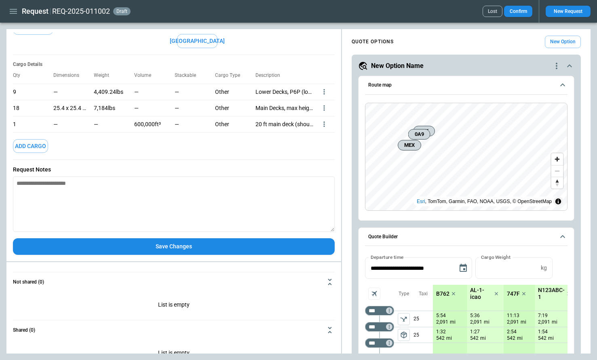
click at [191, 247] on button "Save Changes" at bounding box center [174, 246] width 322 height 17
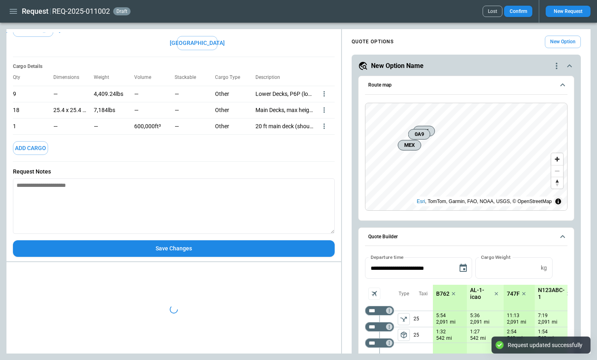
scroll to position [141, 0]
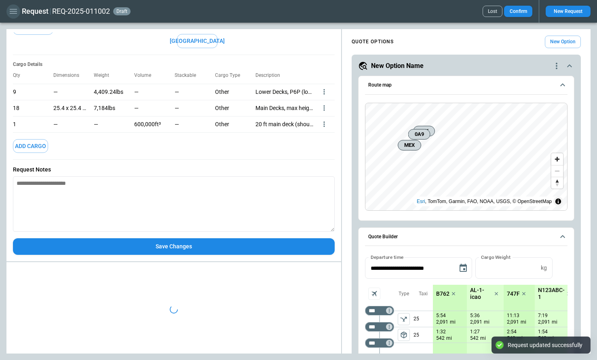
click at [13, 14] on icon "button" at bounding box center [13, 11] width 10 height 10
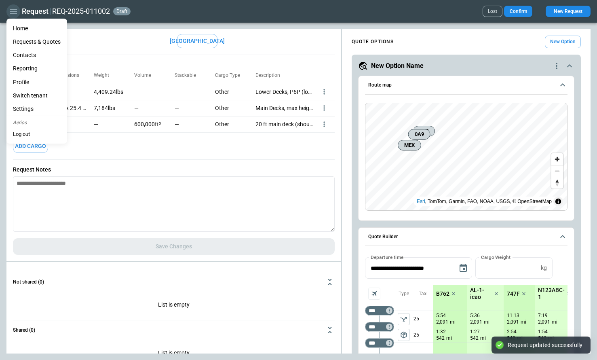
type textarea "*"
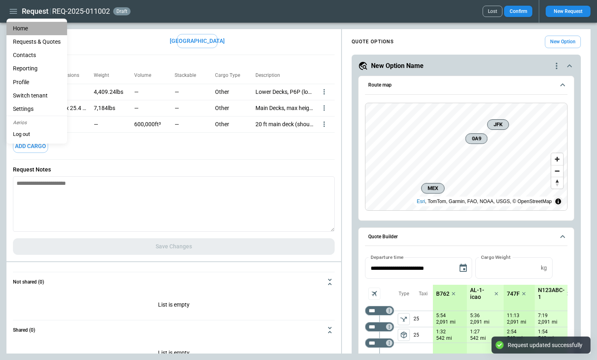
click at [17, 26] on li "Home" at bounding box center [36, 28] width 61 height 13
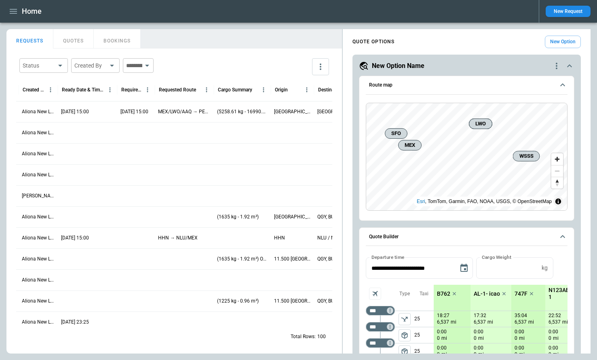
scroll to position [0, 349]
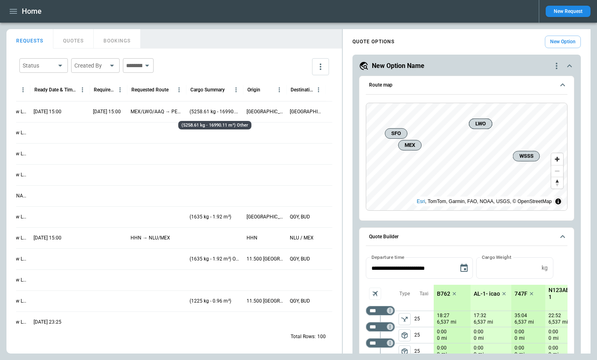
click at [218, 111] on p "(5258.61 kg - 16990.11 m³) Other" at bounding box center [215, 111] width 51 height 7
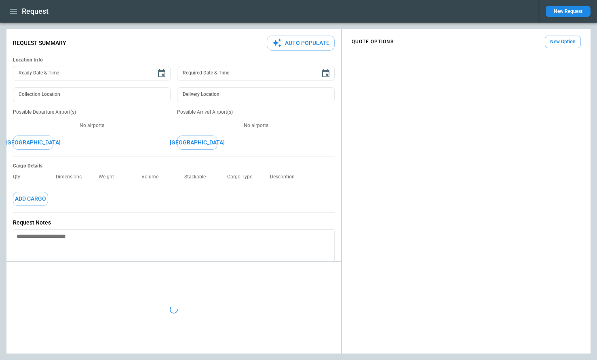
type textarea "*"
type input "**********"
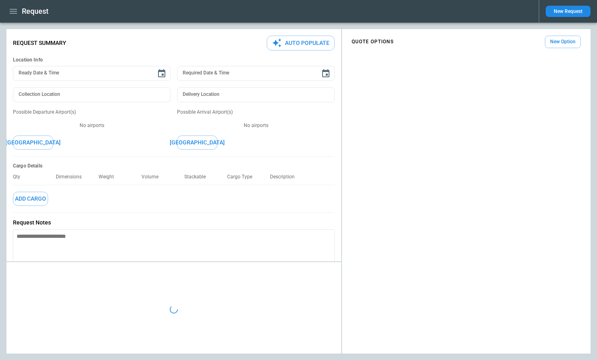
type textarea "*"
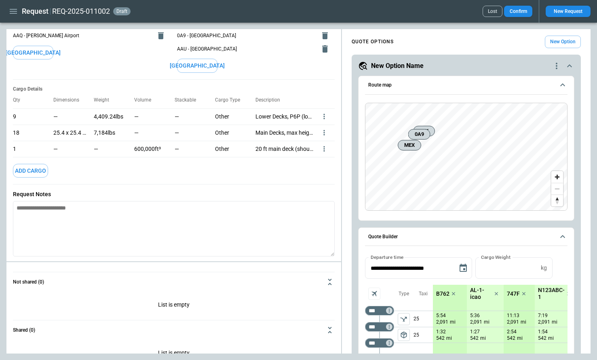
scroll to position [141, 0]
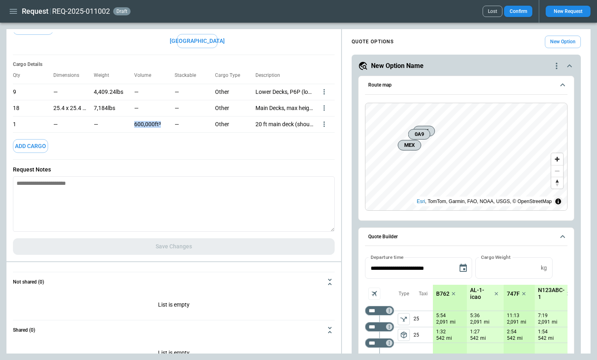
drag, startPoint x: 136, startPoint y: 124, endPoint x: 161, endPoint y: 124, distance: 25.5
click at [161, 124] on div "600,000ft³" at bounding box center [154, 124] width 40 height 16
copy p "600,000ft³"
click at [15, 13] on icon "button" at bounding box center [13, 11] width 10 height 10
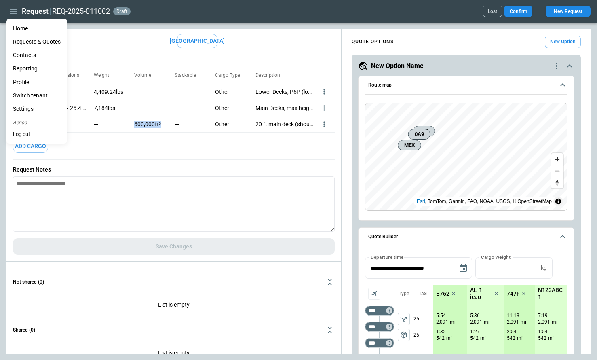
click at [21, 28] on li "Home" at bounding box center [36, 28] width 61 height 13
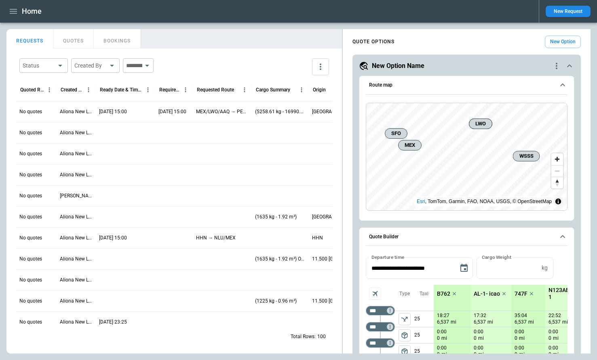
scroll to position [0, 349]
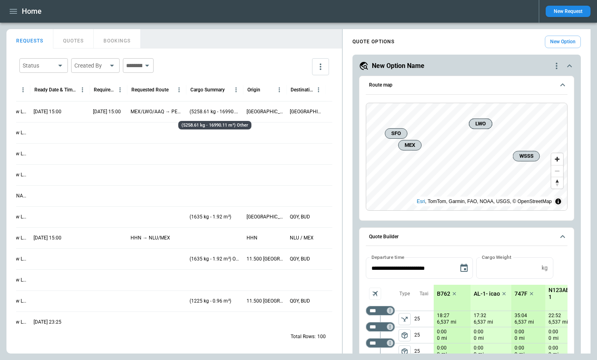
click at [228, 110] on p "(5258.61 kg - 16990.11 m³) Other" at bounding box center [215, 111] width 51 height 7
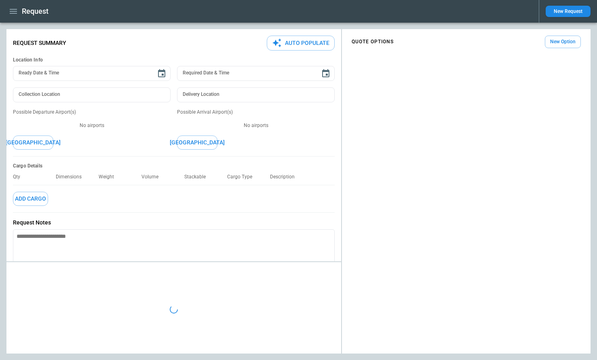
type textarea "*"
type input "**********"
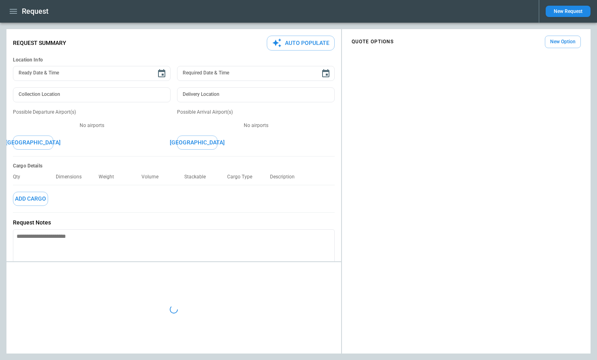
type textarea "*"
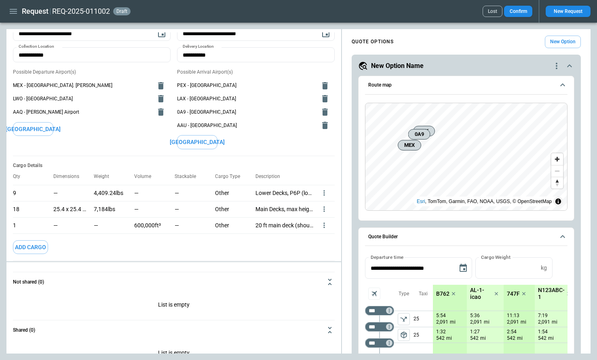
scroll to position [41, 0]
click at [15, 15] on icon "button" at bounding box center [13, 11] width 10 height 10
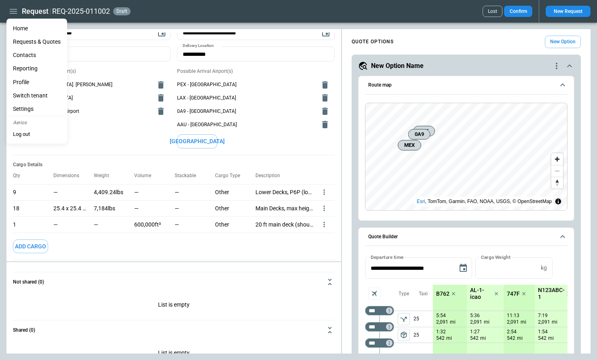
click at [19, 30] on li "Home" at bounding box center [36, 28] width 61 height 13
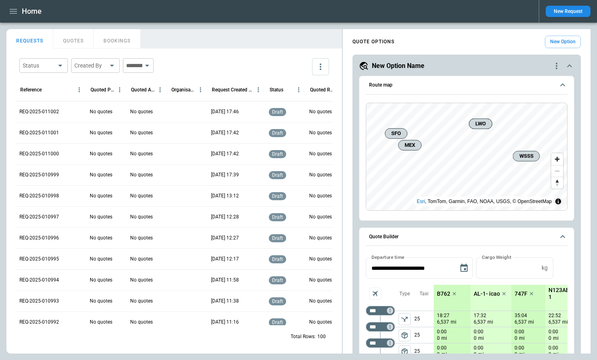
click at [129, 113] on div "No quotes" at bounding box center [147, 111] width 40 height 21
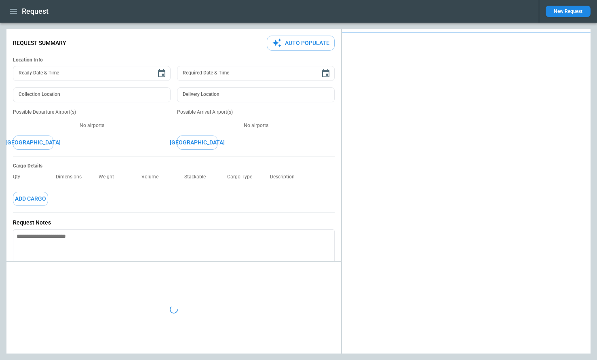
click at [138, 113] on p "Possible Departure Airport(s)" at bounding box center [92, 112] width 158 height 7
type textarea "*"
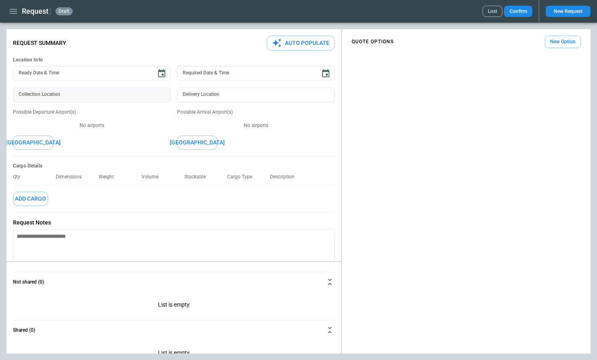
type input "**********"
type textarea "*"
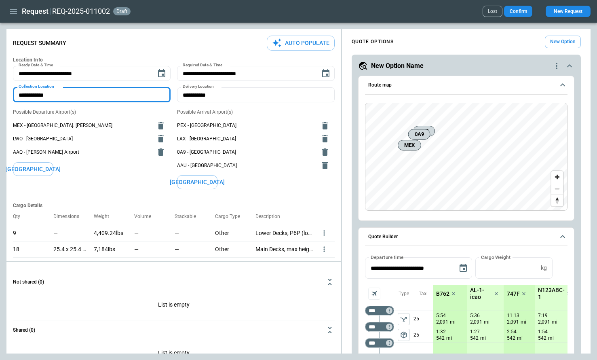
drag, startPoint x: 93, startPoint y: 96, endPoint x: 0, endPoint y: 96, distance: 93.0
click at [0, 96] on main "**********" at bounding box center [298, 191] width 597 height 337
type textarea "*"
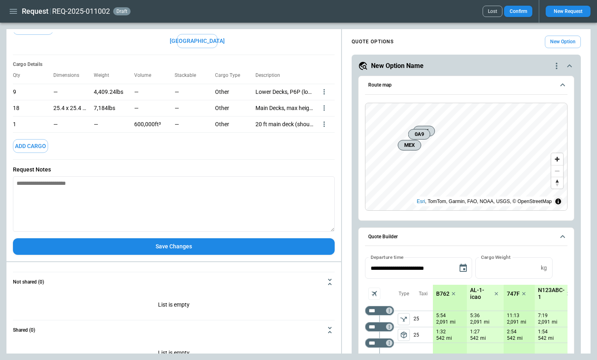
click at [110, 248] on button "Save Changes" at bounding box center [174, 246] width 322 height 17
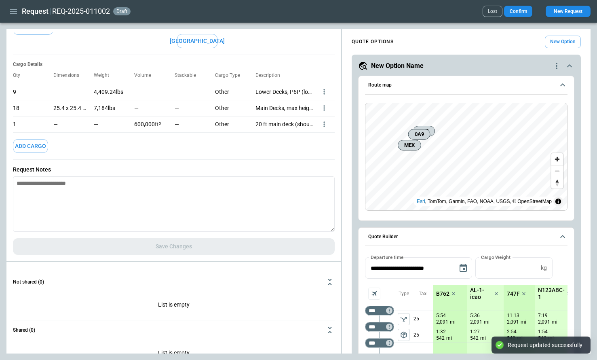
type textarea "*"
click at [323, 96] on icon "more" at bounding box center [324, 92] width 8 height 8
click at [318, 137] on li "Edit" at bounding box center [314, 137] width 28 height 12
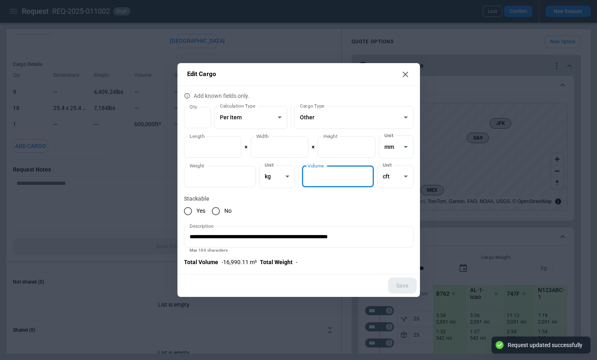
drag, startPoint x: 335, startPoint y: 178, endPoint x: 302, endPoint y: 176, distance: 33.6
click at [302, 176] on input "******" at bounding box center [338, 176] width 72 height 21
type input "*"
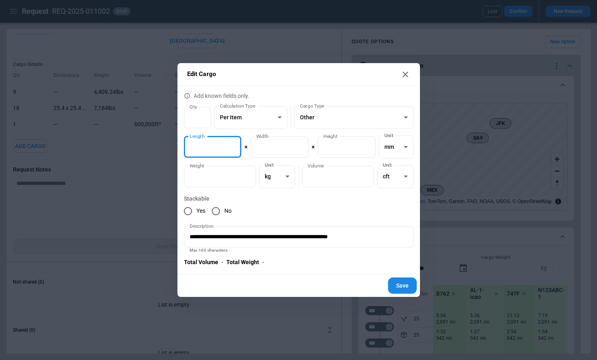
click at [208, 146] on input "*" at bounding box center [213, 146] width 58 height 21
drag, startPoint x: 208, startPoint y: 146, endPoint x: 160, endPoint y: 147, distance: 47.3
click at [163, 146] on div "**********" at bounding box center [298, 180] width 597 height 360
type input "*"
drag, startPoint x: 271, startPoint y: 144, endPoint x: 241, endPoint y: 144, distance: 29.9
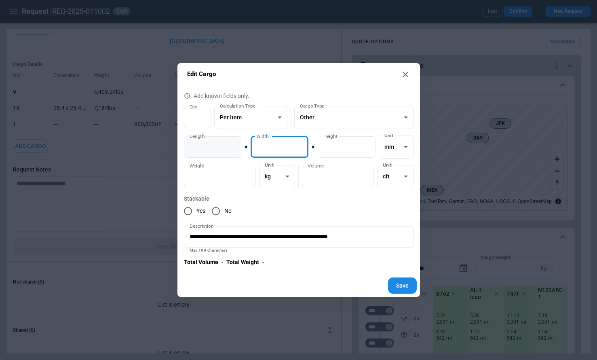
click at [241, 144] on div "**********" at bounding box center [299, 147] width 230 height 23
type input "*"
drag, startPoint x: 333, startPoint y: 146, endPoint x: 302, endPoint y: 146, distance: 31.6
click at [302, 146] on div "**********" at bounding box center [299, 147] width 230 height 23
type input "*"
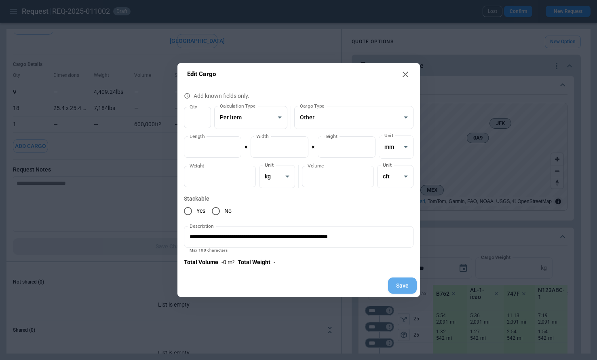
click at [401, 287] on button "Save" at bounding box center [402, 285] width 29 height 17
type textarea "*"
type input "*"
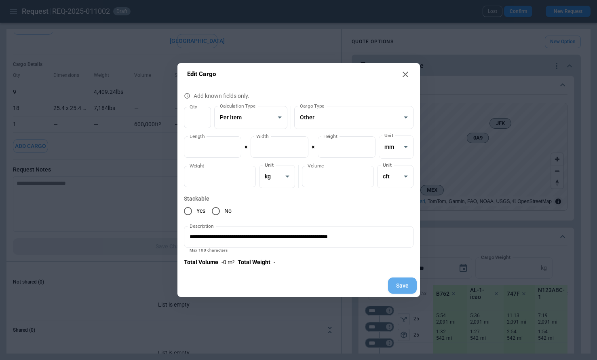
type input "*"
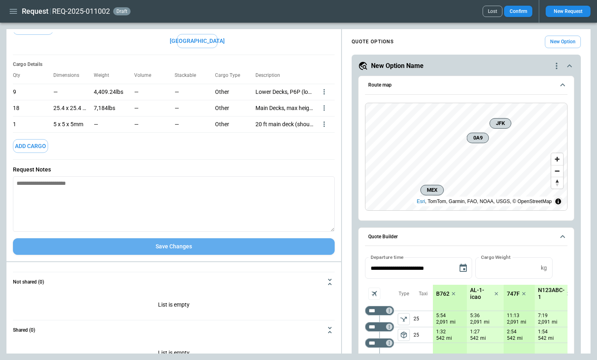
click at [208, 240] on button "Save Changes" at bounding box center [174, 246] width 322 height 17
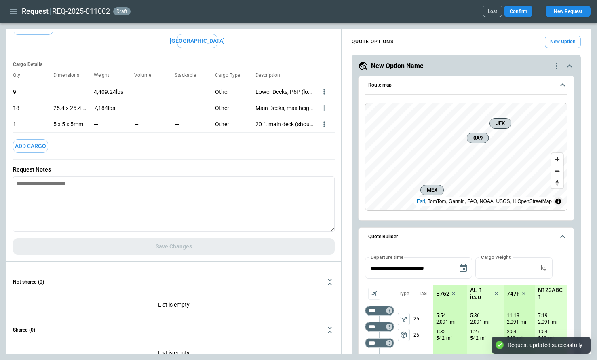
click at [13, 13] on icon "button" at bounding box center [13, 11] width 10 height 10
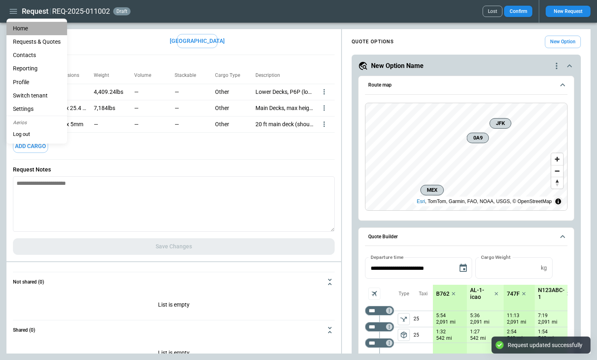
click at [21, 30] on li "Home" at bounding box center [36, 28] width 61 height 13
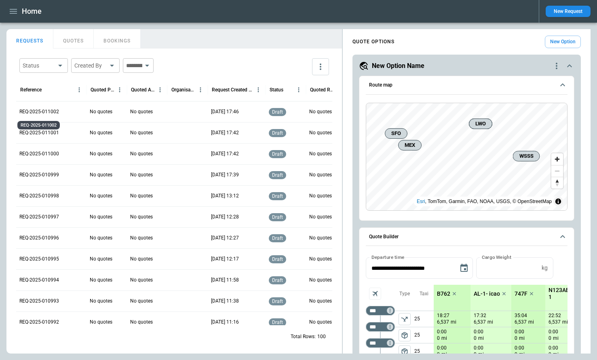
click at [29, 112] on p "REQ-2025-011002" at bounding box center [39, 111] width 40 height 7
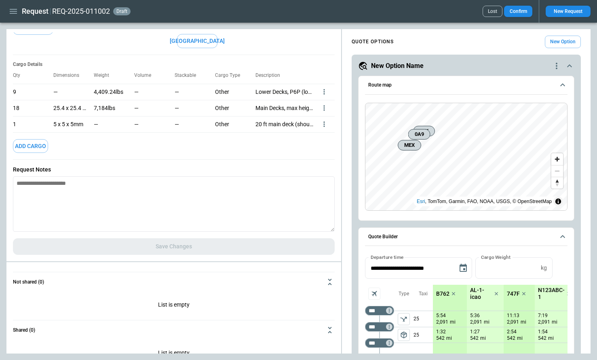
scroll to position [127, 0]
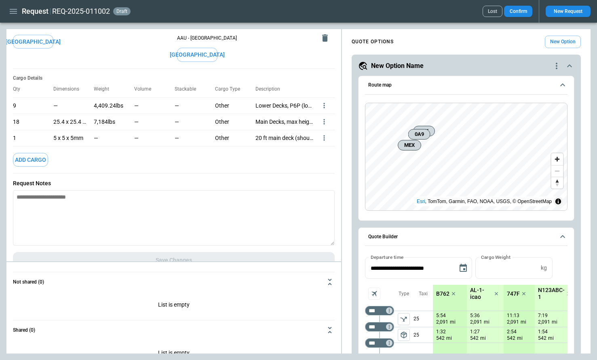
click at [31, 161] on button "Add Cargo" at bounding box center [30, 160] width 35 height 14
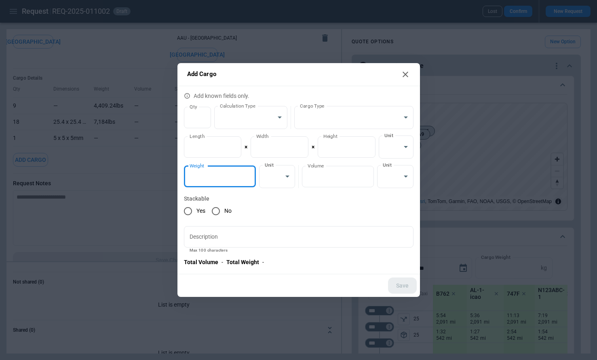
drag, startPoint x: 220, startPoint y: 178, endPoint x: 184, endPoint y: 178, distance: 35.2
click at [184, 178] on input "*" at bounding box center [220, 176] width 72 height 21
click at [273, 175] on body "**********" at bounding box center [298, 180] width 597 height 360
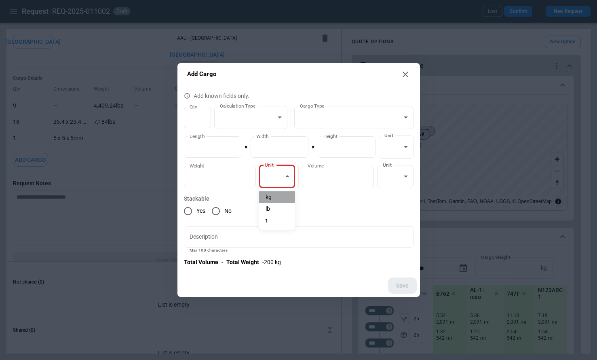
click at [282, 197] on li "kg" at bounding box center [277, 197] width 36 height 12
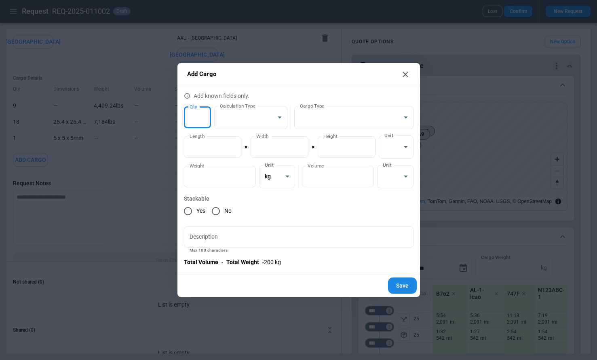
click at [198, 120] on input "*" at bounding box center [197, 117] width 27 height 21
click at [202, 115] on input "*" at bounding box center [197, 117] width 27 height 21
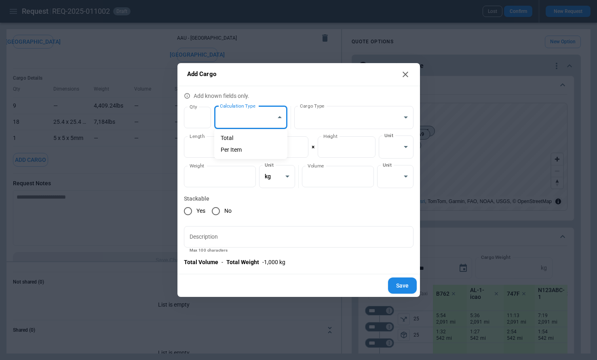
click at [250, 116] on body "**********" at bounding box center [298, 180] width 597 height 360
click at [251, 147] on li "Per Item" at bounding box center [250, 150] width 73 height 12
click at [330, 260] on div "Total Volume - Total Weight - 1,000 kg" at bounding box center [299, 262] width 230 height 7
click at [402, 285] on button "Save" at bounding box center [402, 285] width 29 height 17
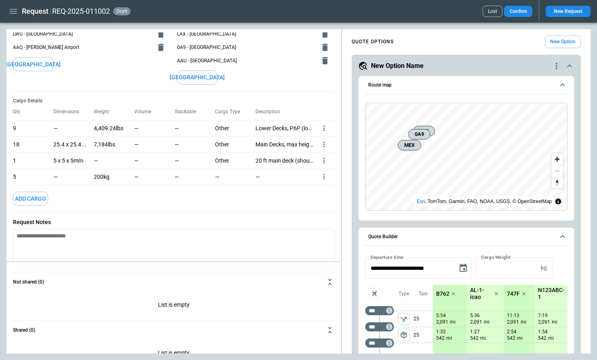
scroll to position [157, 0]
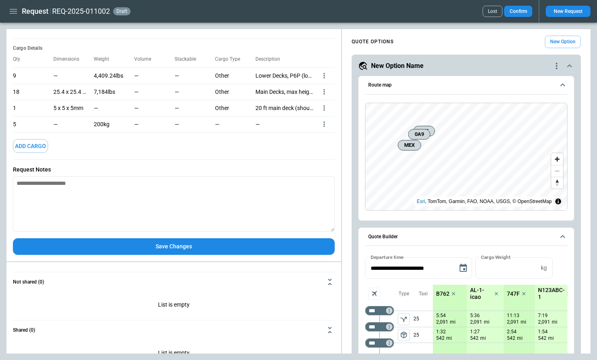
click at [94, 201] on textarea at bounding box center [174, 203] width 322 height 55
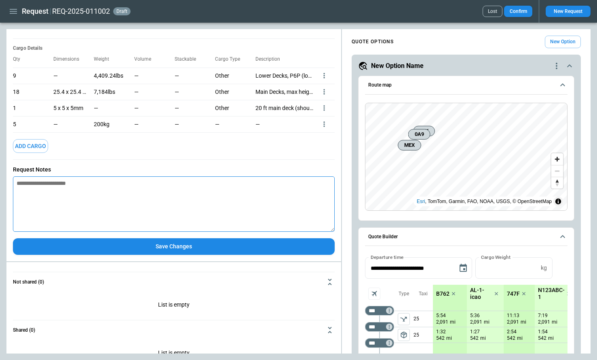
paste textarea "**********"
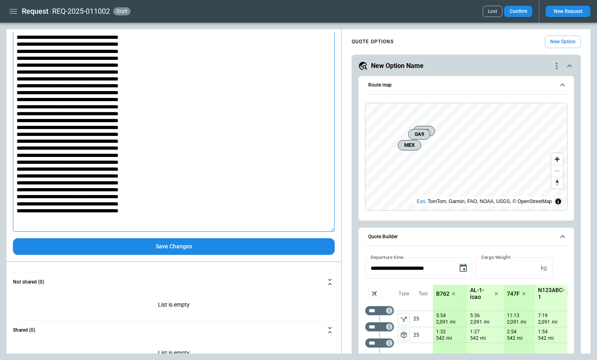
scroll to position [394, 0]
click at [166, 248] on button "Save Changes" at bounding box center [174, 246] width 322 height 17
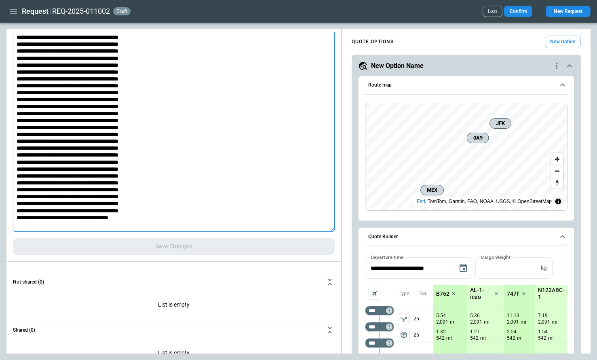
click at [172, 145] on textarea at bounding box center [174, 86] width 322 height 292
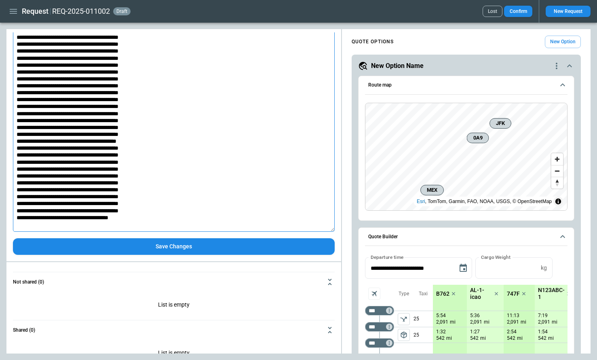
click at [188, 243] on button "Save Changes" at bounding box center [174, 246] width 322 height 17
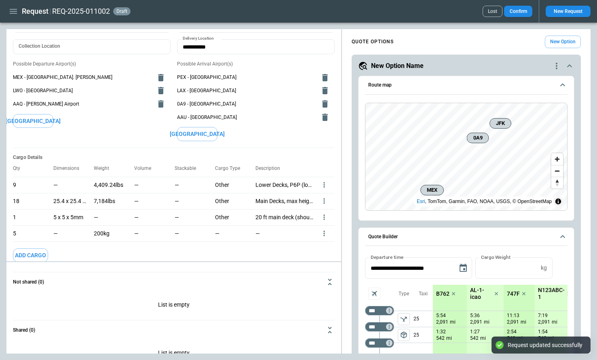
scroll to position [0, 0]
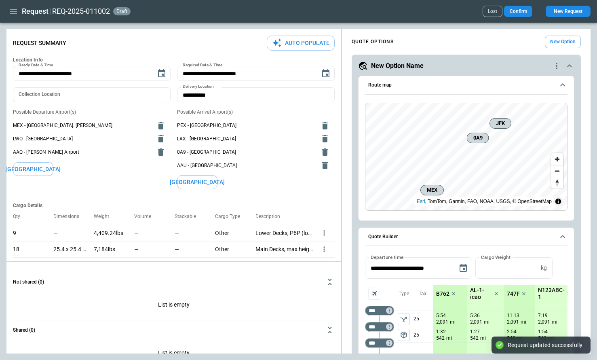
click at [322, 166] on icon "delete" at bounding box center [325, 166] width 10 height 10
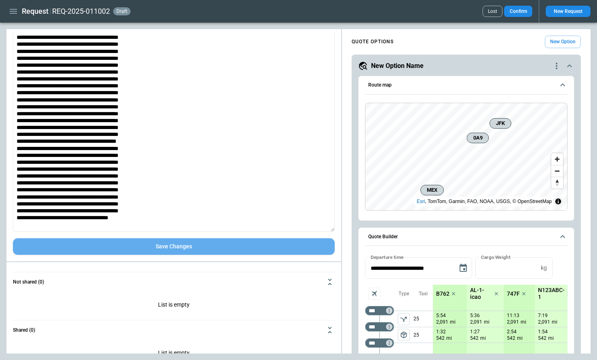
click at [200, 251] on button "Save Changes" at bounding box center [174, 246] width 322 height 17
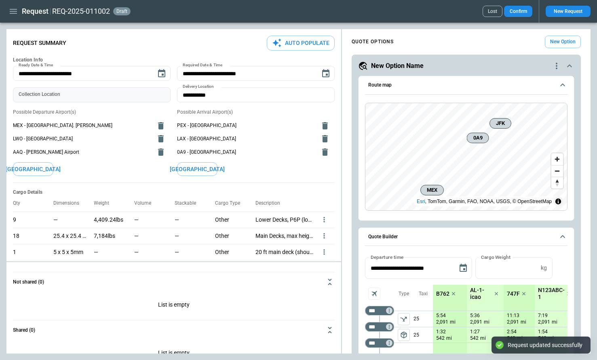
click at [117, 92] on input "Collection Location" at bounding box center [92, 94] width 158 height 15
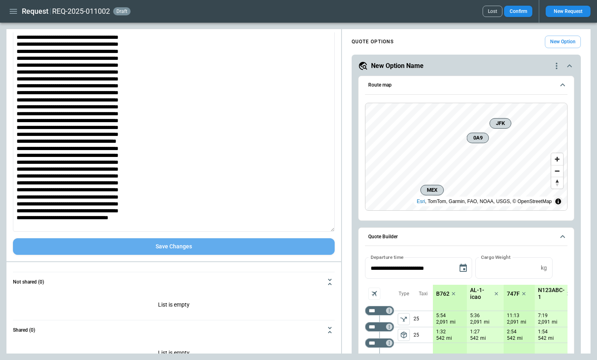
click at [163, 252] on button "Save Changes" at bounding box center [174, 246] width 322 height 17
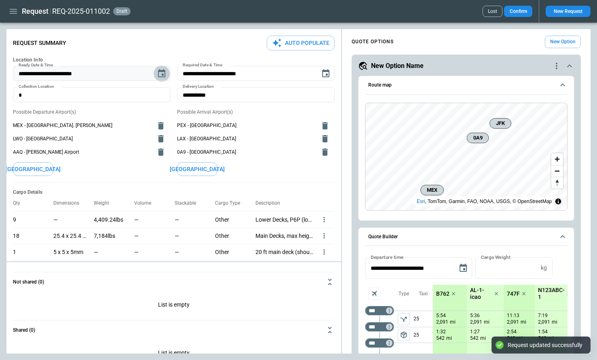
click at [163, 75] on icon "Choose date, selected date is Apr 21, 2026" at bounding box center [161, 73] width 7 height 8
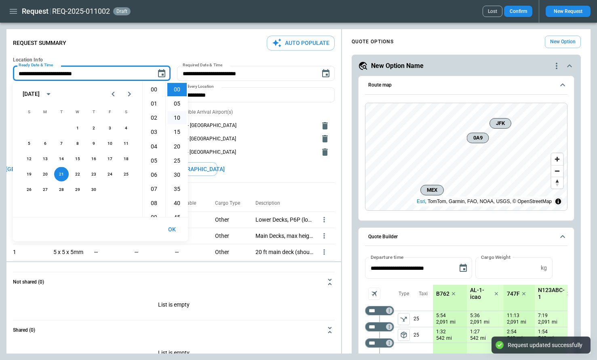
scroll to position [213, 0]
click at [176, 147] on li "20" at bounding box center [176, 146] width 19 height 13
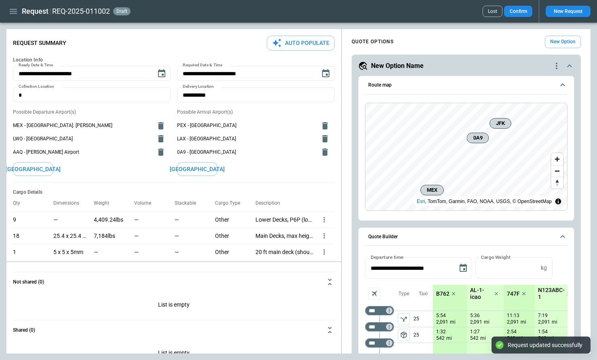
scroll to position [57, 0]
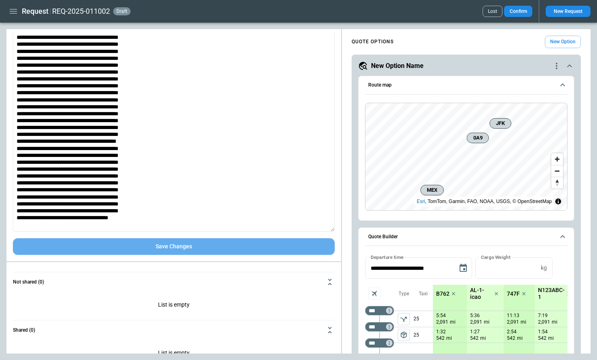
click at [164, 246] on button "Save Changes" at bounding box center [174, 246] width 322 height 17
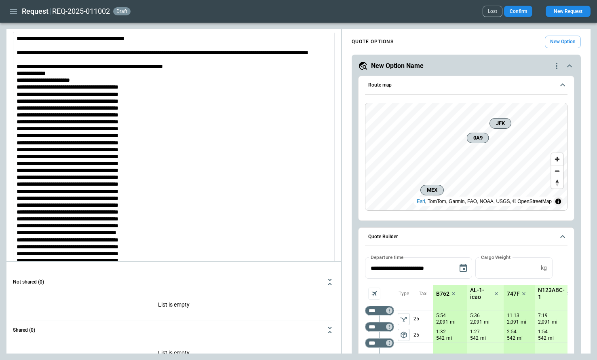
scroll to position [380, 0]
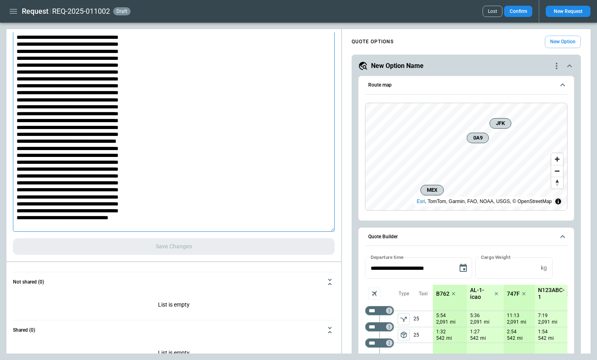
click at [167, 218] on textarea at bounding box center [174, 86] width 322 height 292
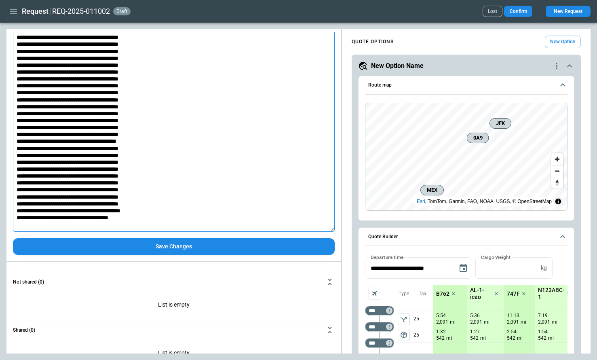
click at [184, 247] on button "Save Changes" at bounding box center [174, 246] width 322 height 17
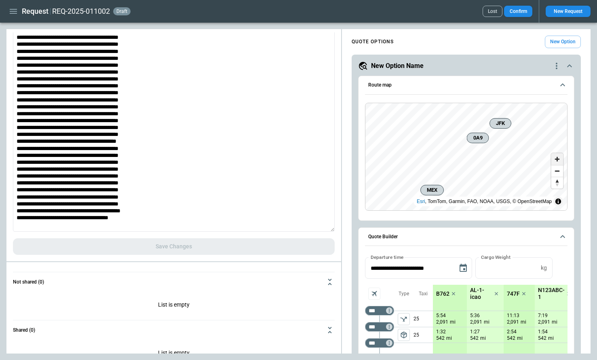
click at [557, 159] on span "Zoom in" at bounding box center [558, 159] width 12 height 12
click at [557, 67] on icon "quote-option-actions" at bounding box center [557, 66] width 10 height 10
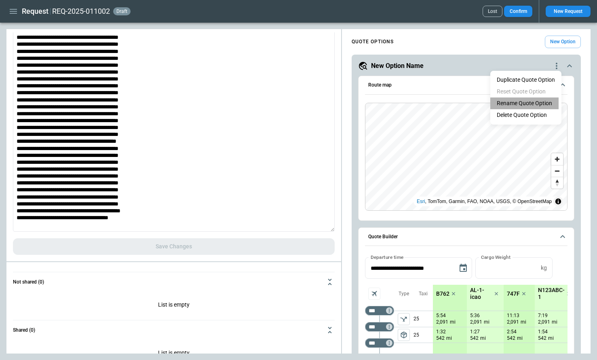
click at [534, 104] on button "Rename Quote Option" at bounding box center [525, 103] width 68 height 12
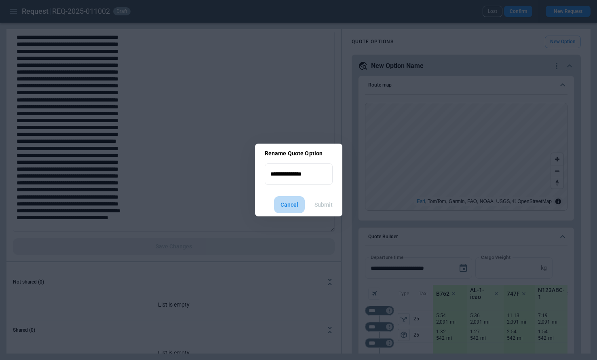
click at [295, 204] on button "Cancel" at bounding box center [289, 204] width 31 height 17
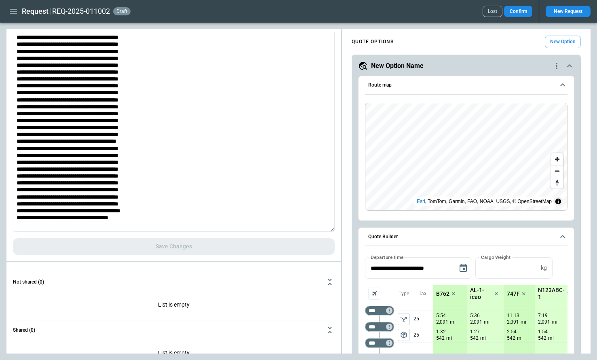
click at [181, 162] on textarea at bounding box center [174, 86] width 322 height 292
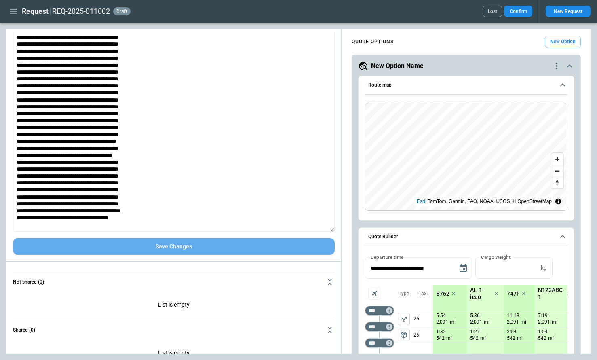
click at [190, 252] on button "Save Changes" at bounding box center [174, 246] width 322 height 17
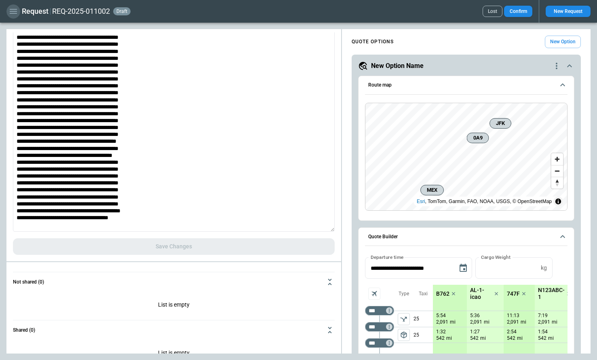
click at [13, 13] on icon "button" at bounding box center [13, 11] width 10 height 10
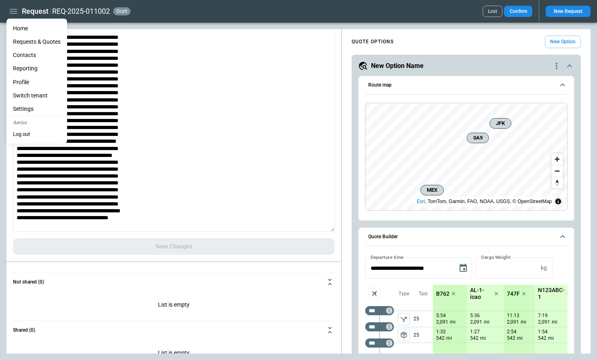
click at [19, 26] on li "Home" at bounding box center [36, 28] width 61 height 13
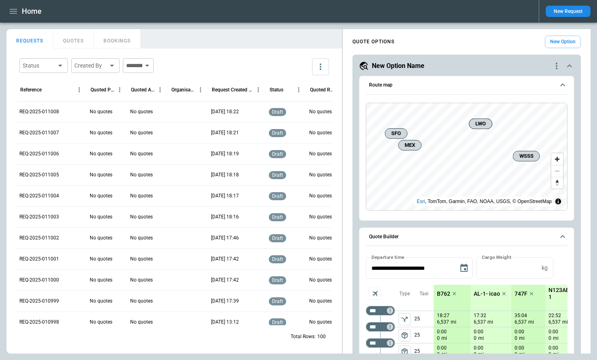
click at [569, 11] on button "New Request" at bounding box center [568, 11] width 45 height 11
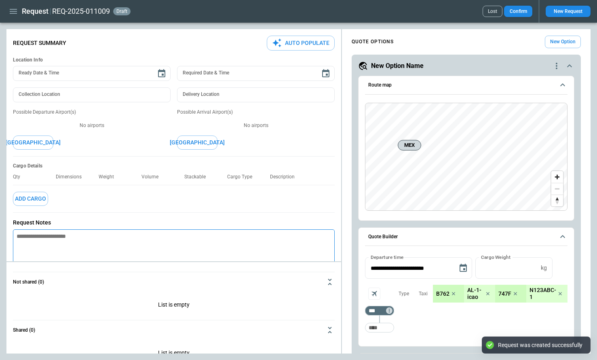
click at [89, 248] on textarea at bounding box center [174, 256] width 322 height 55
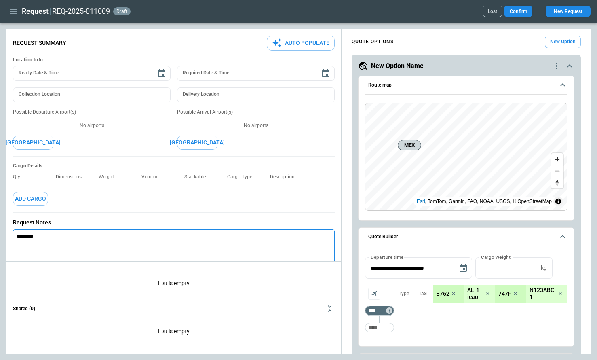
scroll to position [53, 0]
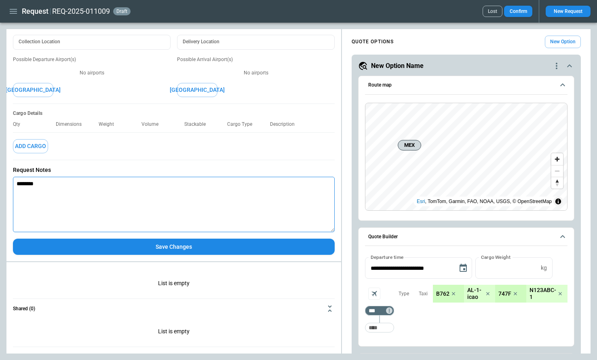
click at [183, 244] on button "Save Changes" at bounding box center [174, 247] width 322 height 17
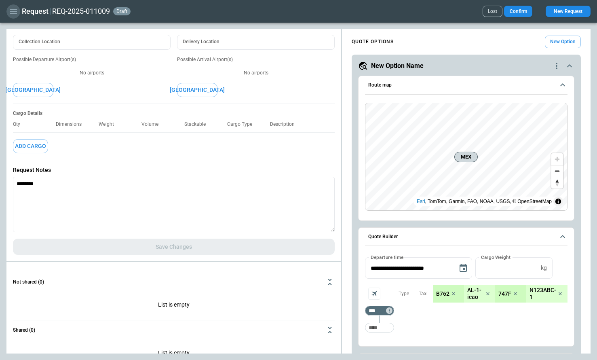
click at [13, 13] on icon "button" at bounding box center [13, 11] width 7 height 5
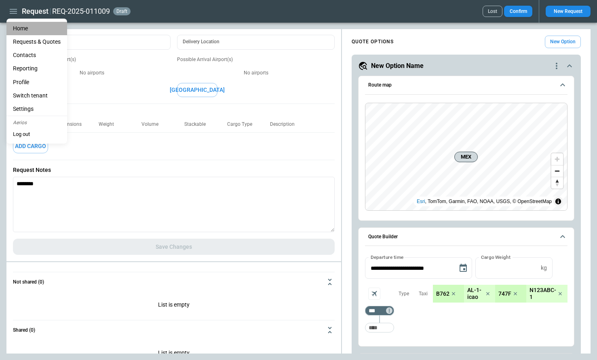
click at [20, 27] on li "Home" at bounding box center [36, 28] width 61 height 13
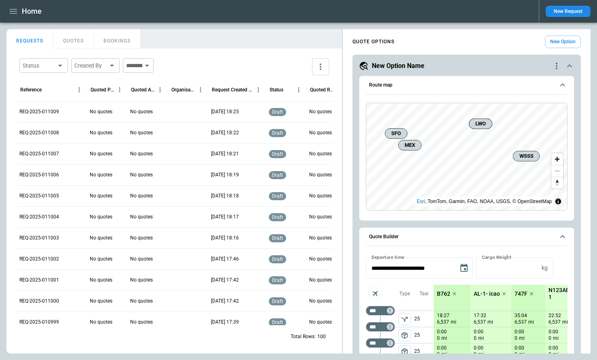
click at [563, 10] on button "New Request" at bounding box center [568, 11] width 45 height 11
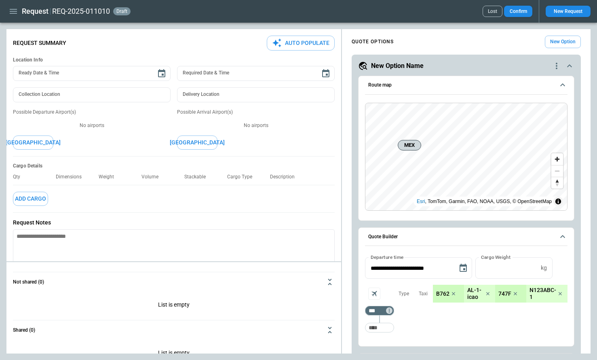
scroll to position [53, 0]
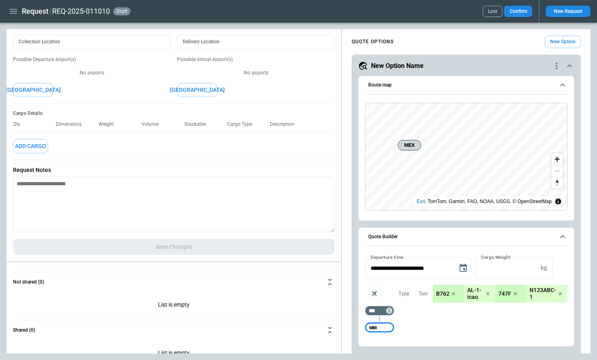
click at [88, 187] on textarea at bounding box center [174, 204] width 322 height 55
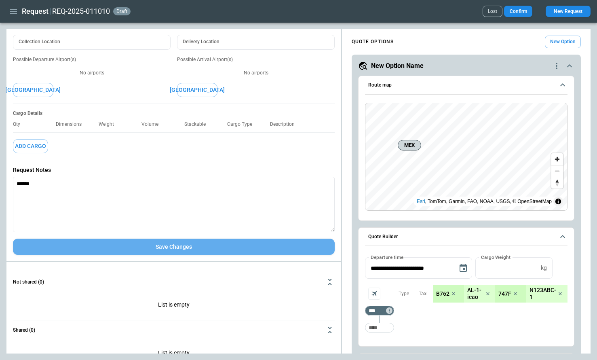
click at [171, 248] on button "Save Changes" at bounding box center [174, 247] width 322 height 17
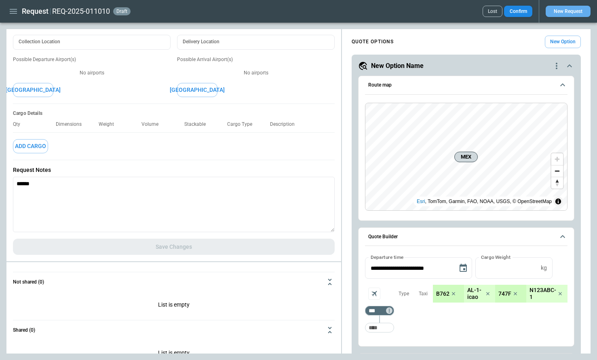
click at [563, 11] on button "New Request" at bounding box center [568, 11] width 45 height 11
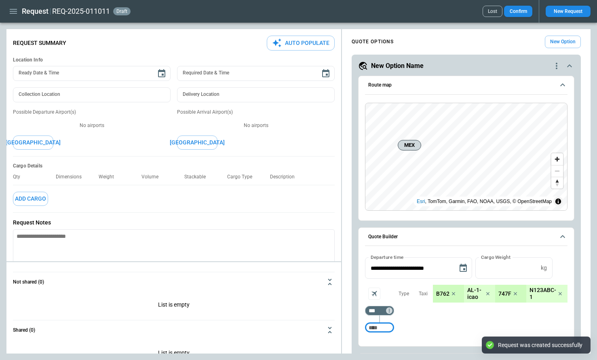
scroll to position [53, 0]
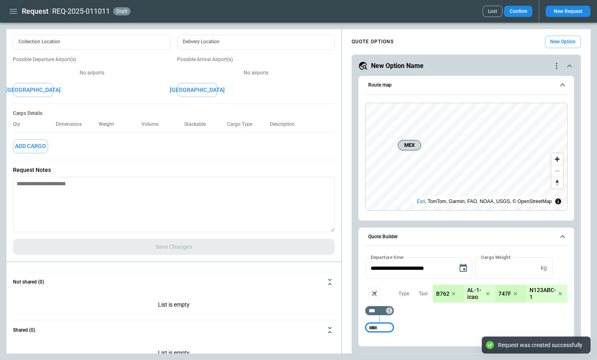
click at [111, 199] on textarea at bounding box center [174, 204] width 322 height 55
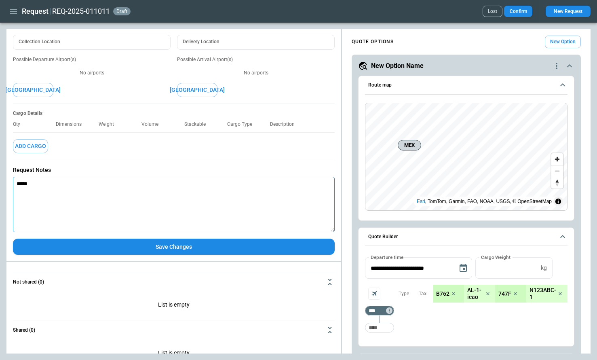
click at [192, 246] on button "Save Changes" at bounding box center [174, 247] width 322 height 17
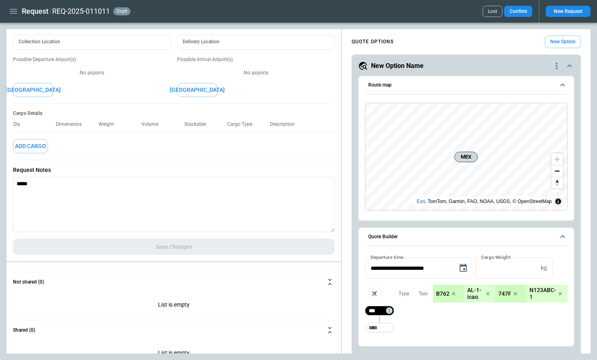
click at [384, 309] on input "***" at bounding box center [378, 311] width 23 height 8
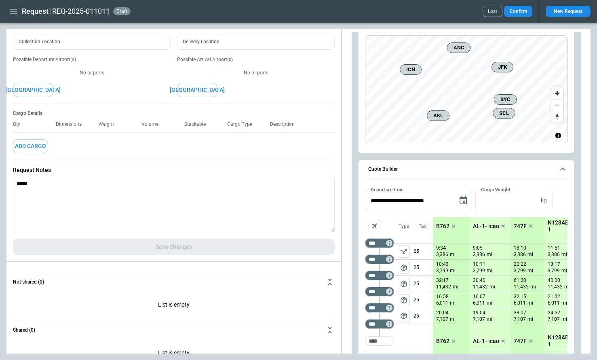
scroll to position [78, 0]
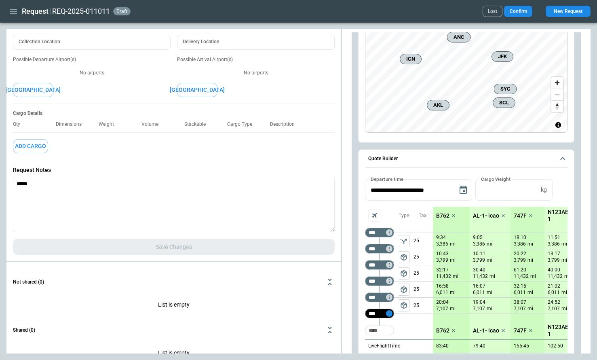
click at [390, 312] on icon "Too short" at bounding box center [390, 314] width 6 height 6
click at [396, 337] on p "Delete" at bounding box center [396, 333] width 13 height 7
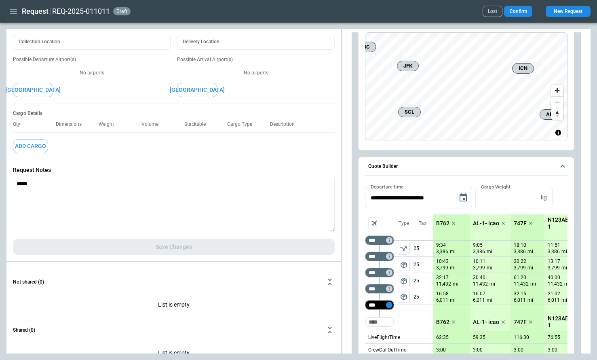
click at [391, 306] on icon "Too short" at bounding box center [390, 305] width 6 height 6
click at [400, 323] on p "Delete" at bounding box center [396, 326] width 13 height 7
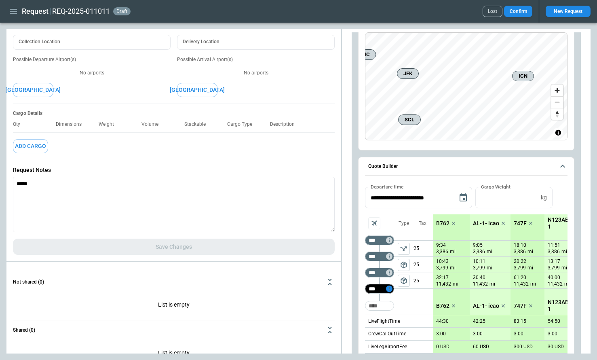
click at [390, 289] on icon "Too short" at bounding box center [390, 289] width 6 height 6
click at [401, 309] on p "Delete" at bounding box center [396, 310] width 13 height 7
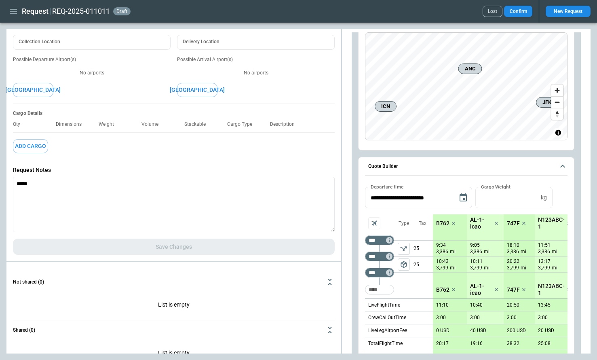
click at [417, 285] on div "Taxi 25 25" at bounding box center [423, 256] width 19 height 84
click at [386, 291] on input "Too short" at bounding box center [380, 289] width 26 height 15
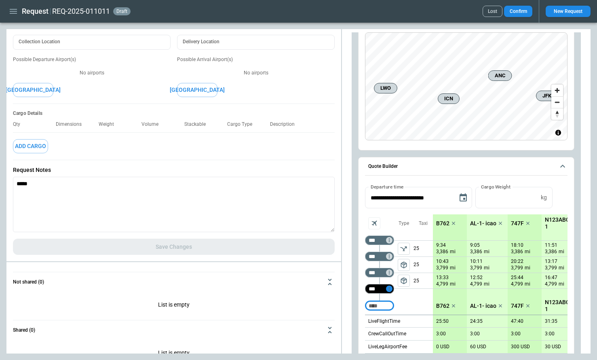
click at [388, 289] on icon "Too short" at bounding box center [390, 289] width 6 height 6
click at [394, 311] on p "Delete" at bounding box center [396, 310] width 13 height 7
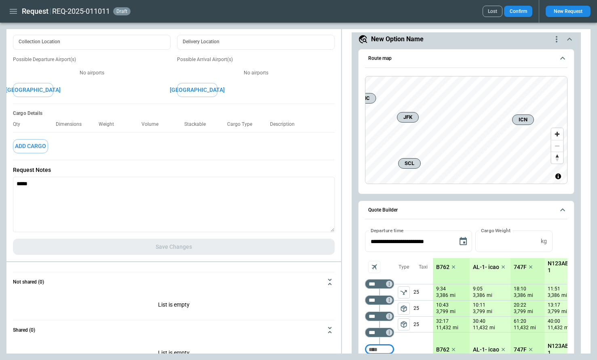
scroll to position [26, 0]
